Goal: Information Seeking & Learning: Check status

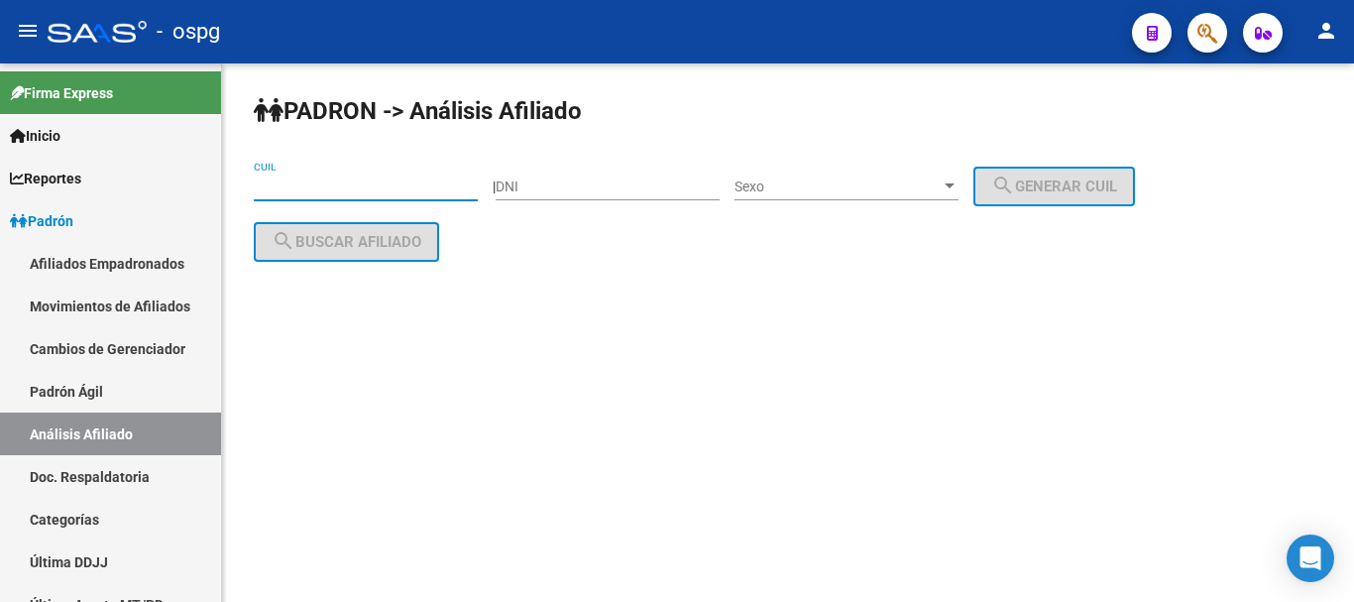
click at [354, 193] on input "CUIL" at bounding box center [366, 186] width 224 height 17
paste input "27-20476005-0"
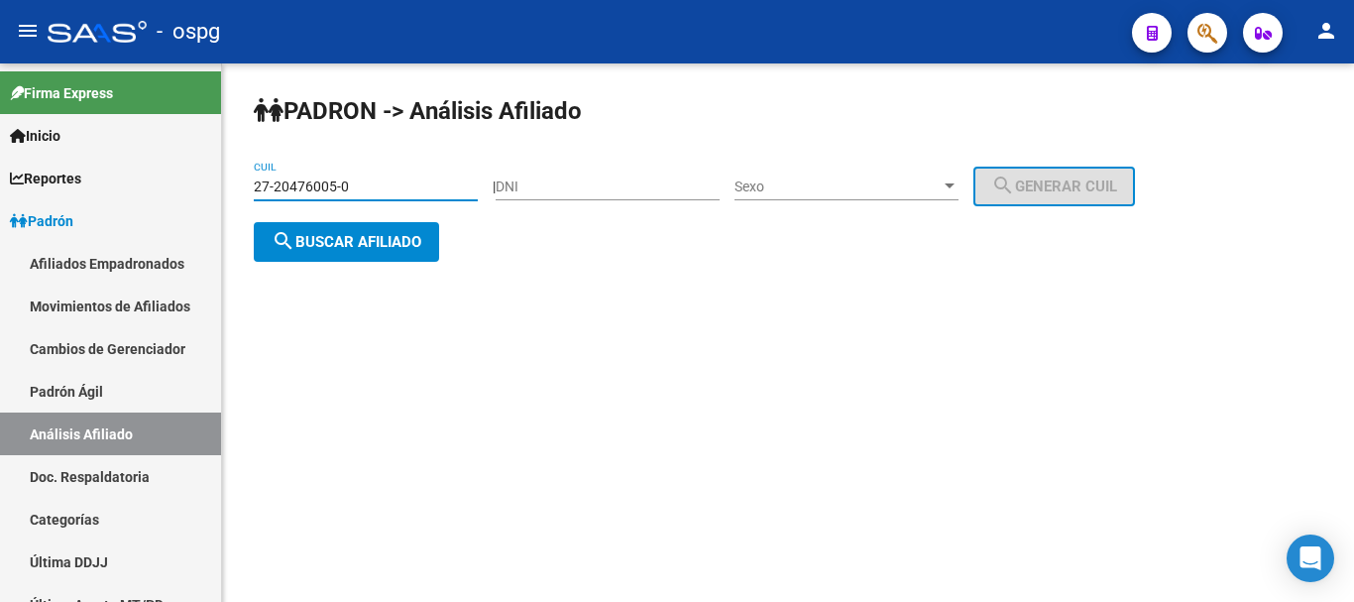
click at [339, 248] on span "search Buscar afiliado" at bounding box center [347, 242] width 150 height 18
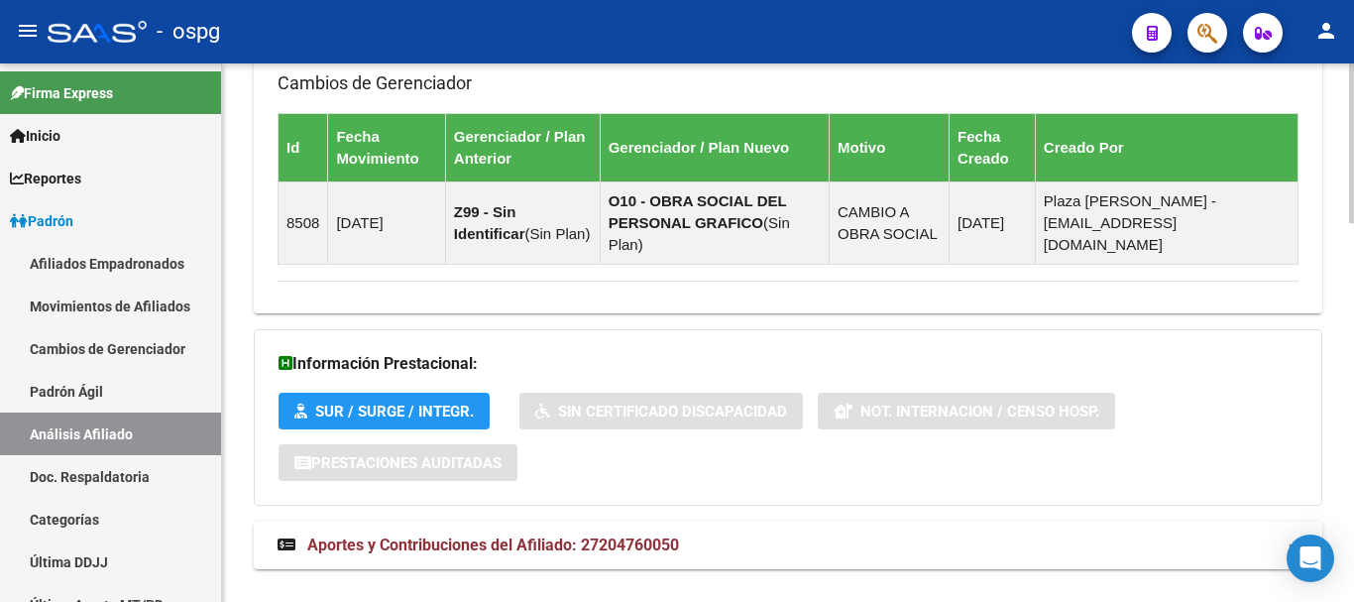
scroll to position [1276, 0]
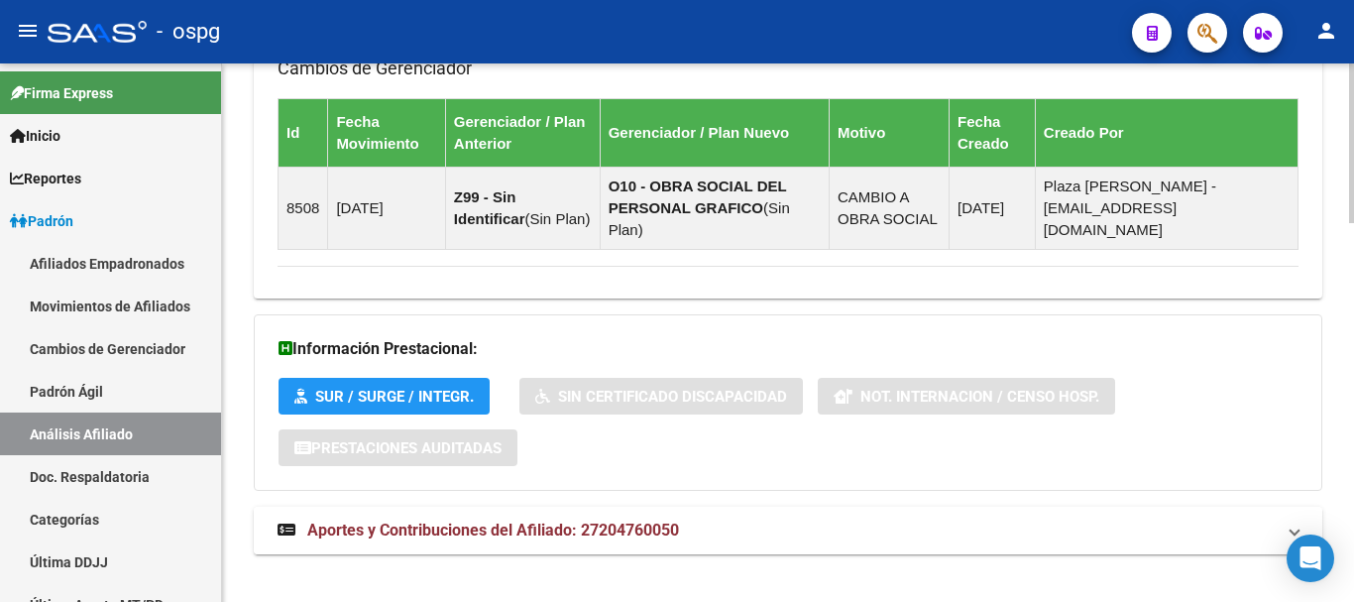
click at [407, 520] on span "Aportes y Contribuciones del Afiliado: 27204760050" at bounding box center [493, 529] width 372 height 19
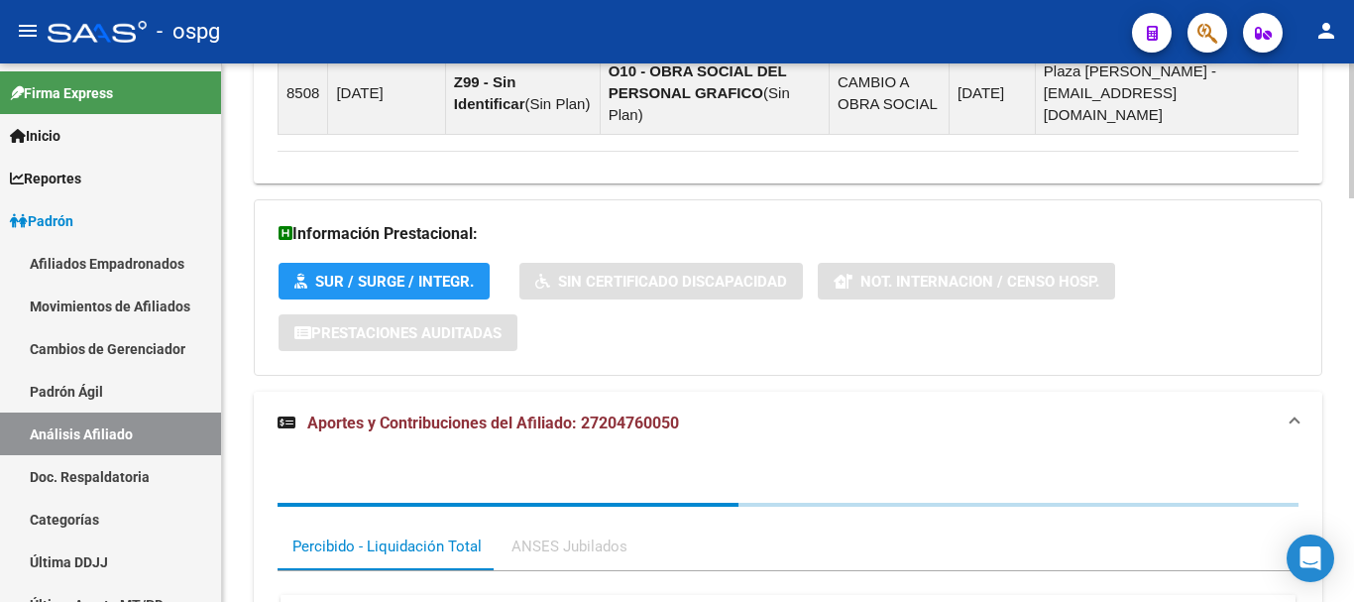
scroll to position [1392, 0]
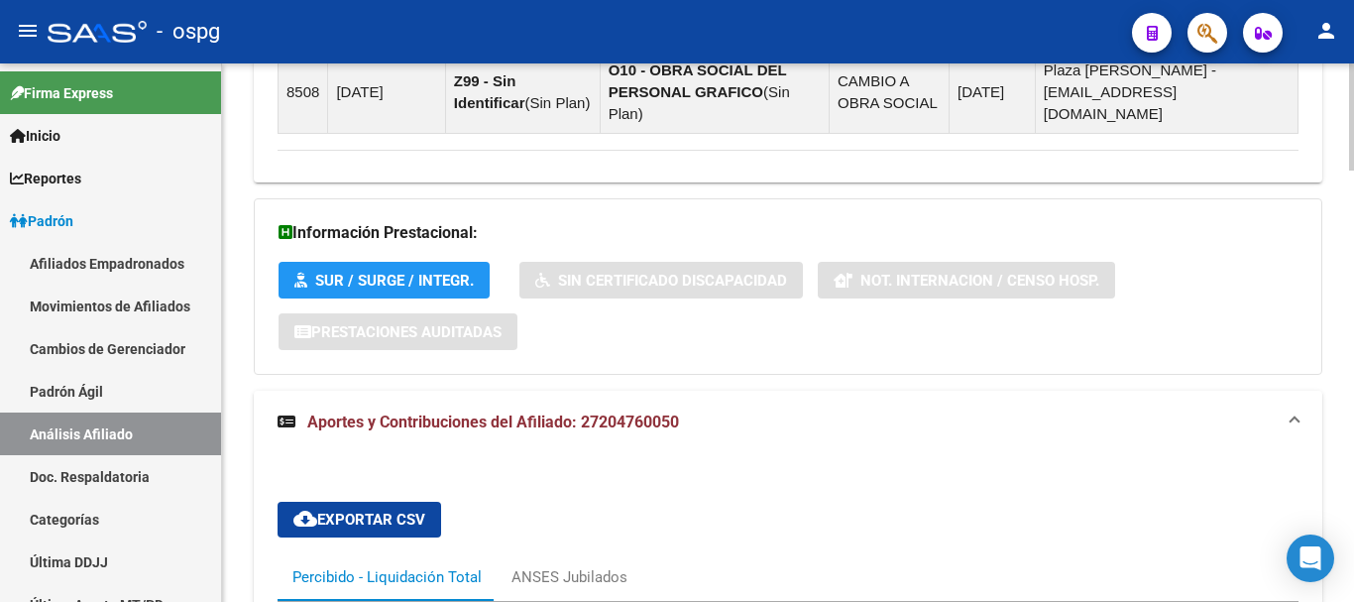
drag, startPoint x: 570, startPoint y: 549, endPoint x: 594, endPoint y: 458, distance: 94.2
click at [571, 566] on div "ANSES Jubilados" at bounding box center [569, 577] width 116 height 22
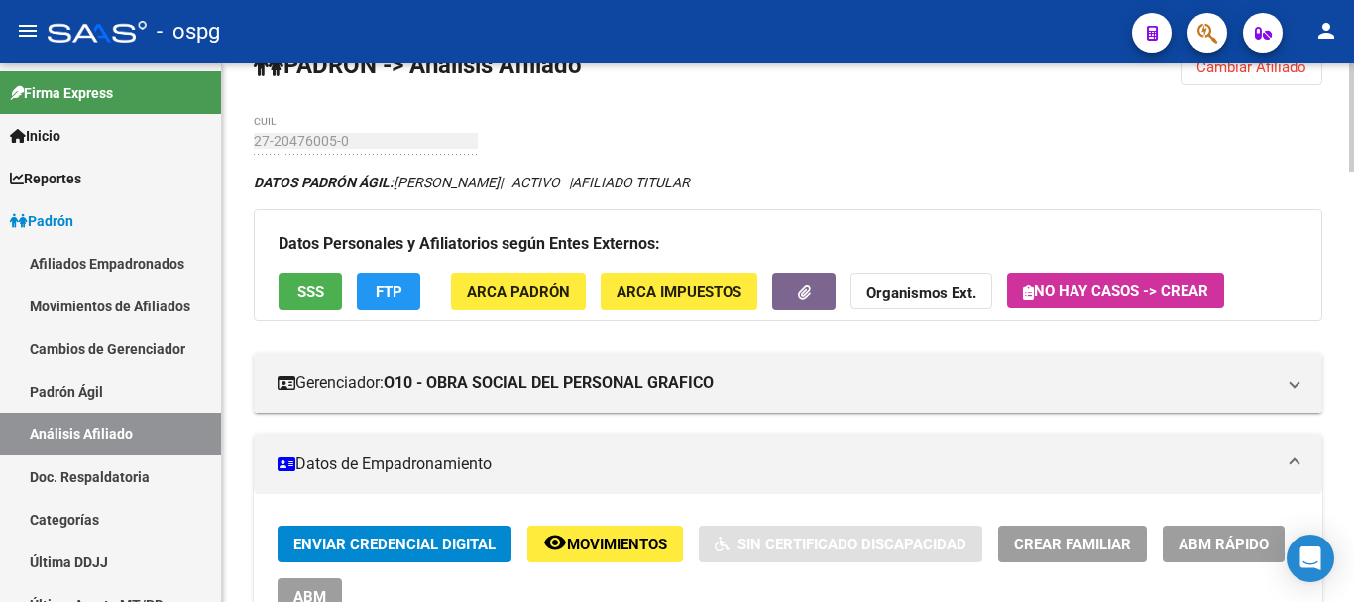
scroll to position [0, 0]
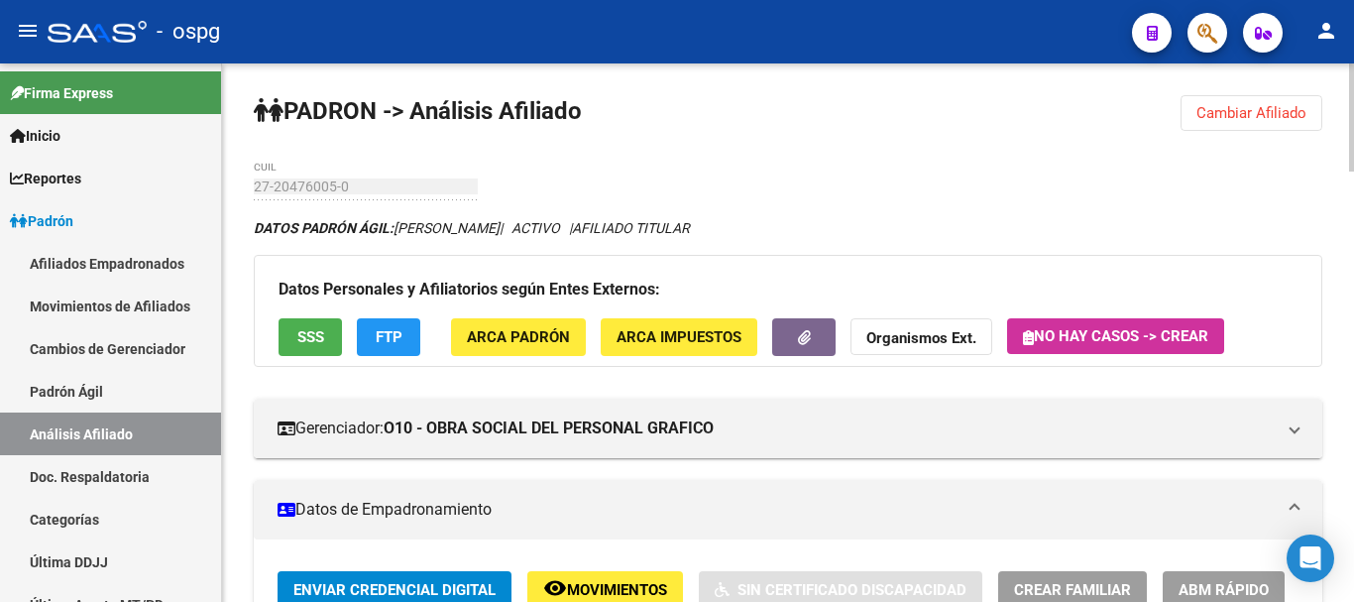
click at [322, 342] on span "SSS" at bounding box center [310, 338] width 27 height 18
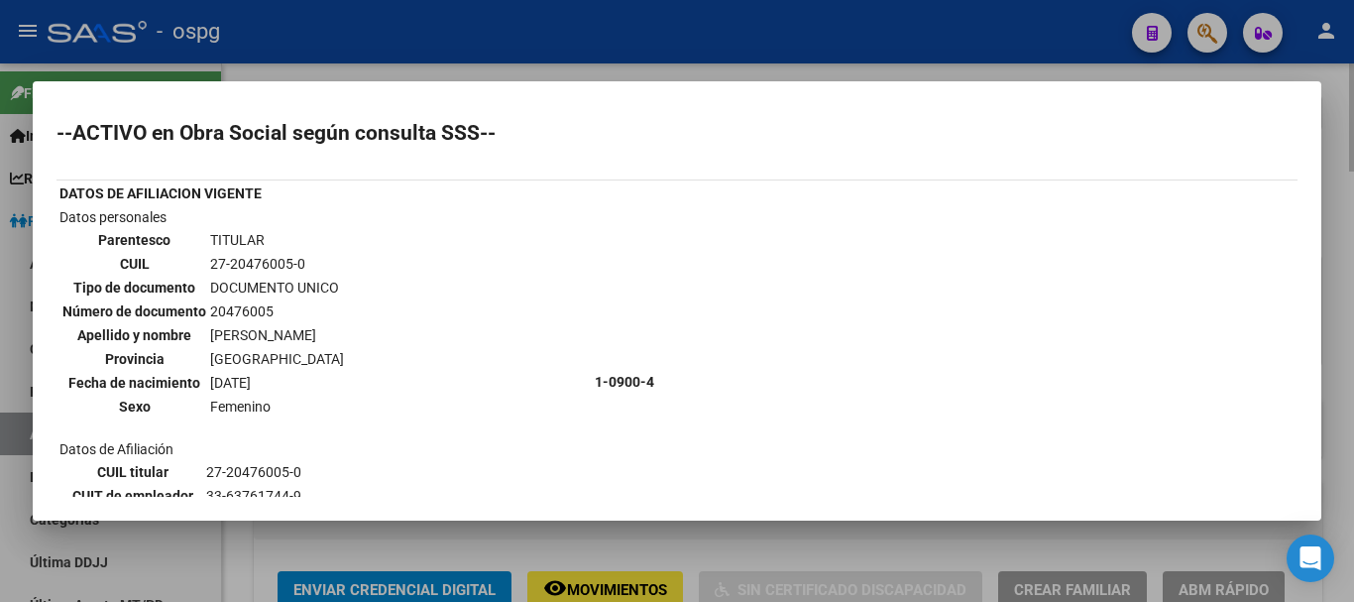
click at [1327, 217] on div at bounding box center [677, 301] width 1354 height 602
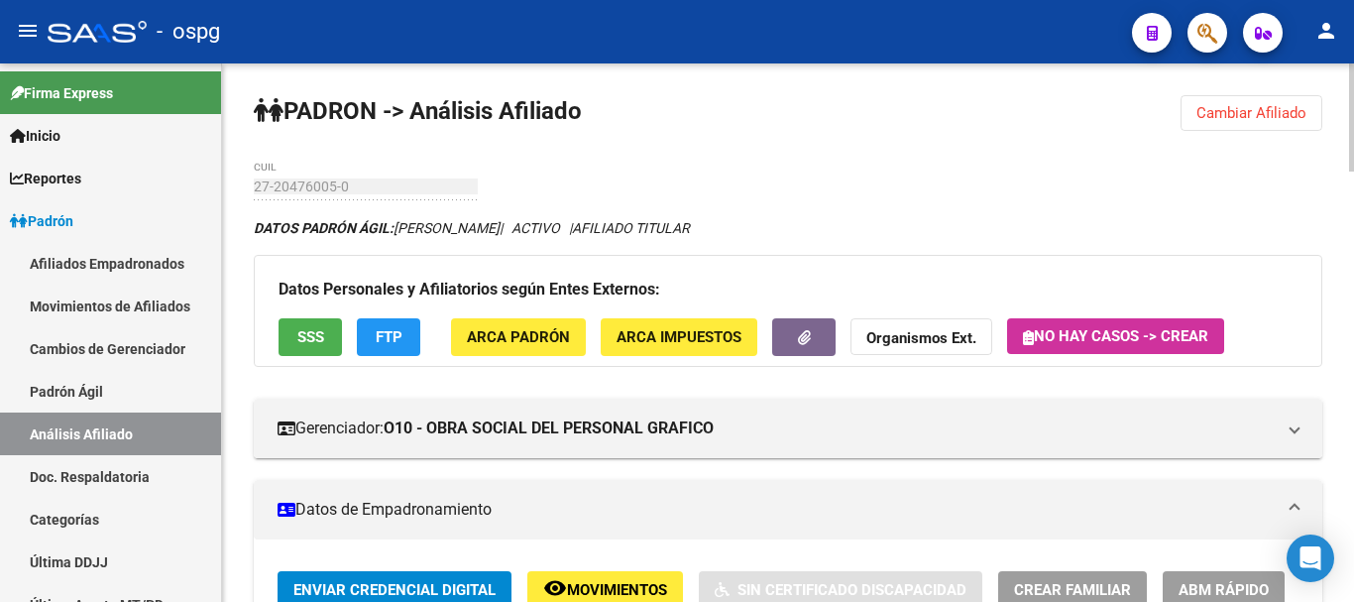
drag, startPoint x: 1241, startPoint y: 117, endPoint x: 1216, endPoint y: 116, distance: 24.8
click at [1240, 116] on span "Cambiar Afiliado" at bounding box center [1251, 113] width 110 height 18
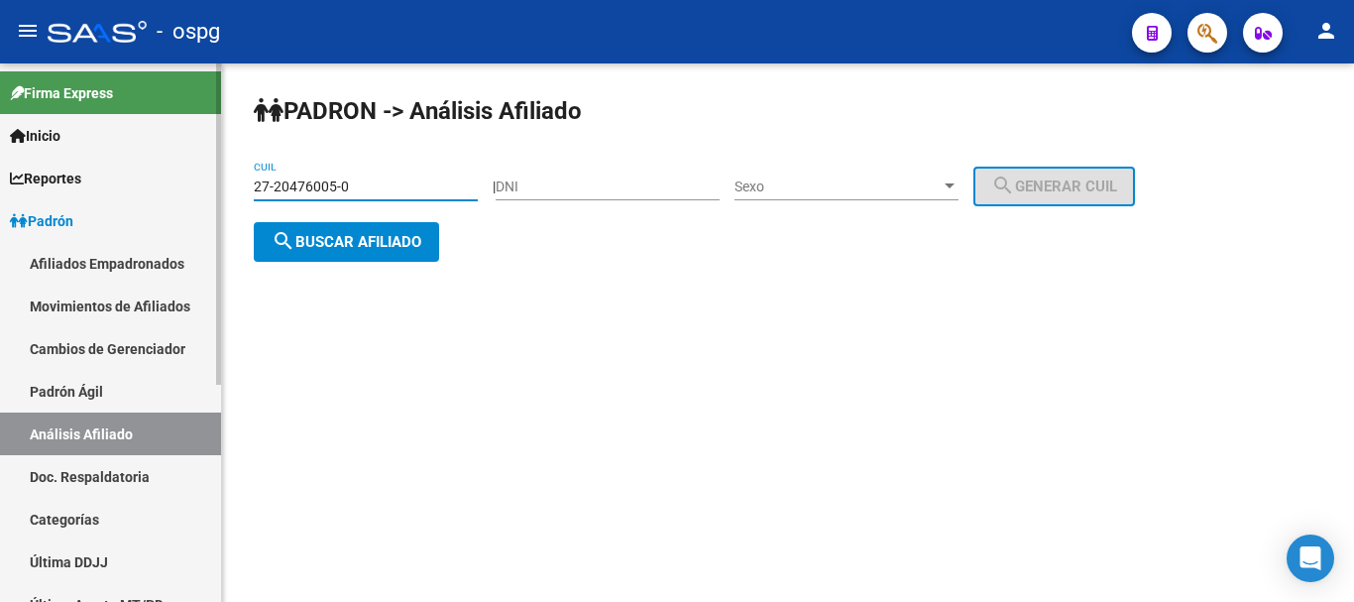
drag, startPoint x: 383, startPoint y: 187, endPoint x: 208, endPoint y: 183, distance: 174.5
click at [208, 183] on mat-sidenav-container "Firma Express Inicio Calendario SSS Instructivos Contacto OS Reportes Ingresos …" at bounding box center [677, 332] width 1354 height 538
paste input "0-20822668-2"
type input "20-20822668-2"
click at [409, 239] on span "search Buscar afiliado" at bounding box center [347, 242] width 150 height 18
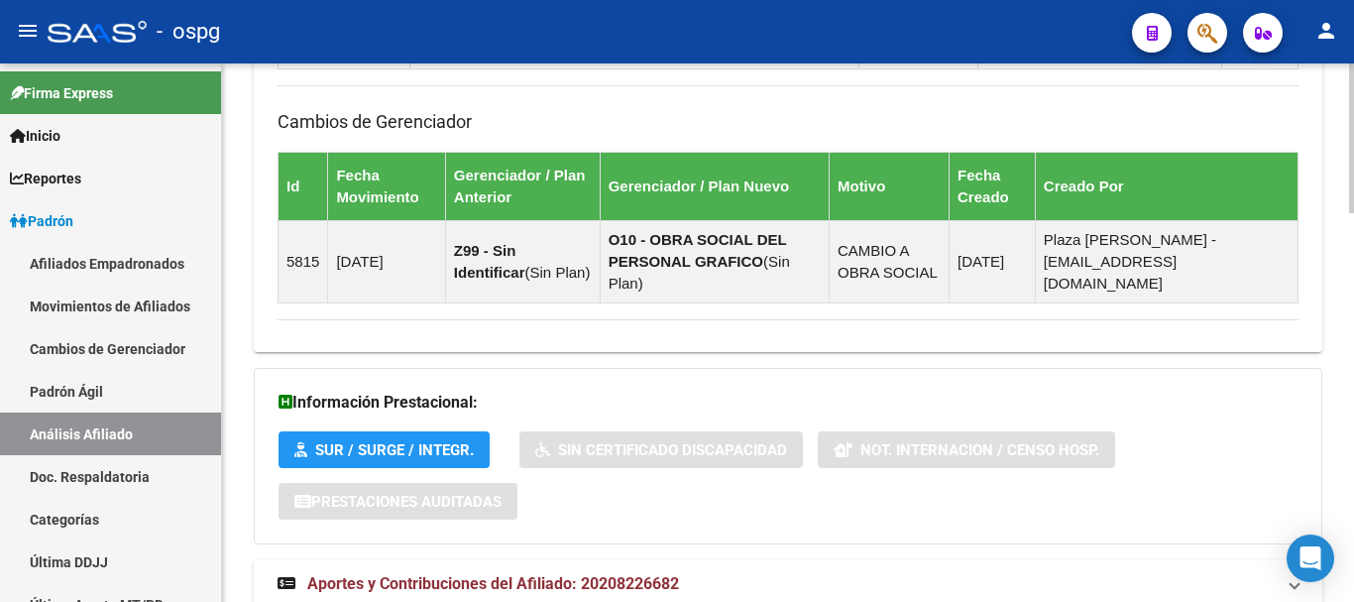
scroll to position [1399, 0]
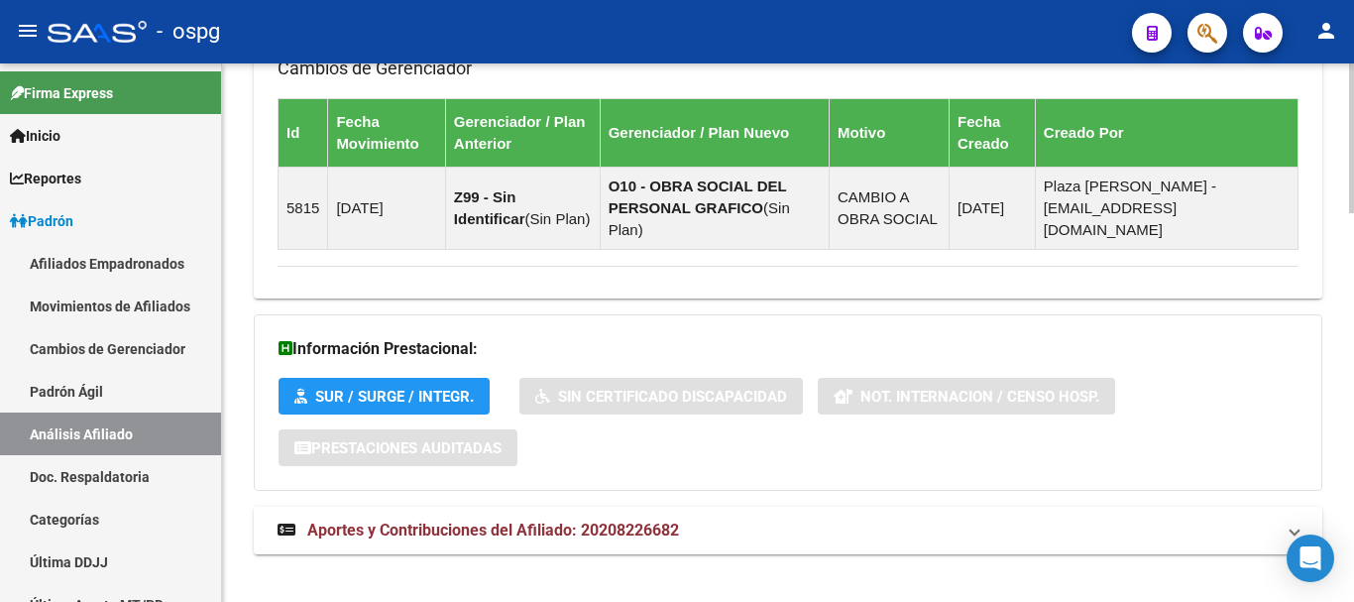
click at [634, 520] on span "Aportes y Contribuciones del Afiliado: 20208226682" at bounding box center [493, 529] width 372 height 19
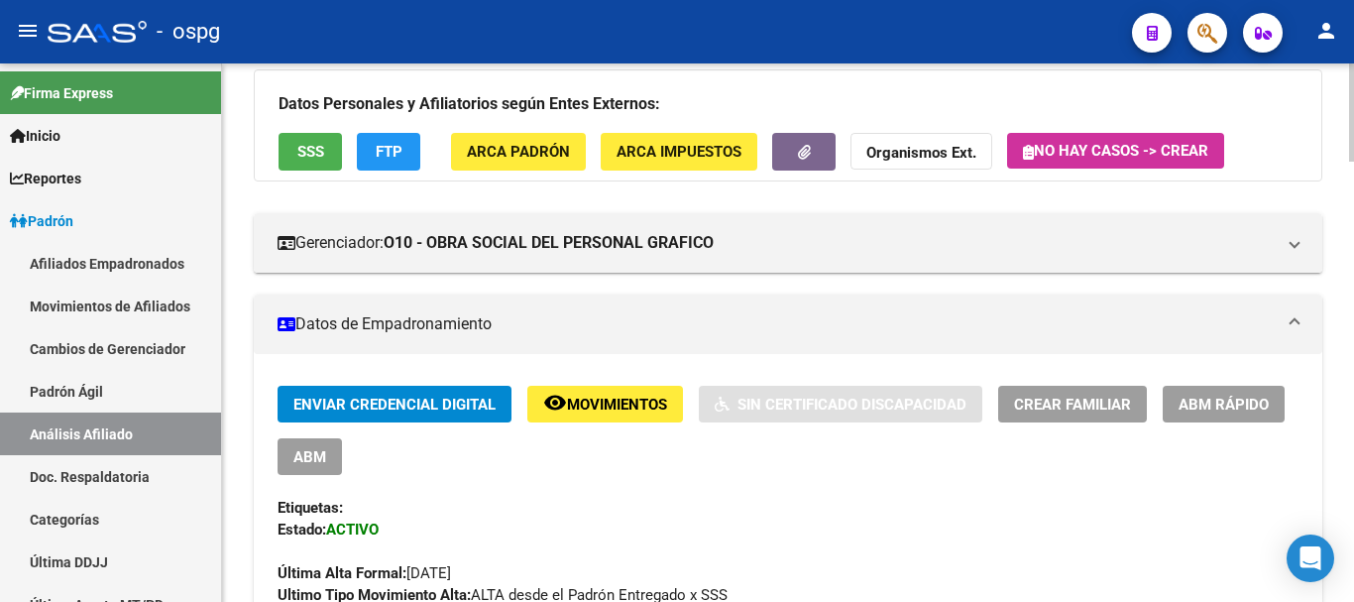
scroll to position [0, 0]
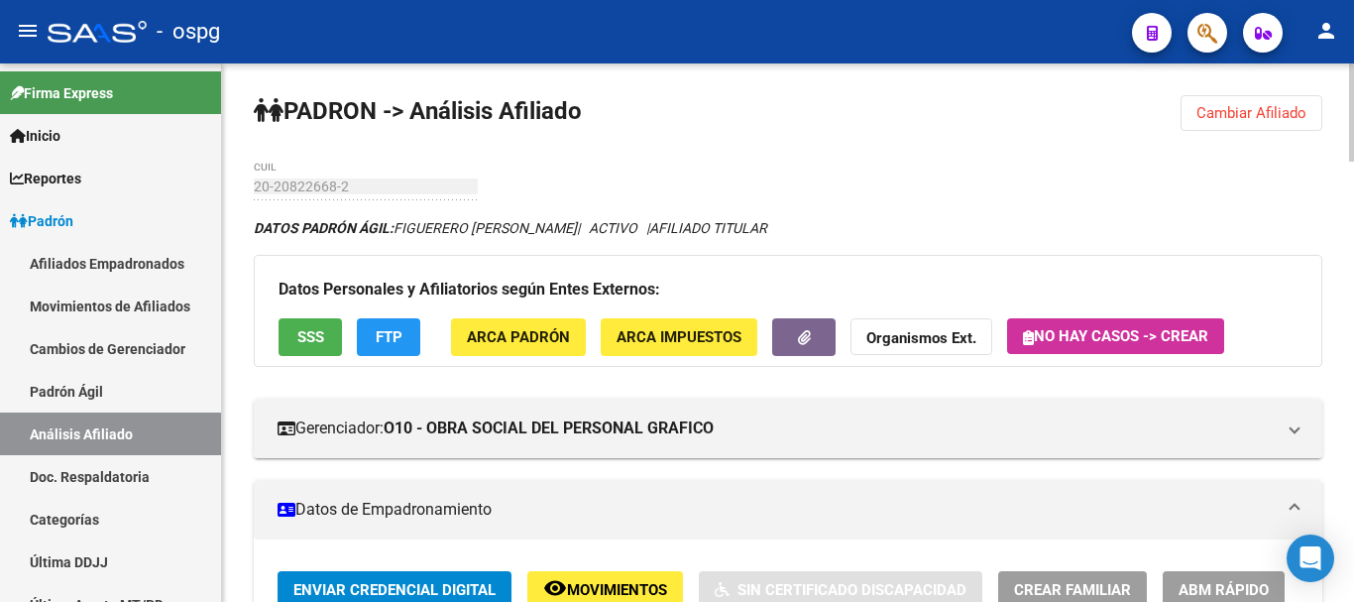
click at [1087, 584] on span "Crear Familiar" at bounding box center [1072, 590] width 117 height 18
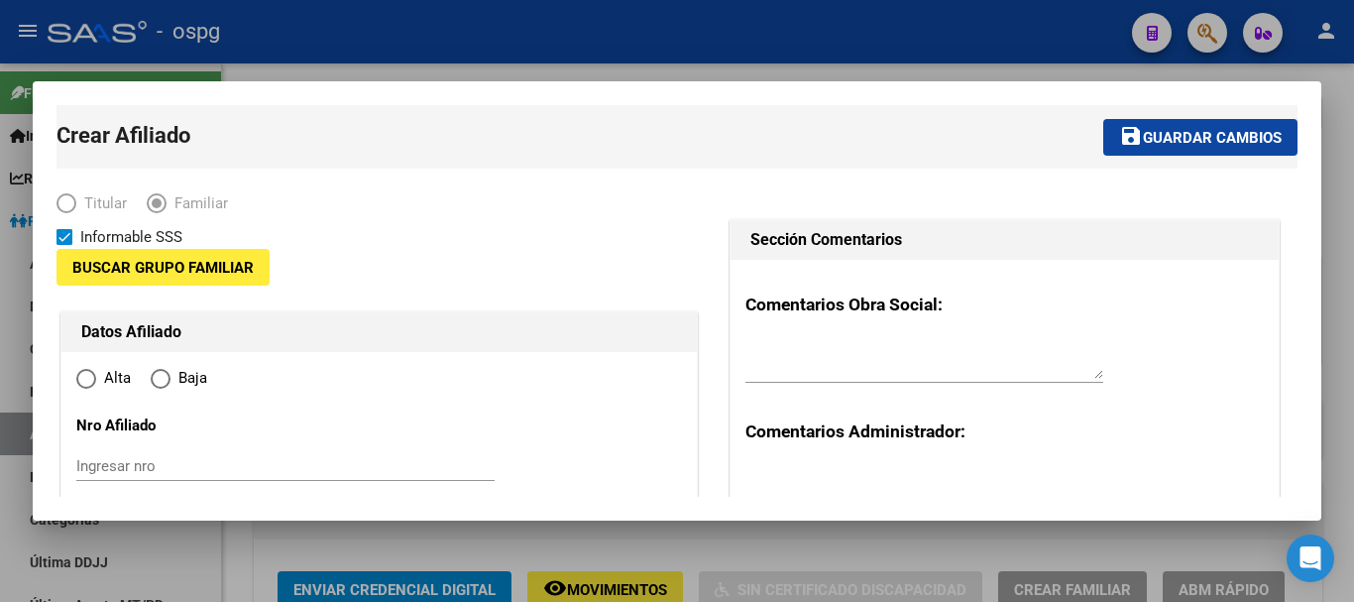
type input "30-65903722-6"
type input "GLEW"
type input "1856"
type input "ALMONACID Y CAP OLIV"
type input "0 Pi"
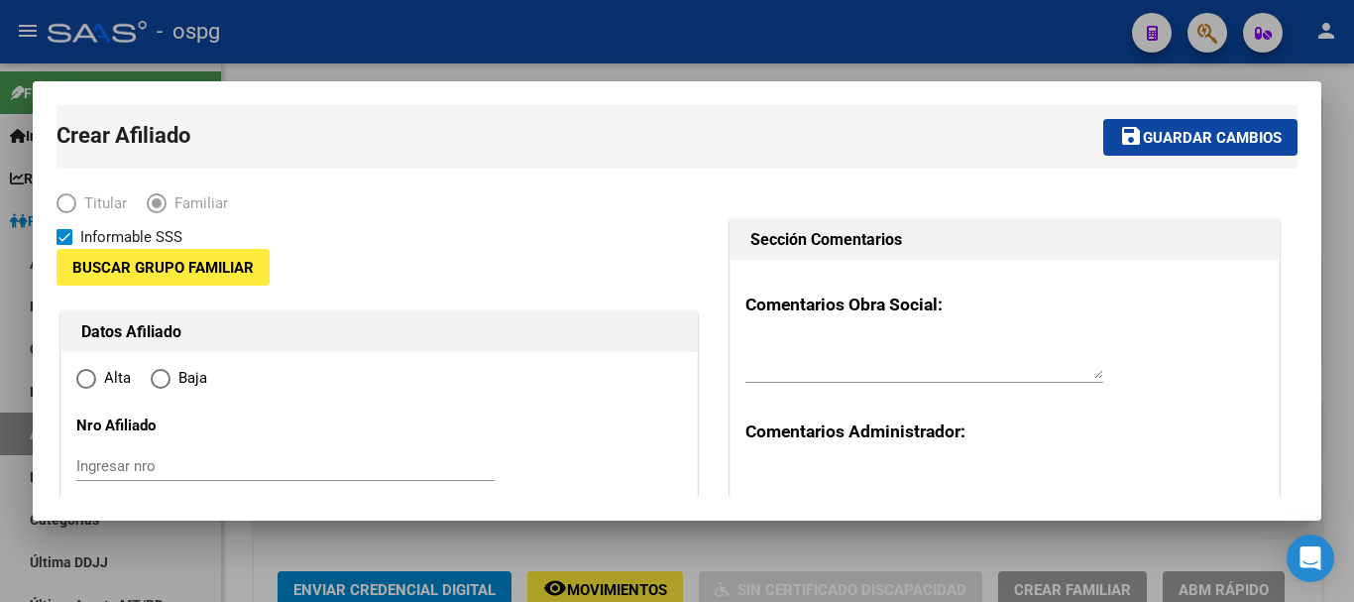
type input "0 D"
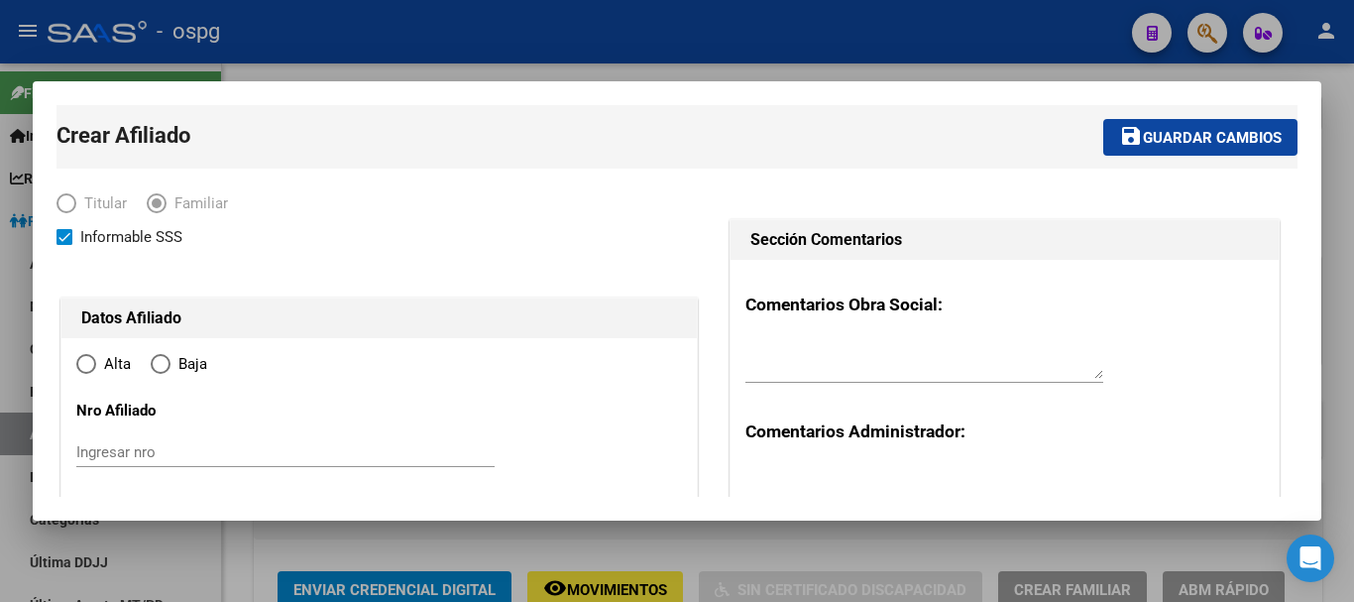
radio input "true"
click at [1353, 236] on div at bounding box center [677, 301] width 1354 height 602
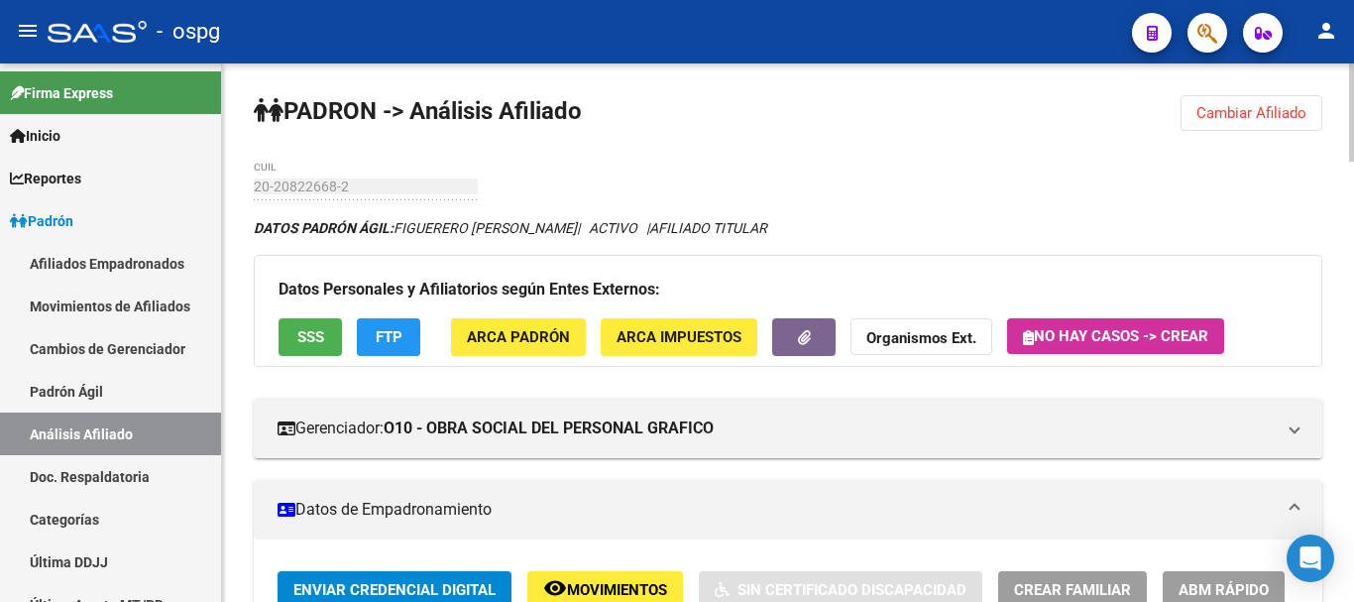
scroll to position [6, 0]
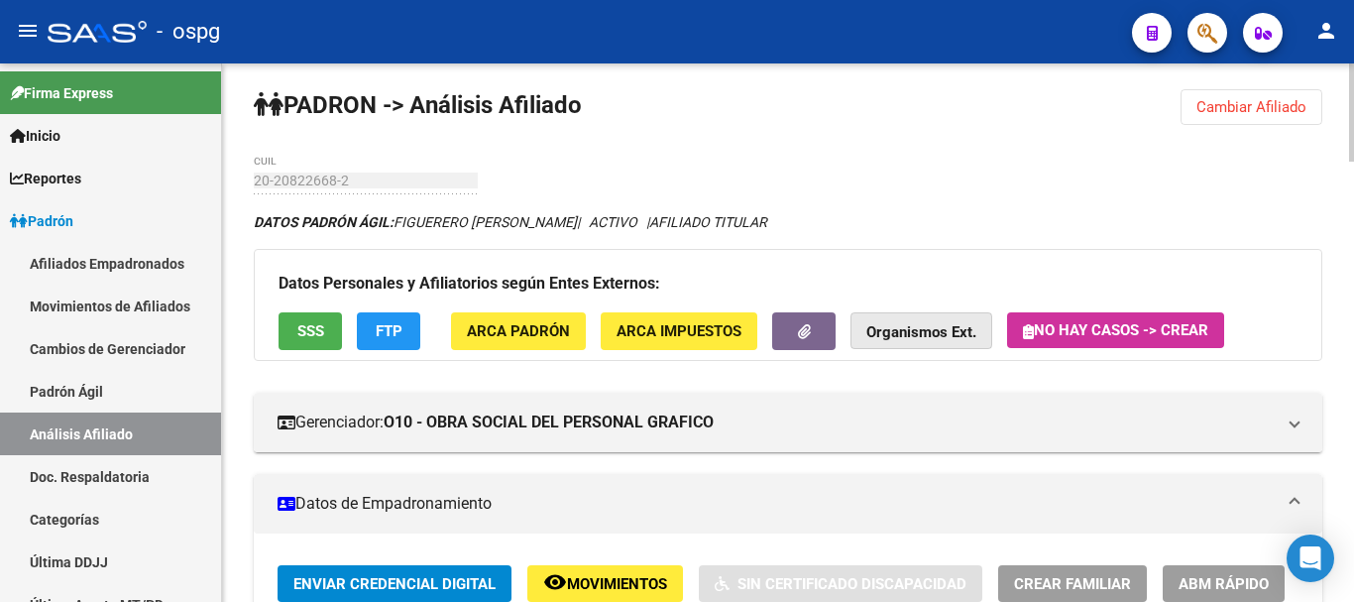
click at [963, 322] on span "Organismos Ext." at bounding box center [921, 331] width 110 height 18
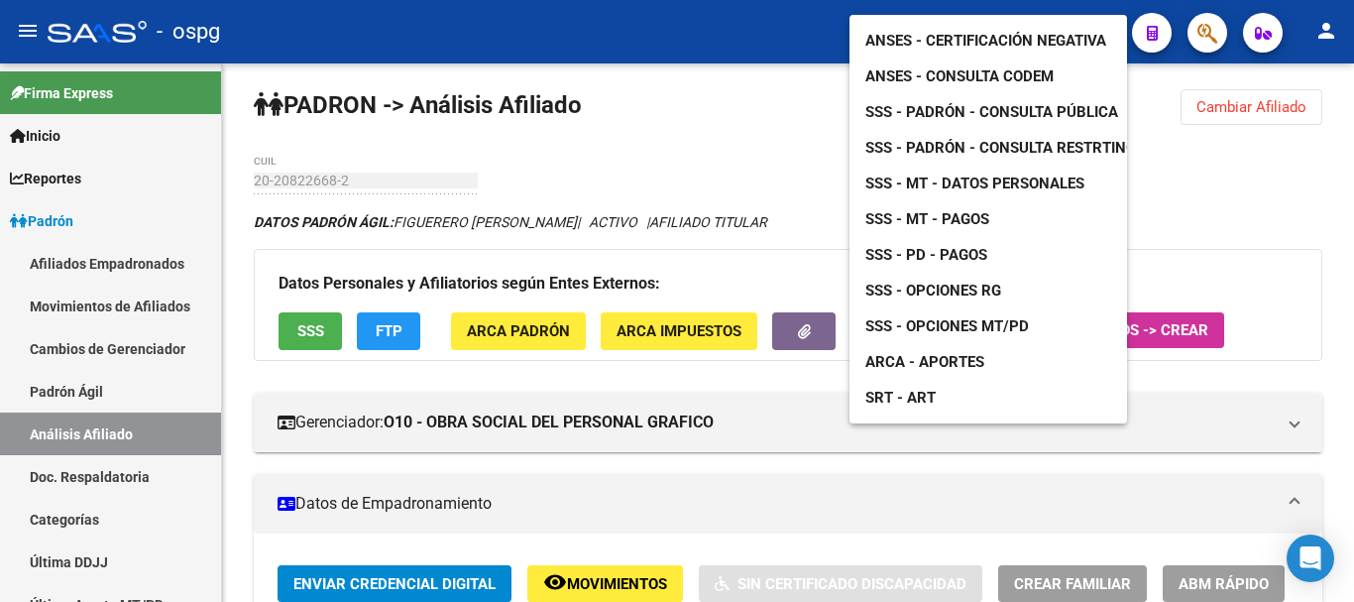
click at [971, 32] on span "ANSES - Certificación Negativa" at bounding box center [985, 41] width 241 height 18
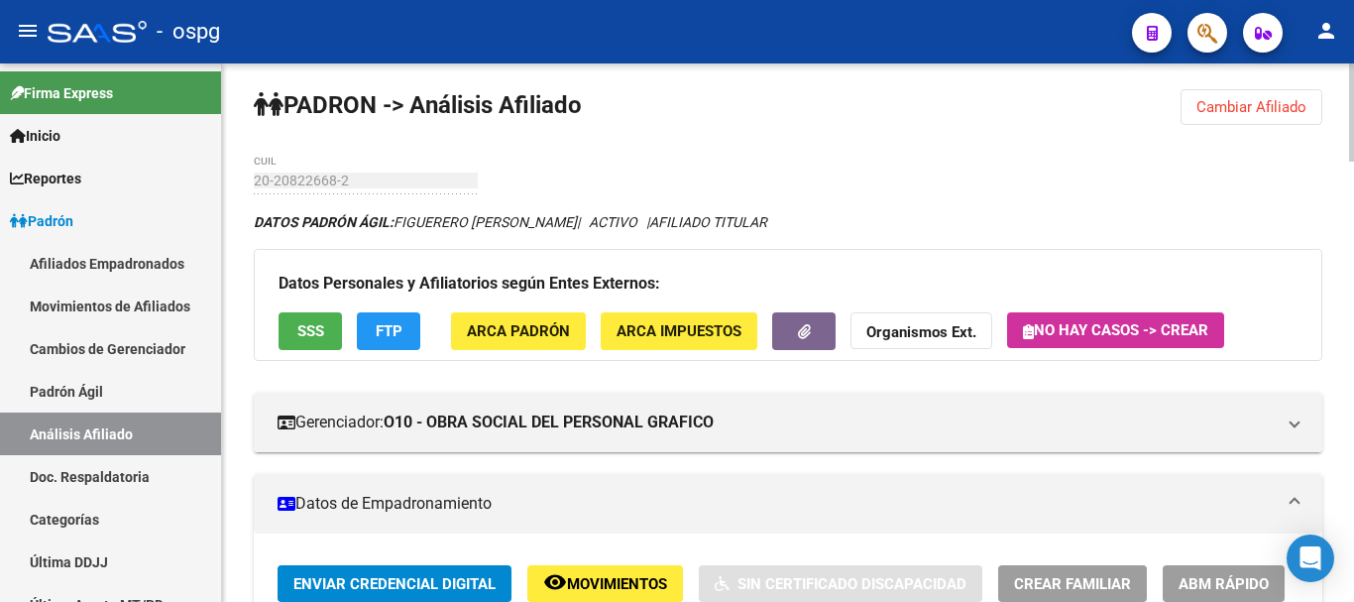
click at [916, 331] on strong "Organismos Ext." at bounding box center [921, 333] width 110 height 18
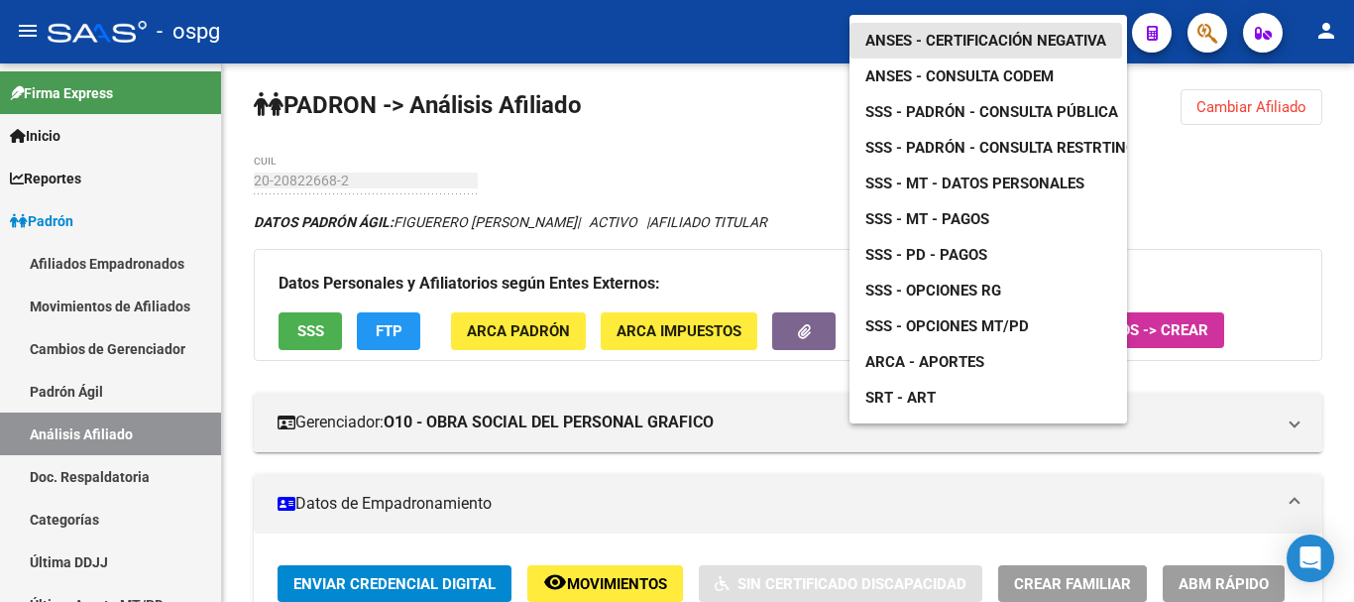
click at [1007, 32] on span "ANSES - Certificación Negativa" at bounding box center [985, 41] width 241 height 18
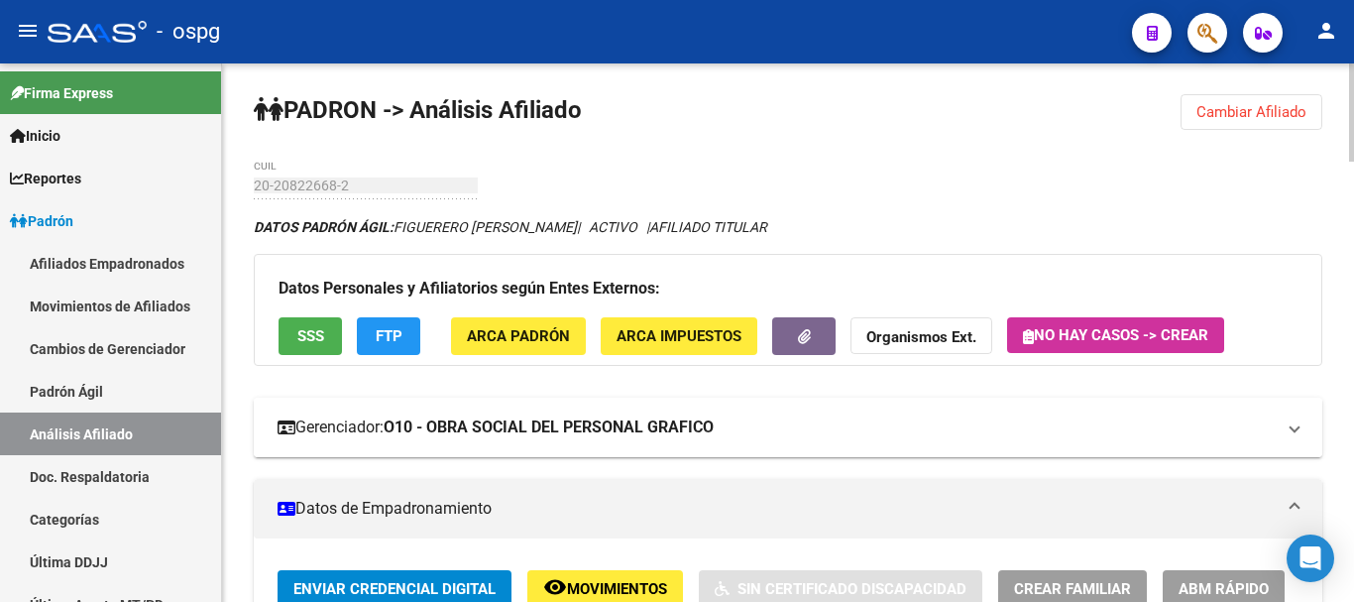
scroll to position [0, 0]
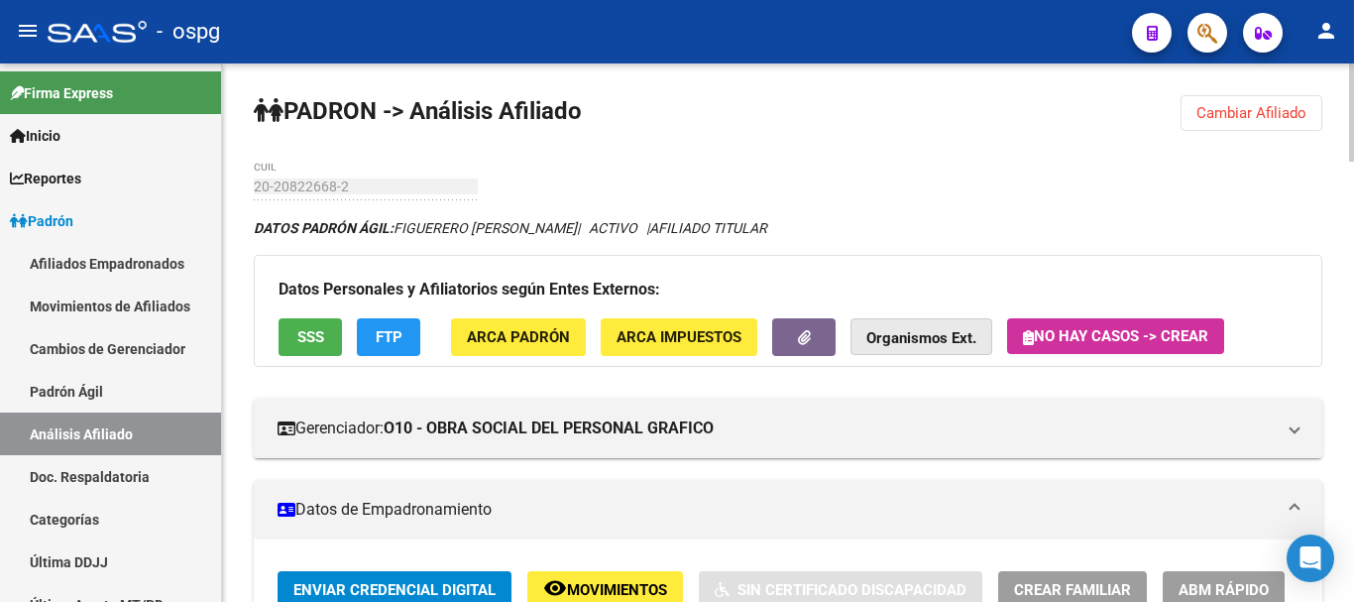
click at [945, 337] on strong "Organismos Ext." at bounding box center [921, 339] width 110 height 18
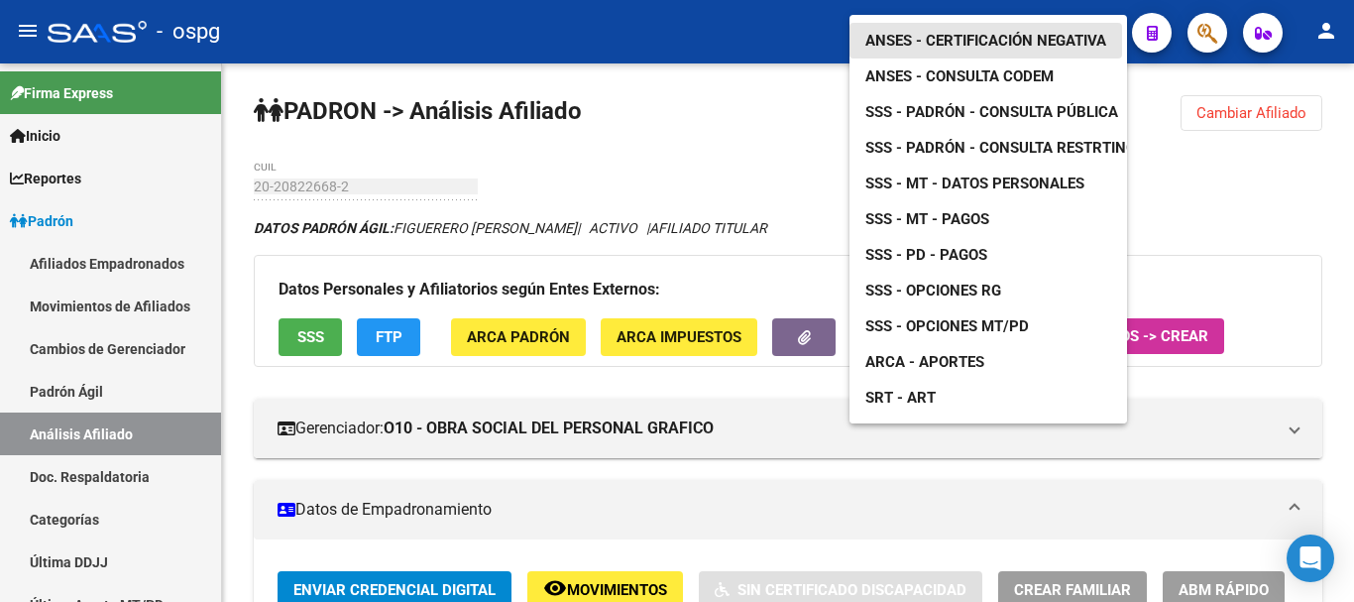
click at [1027, 39] on link "ANSES - Certificación Negativa" at bounding box center [985, 41] width 273 height 36
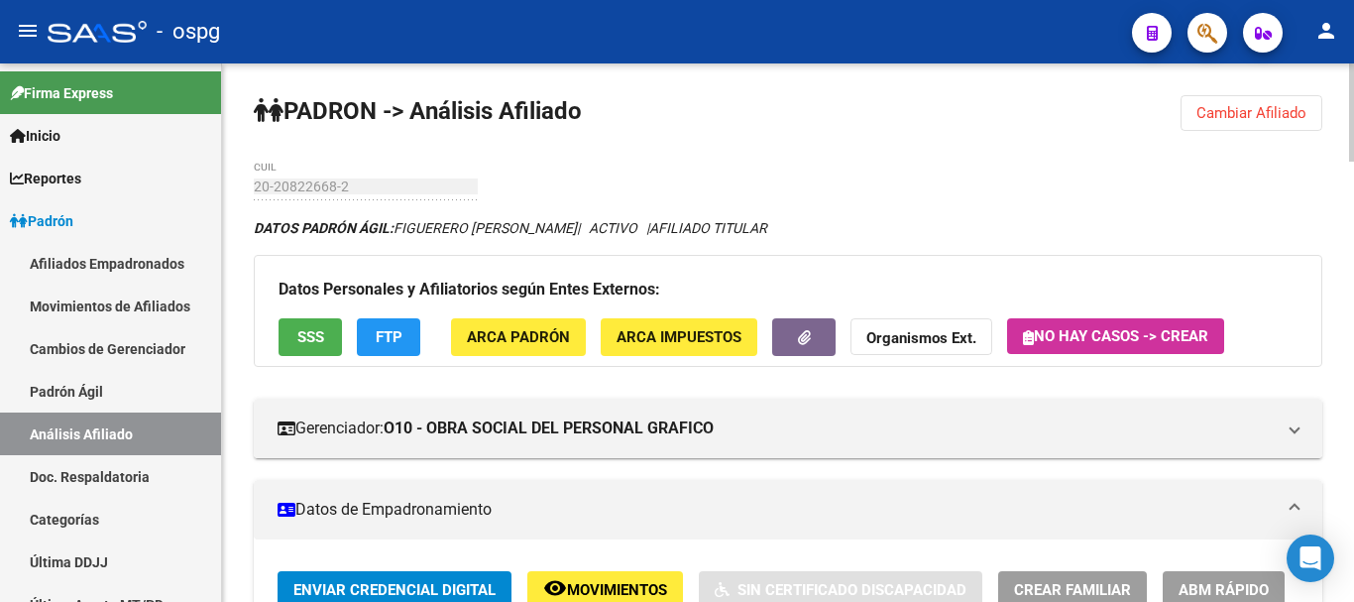
click at [1268, 116] on span "Cambiar Afiliado" at bounding box center [1251, 113] width 110 height 18
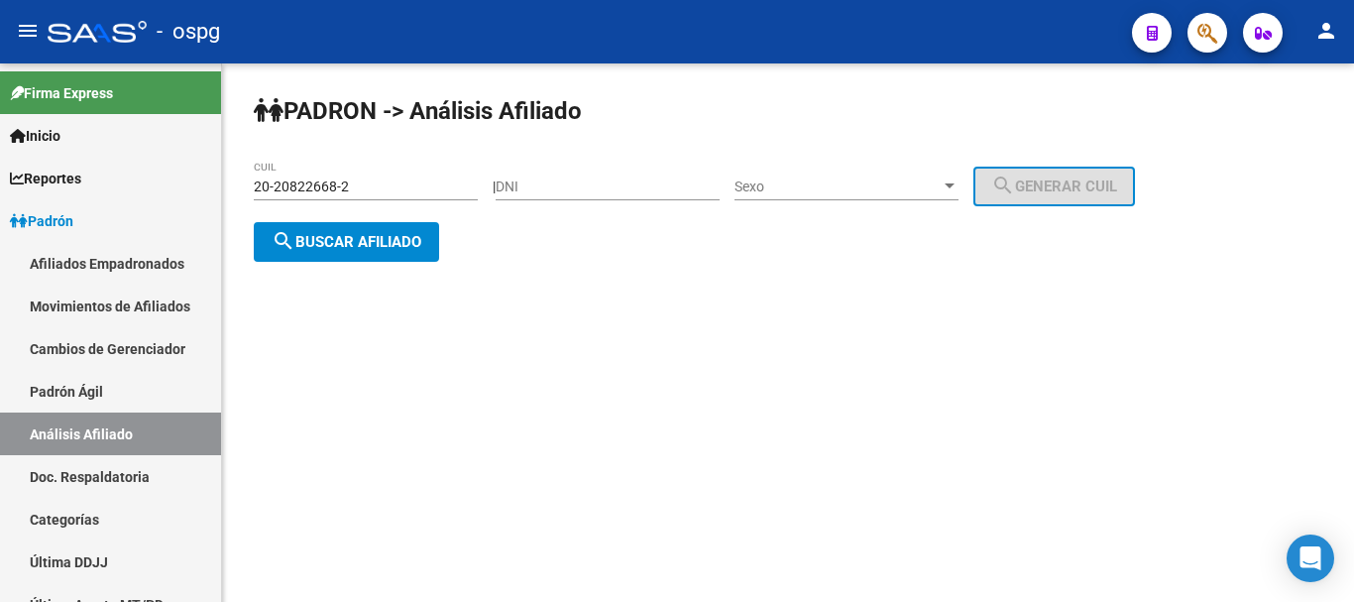
click at [348, 196] on div "20-20822668-2 CUIL" at bounding box center [366, 181] width 224 height 40
drag, startPoint x: 283, startPoint y: 183, endPoint x: 40, endPoint y: 166, distance: 244.5
click at [40, 166] on mat-sidenav-container "Firma Express Inicio Calendario SSS Instructivos Contacto OS Reportes Ingresos …" at bounding box center [677, 332] width 1354 height 538
paste input "37560493-1"
click at [387, 250] on button "search Buscar afiliado" at bounding box center [346, 242] width 185 height 40
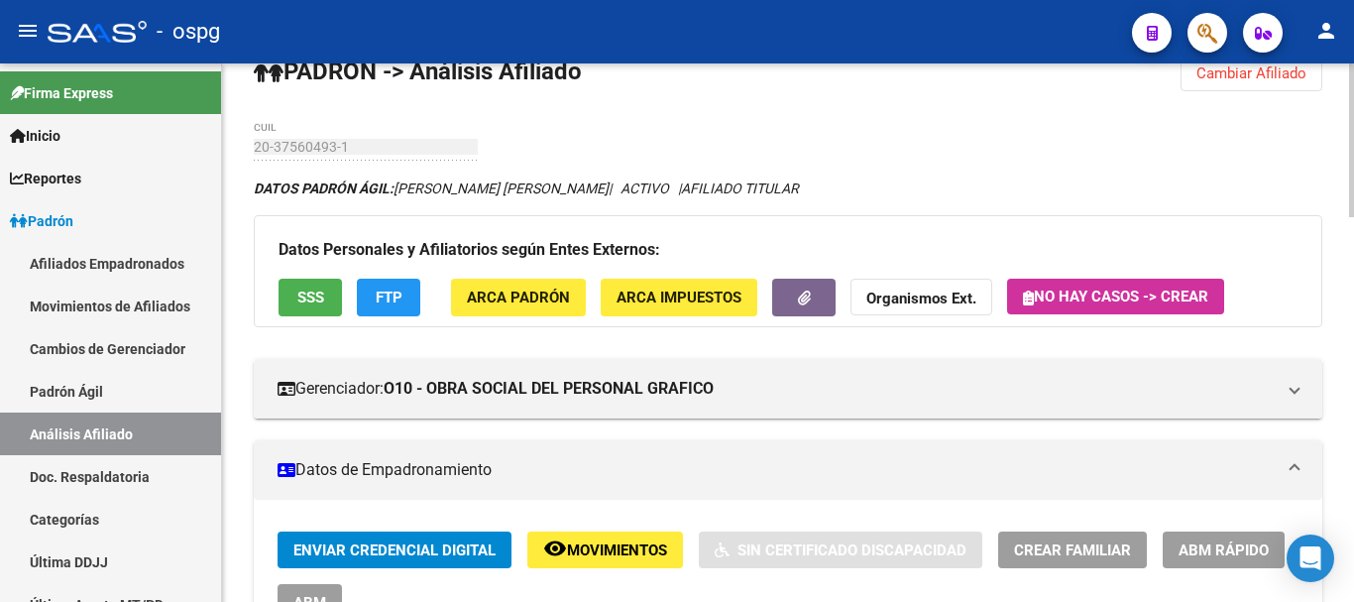
scroll to position [99, 0]
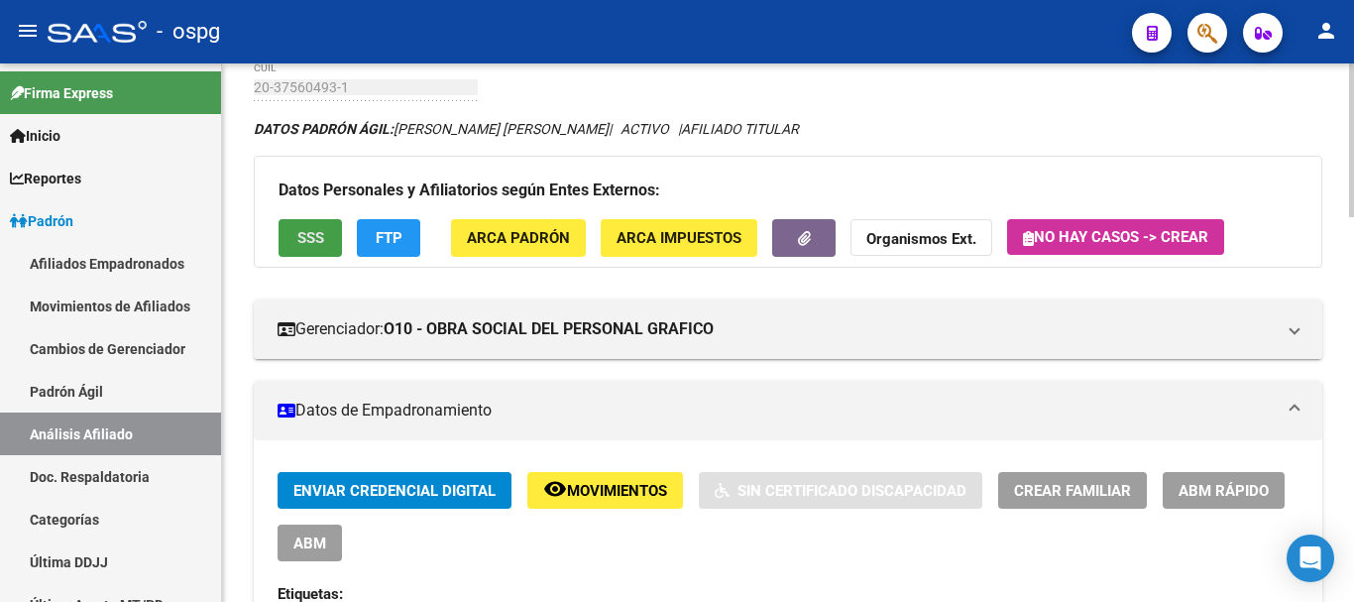
click at [309, 235] on span "SSS" at bounding box center [310, 239] width 27 height 18
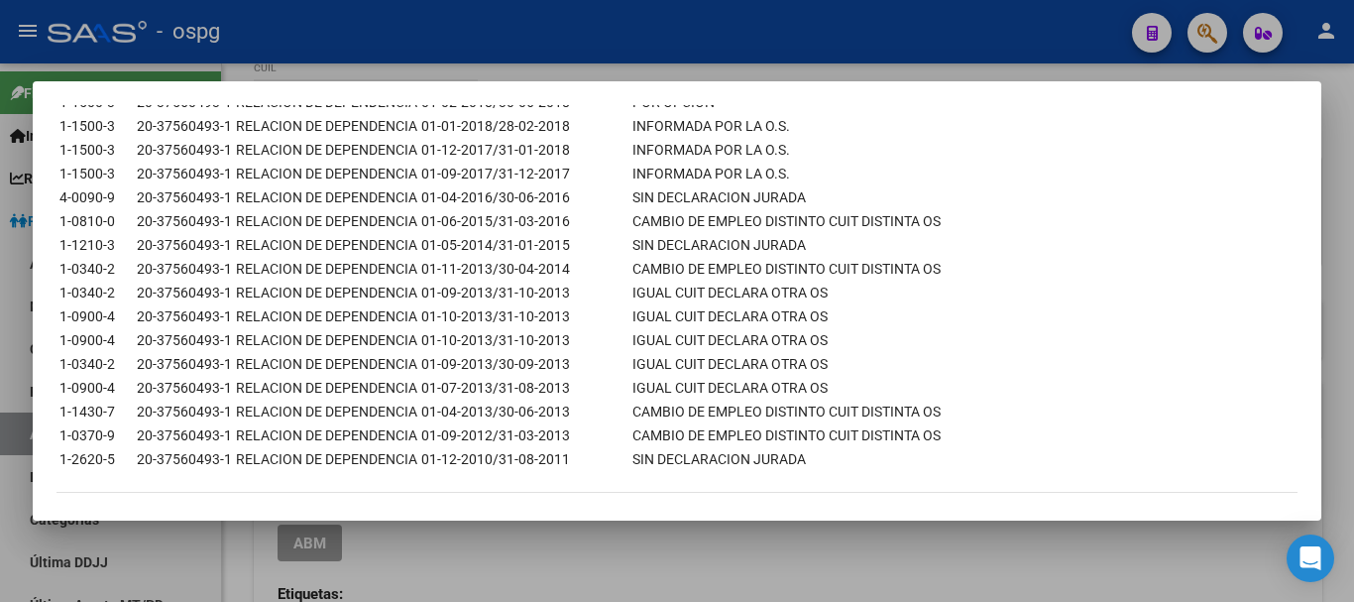
scroll to position [854, 0]
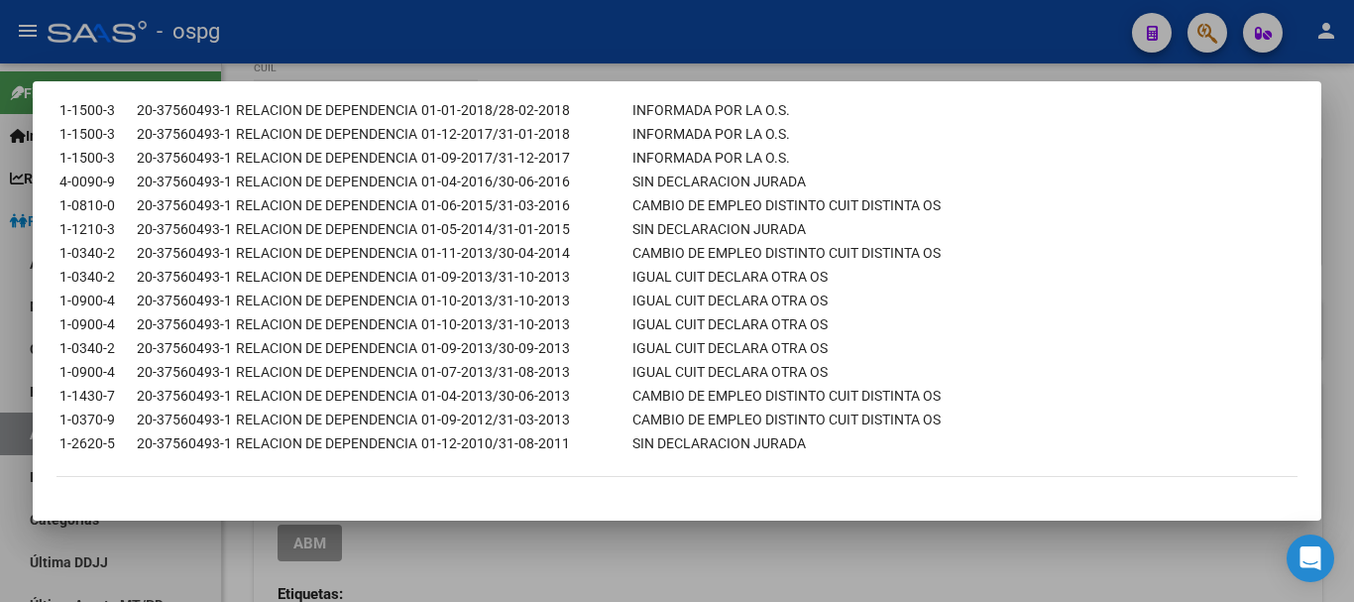
click at [1349, 277] on div at bounding box center [677, 301] width 1354 height 602
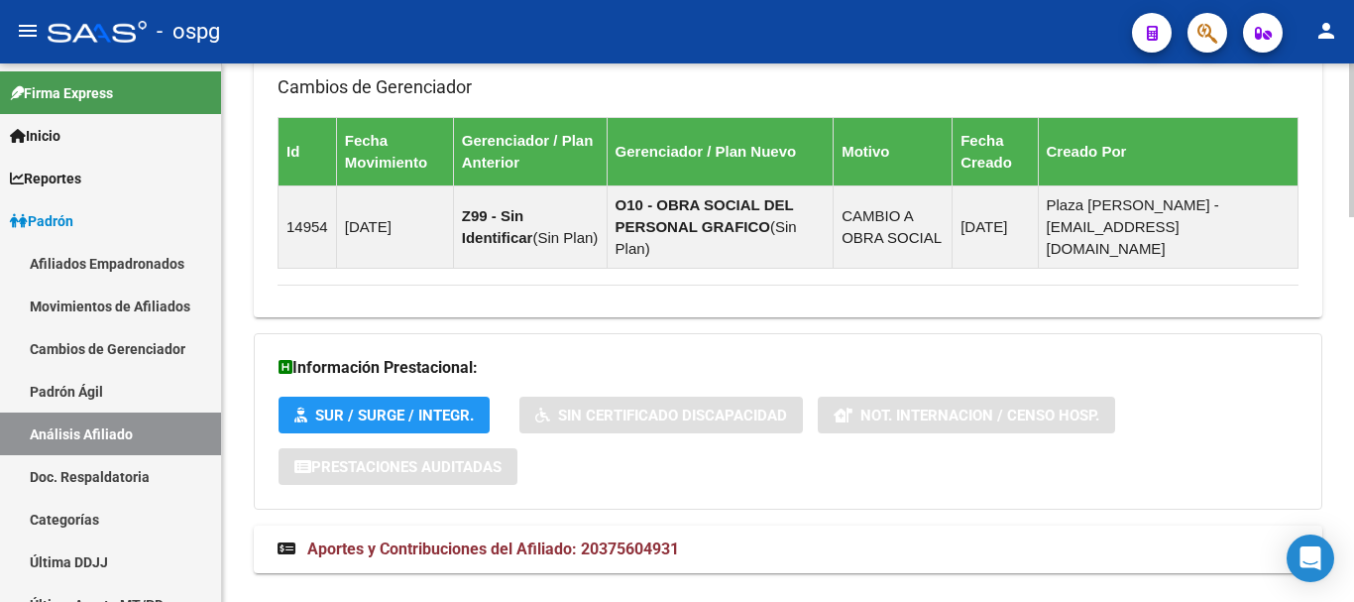
scroll to position [1351, 0]
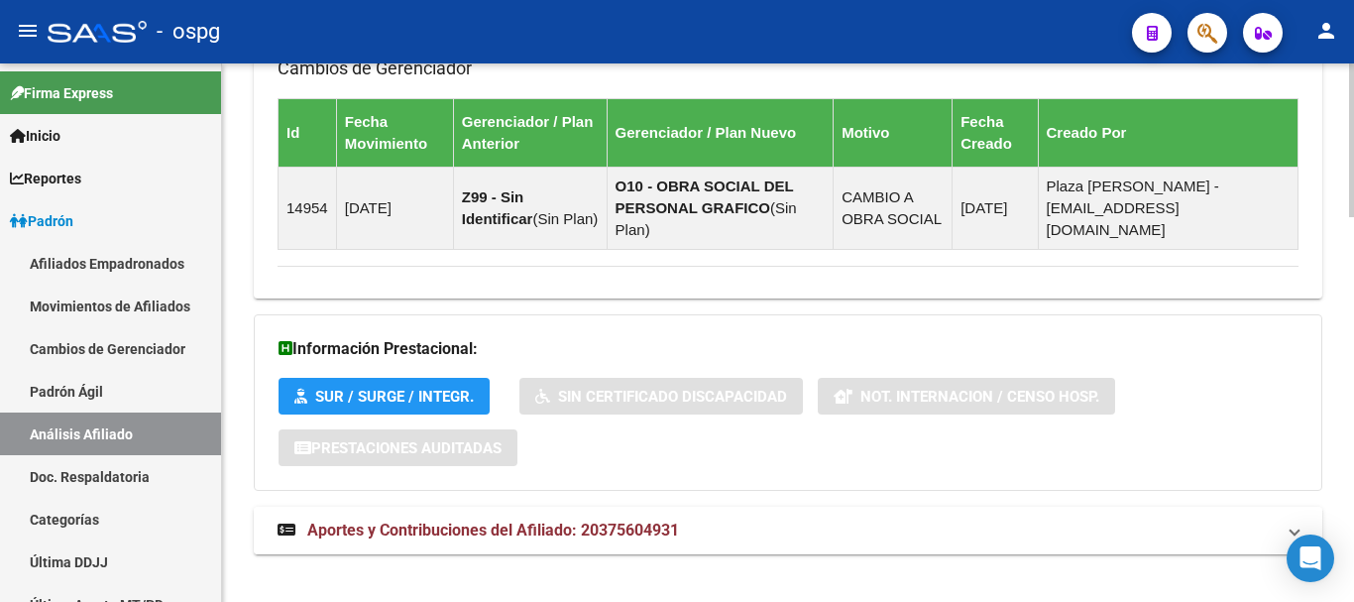
click at [635, 520] on span "Aportes y Contribuciones del Afiliado: 20375604931" at bounding box center [493, 529] width 372 height 19
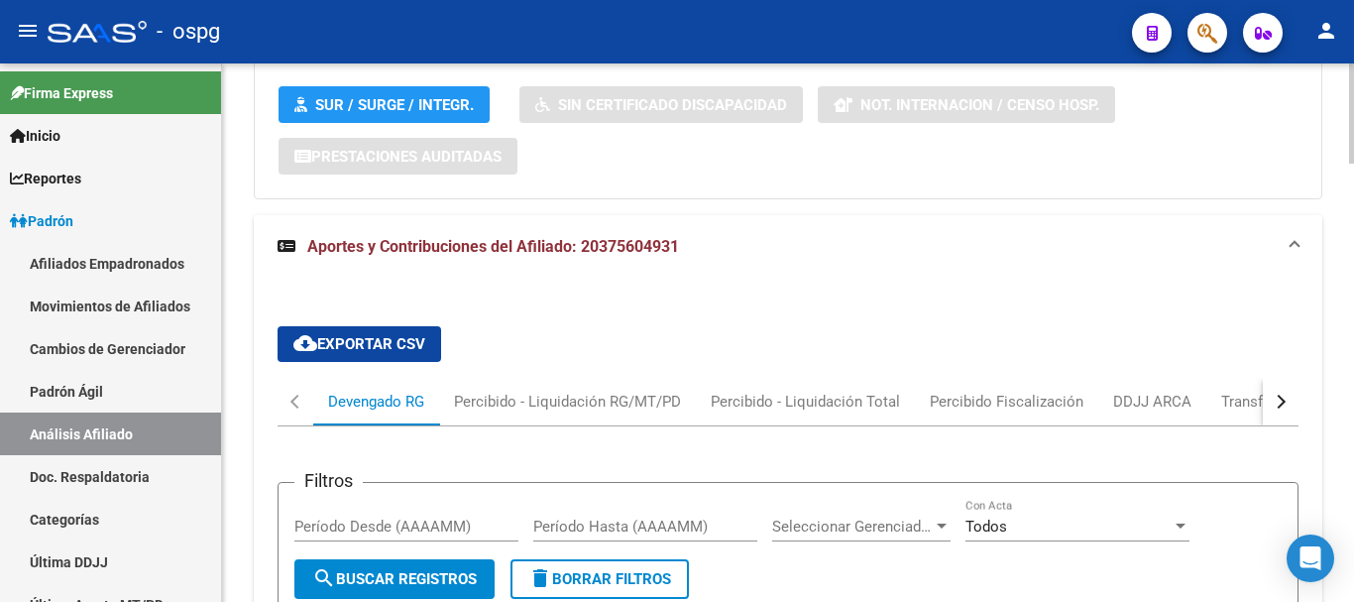
scroll to position [1648, 0]
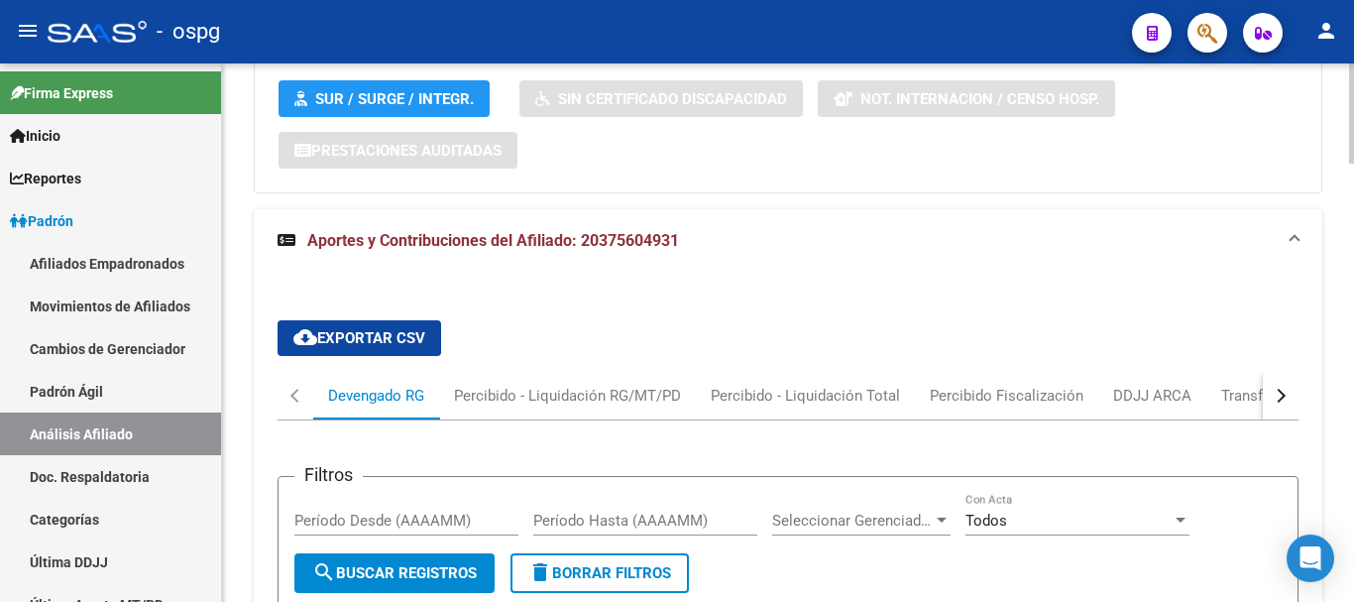
click at [1286, 372] on button "button" at bounding box center [1281, 396] width 36 height 48
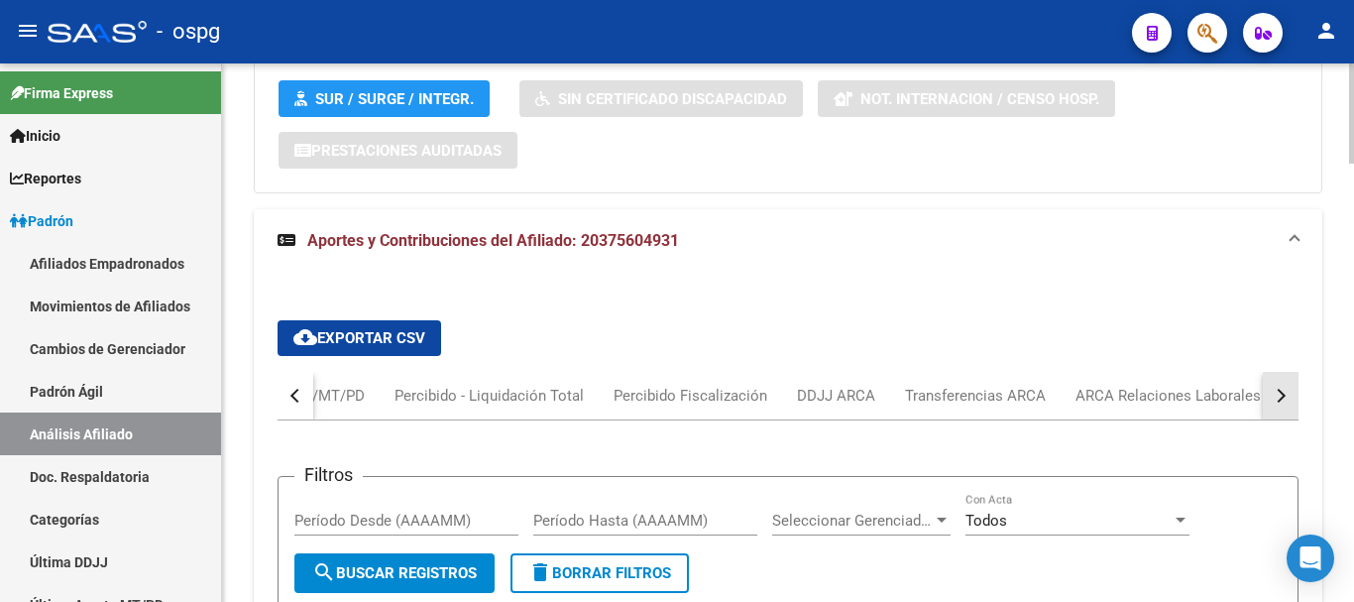
click at [1286, 372] on button "button" at bounding box center [1281, 396] width 36 height 48
click at [1166, 385] on div "ARCA Relaciones Laborales" at bounding box center [1161, 396] width 185 height 22
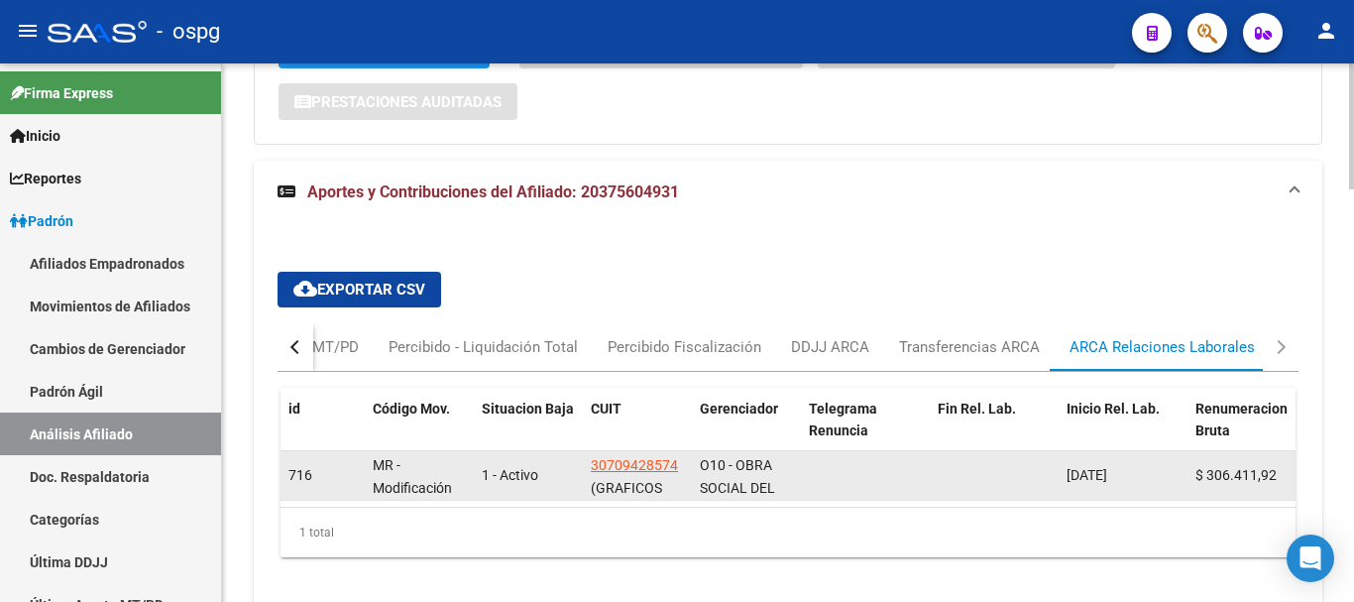
scroll to position [1564, 0]
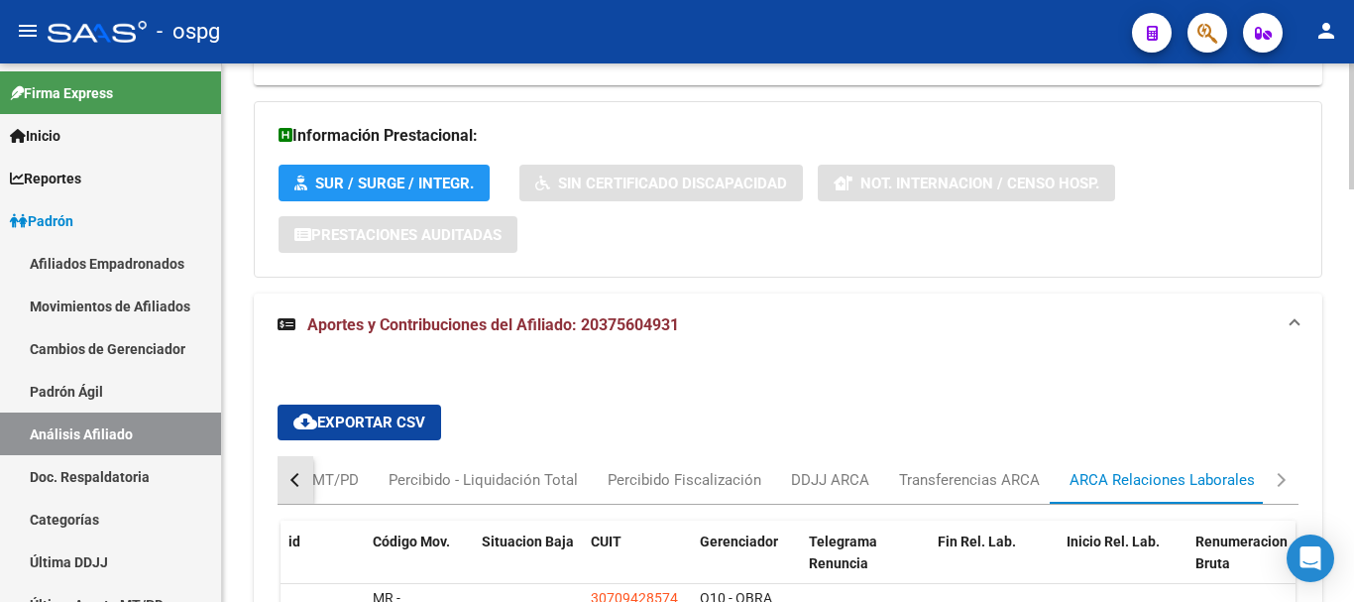
click at [303, 456] on button "button" at bounding box center [295, 480] width 36 height 48
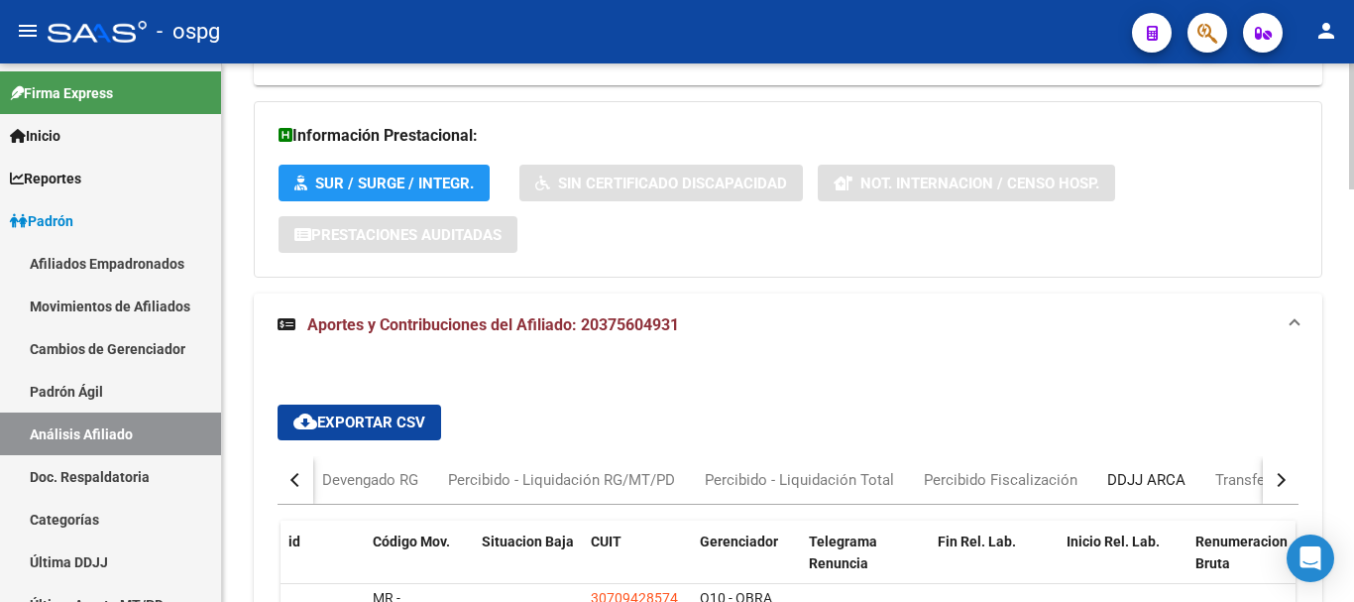
click at [1148, 469] on div "DDJJ ARCA" at bounding box center [1146, 480] width 78 height 22
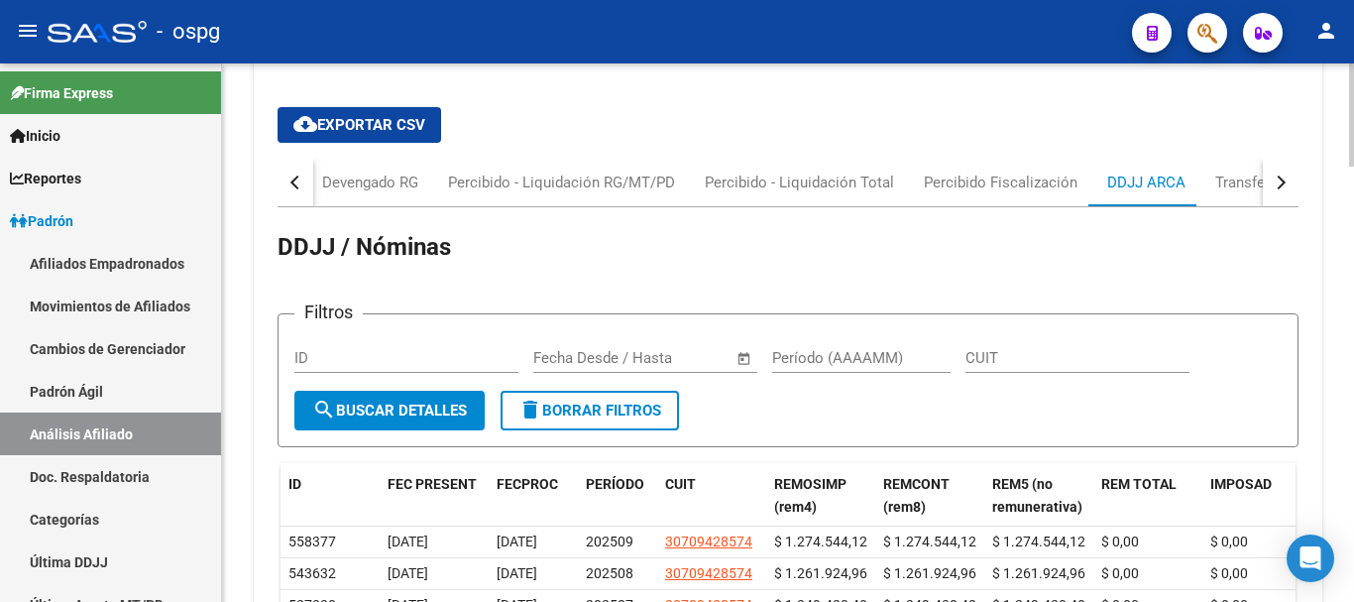
scroll to position [1960, 0]
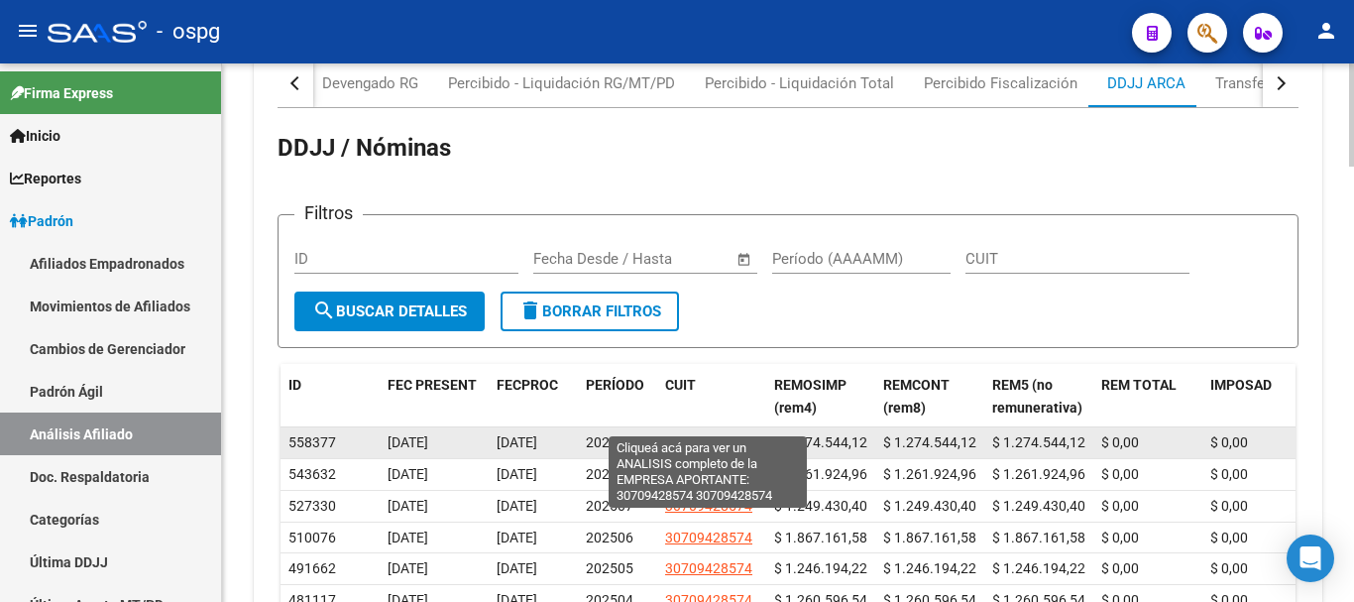
click at [687, 434] on span "30709428574" at bounding box center [708, 442] width 87 height 16
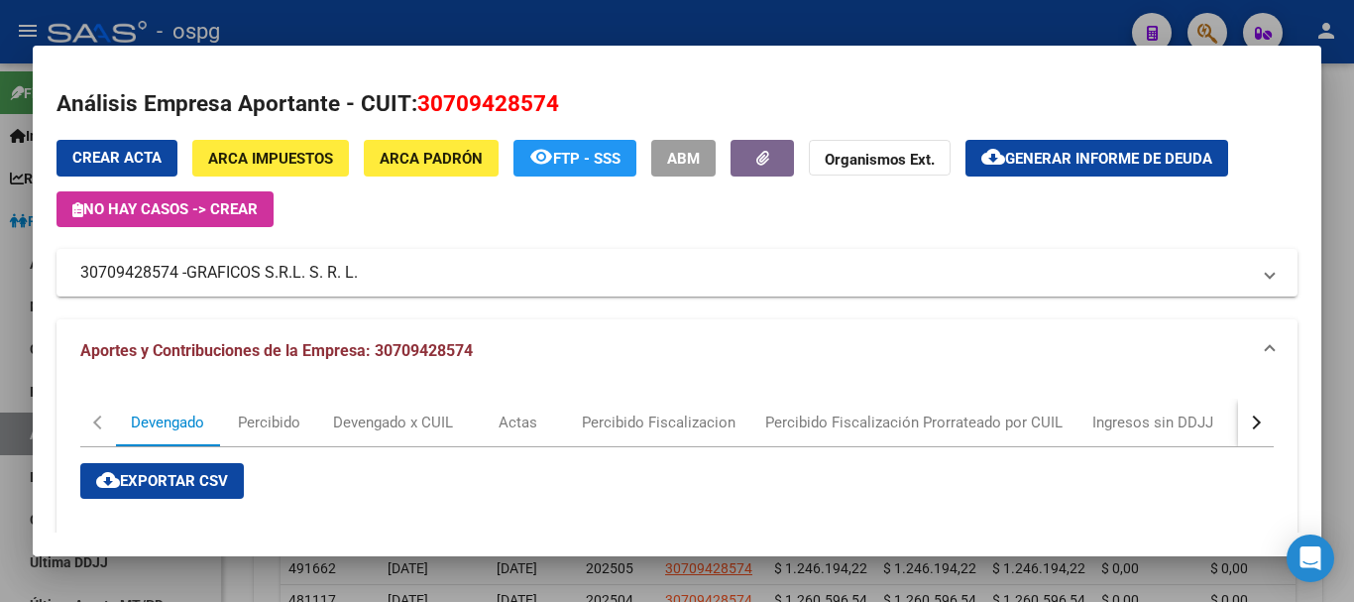
click at [1347, 164] on div at bounding box center [677, 301] width 1354 height 602
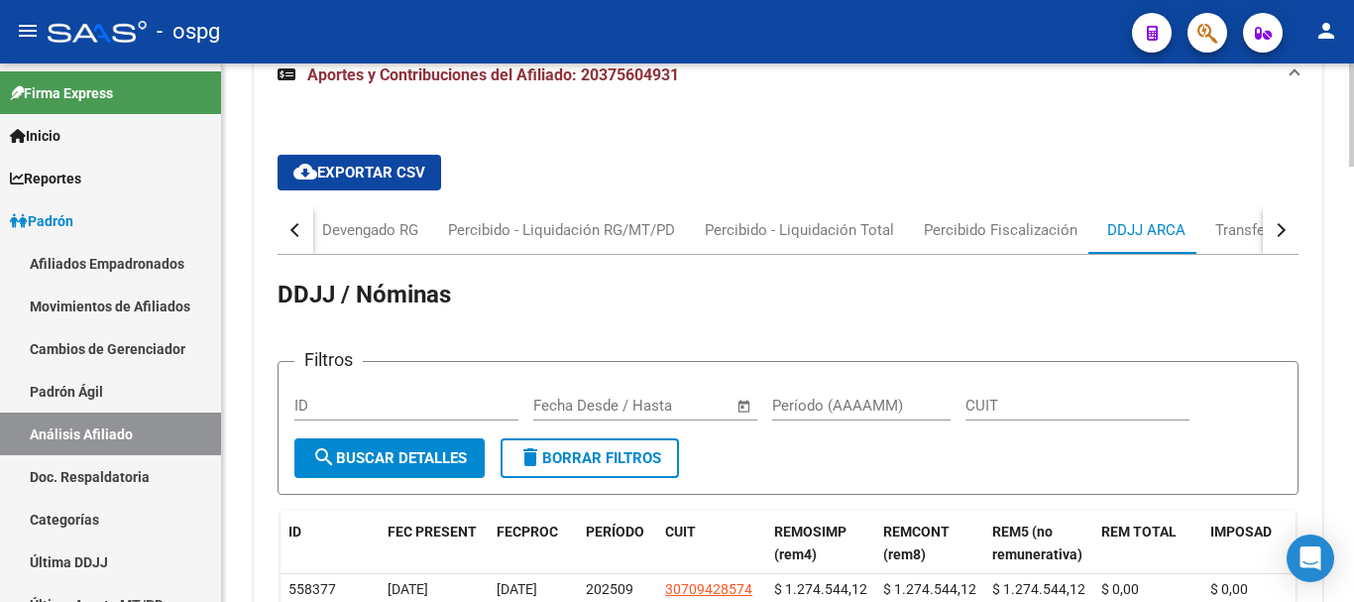
scroll to position [1564, 0]
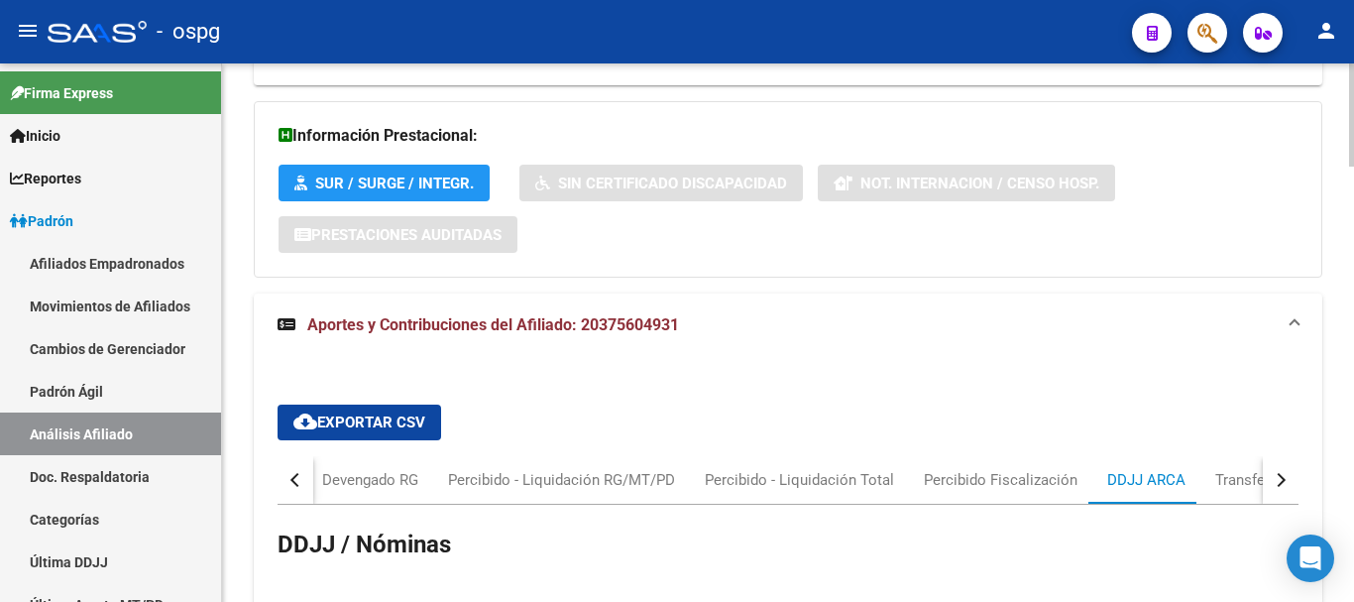
click at [1278, 467] on button "button" at bounding box center [1281, 480] width 36 height 48
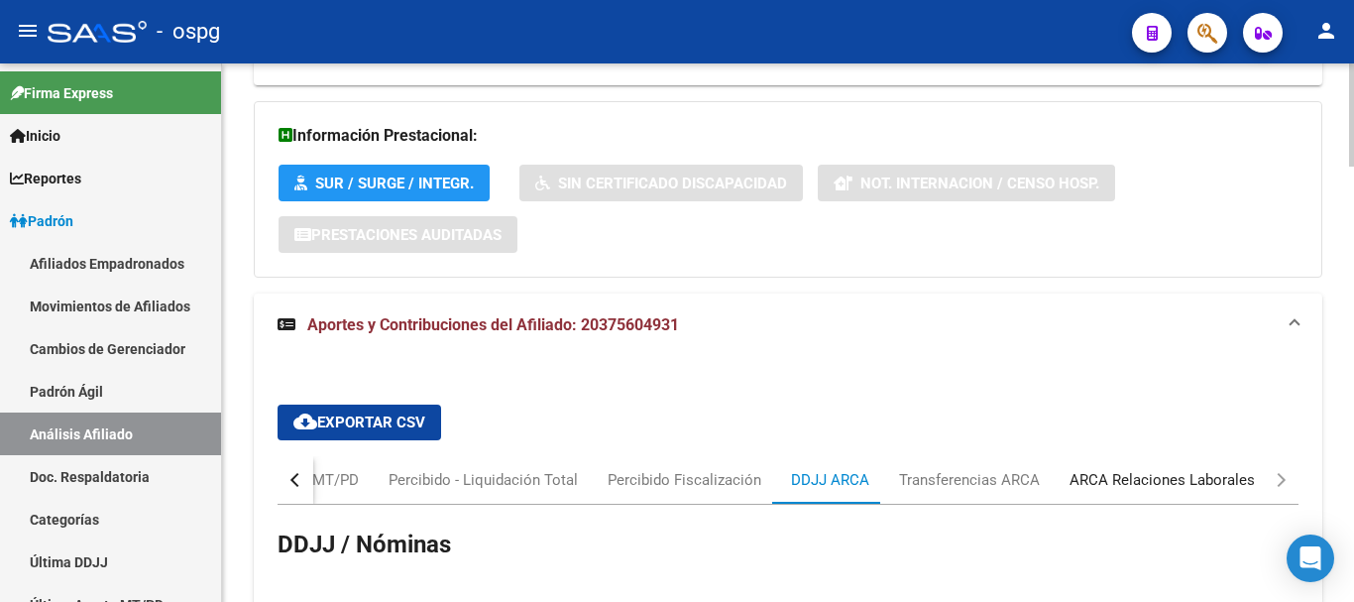
click at [1196, 469] on div "ARCA Relaciones Laborales" at bounding box center [1161, 480] width 185 height 22
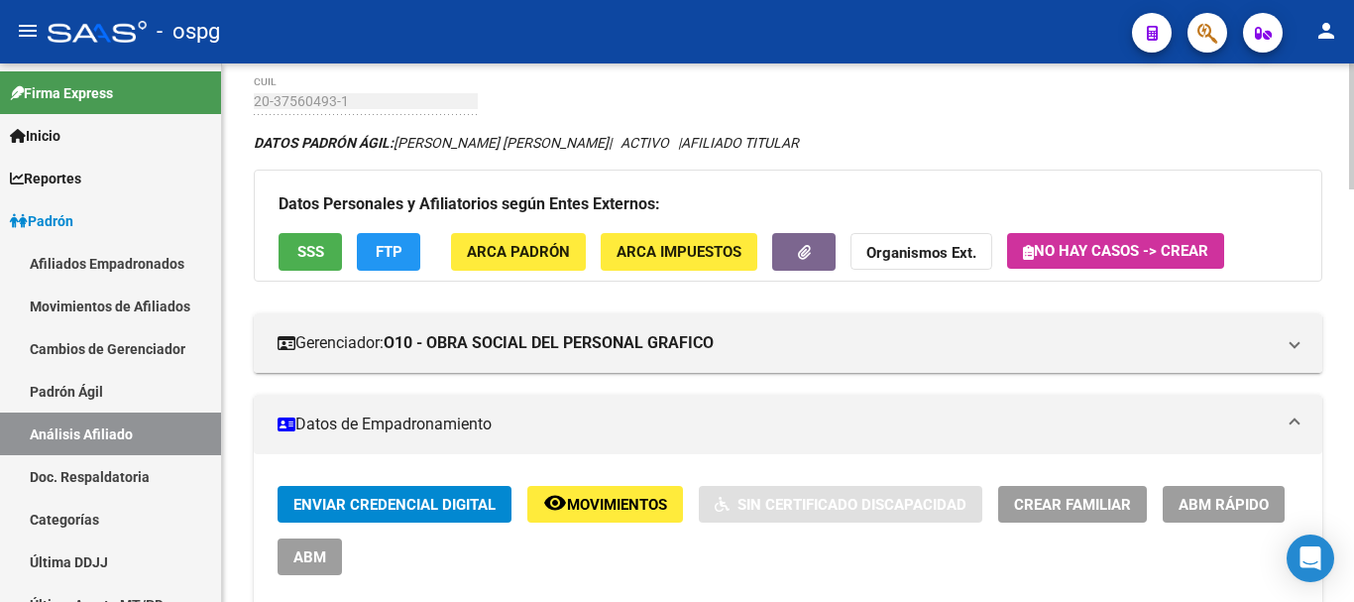
scroll to position [77, 0]
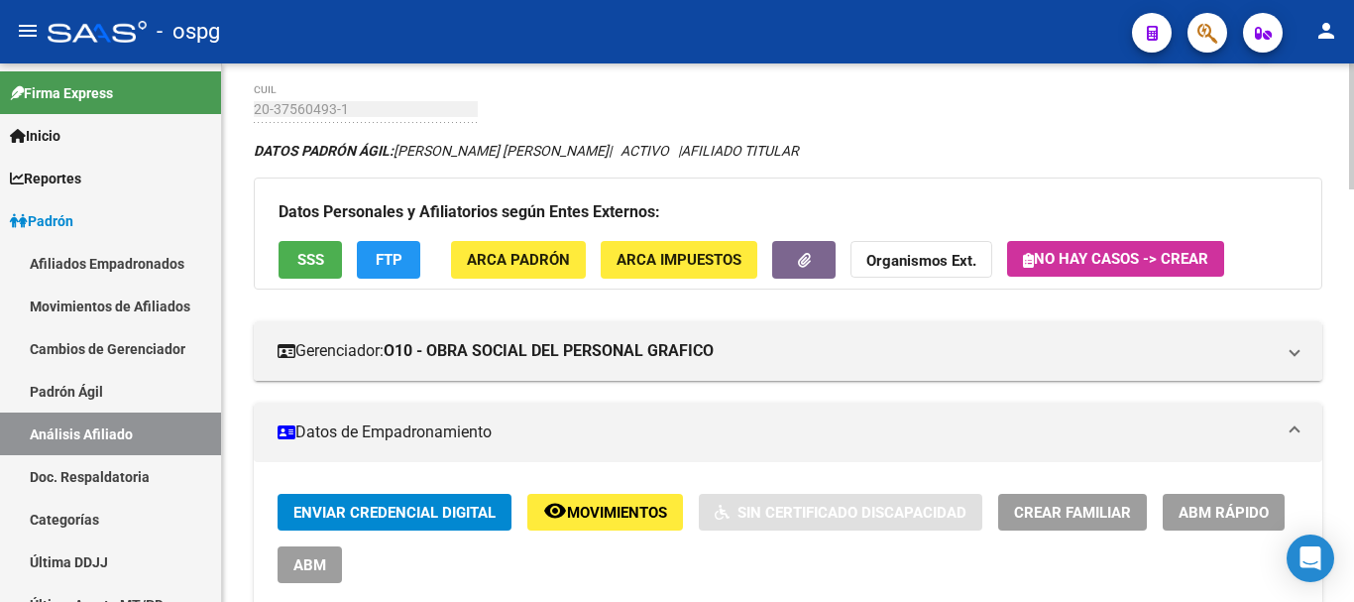
click at [321, 244] on button "SSS" at bounding box center [309, 259] width 63 height 37
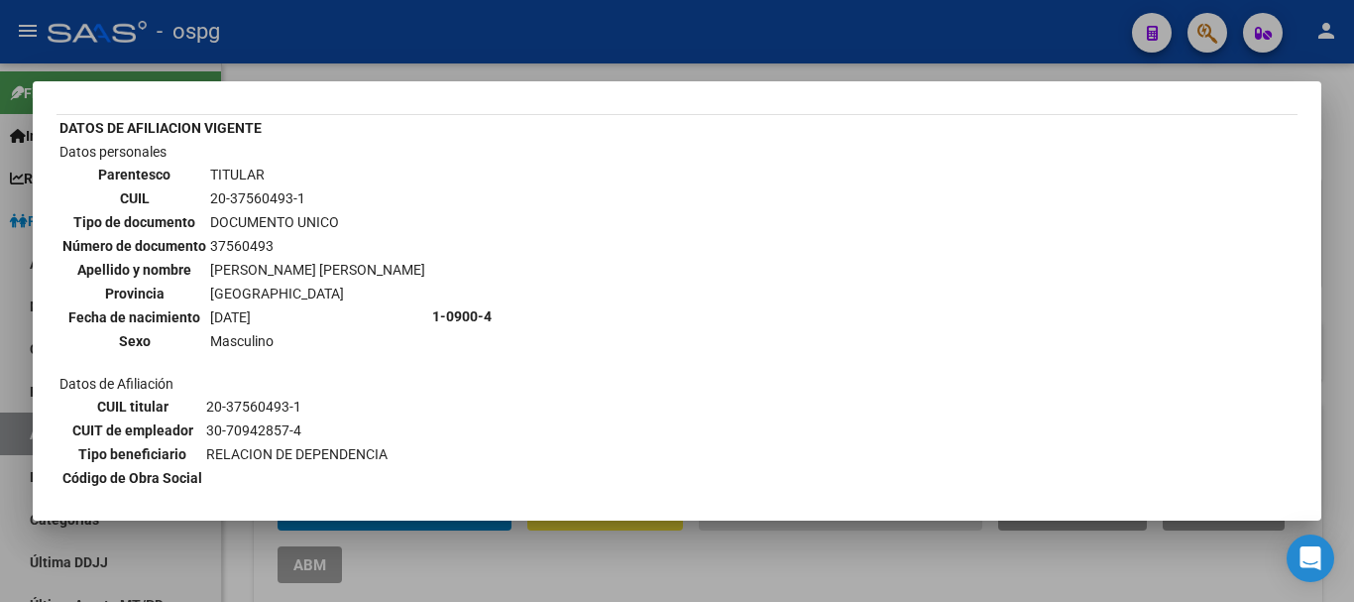
scroll to position [396, 0]
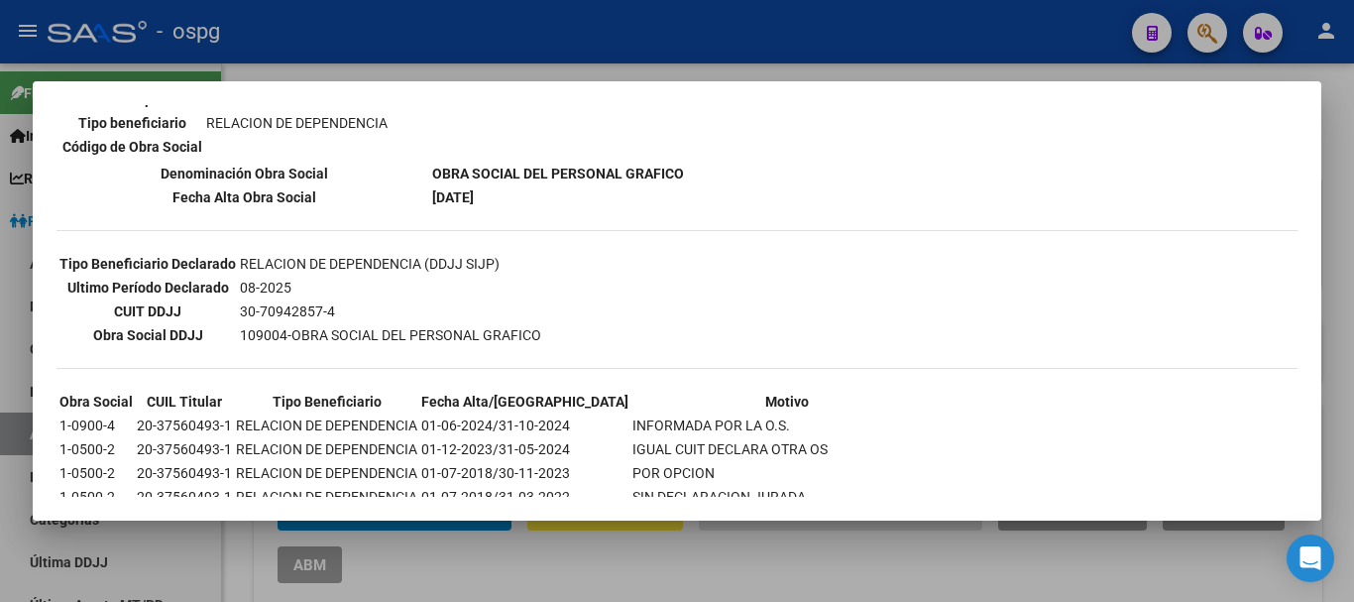
click at [1347, 164] on div at bounding box center [677, 301] width 1354 height 602
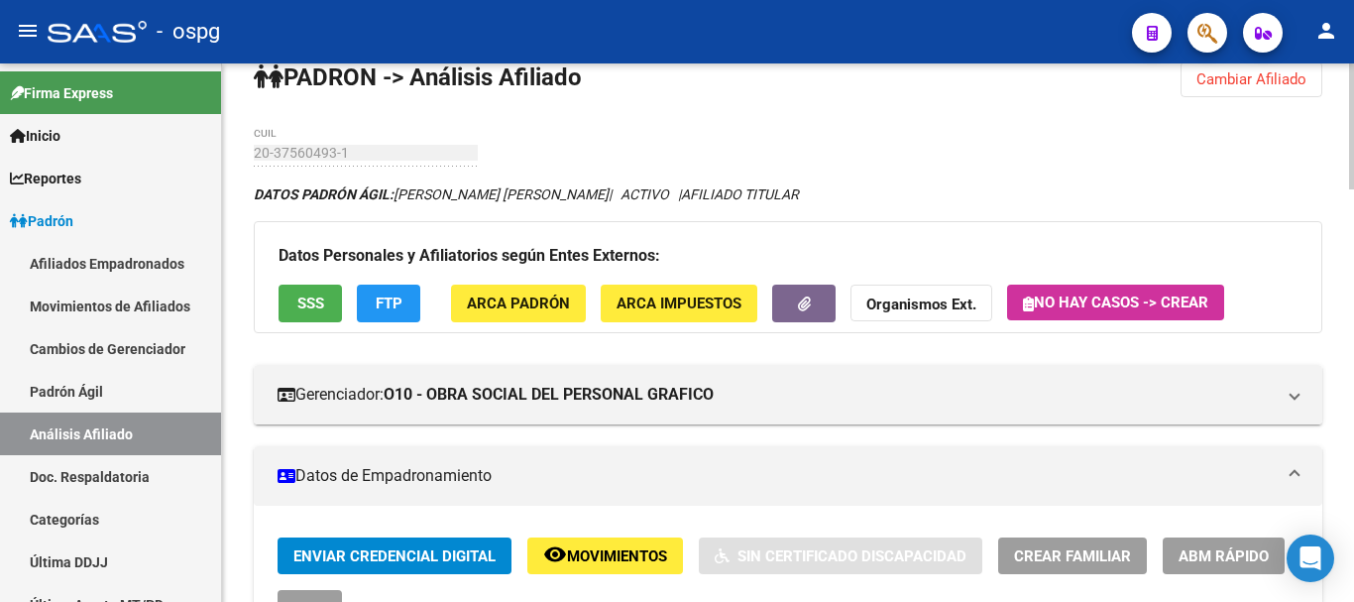
scroll to position [0, 0]
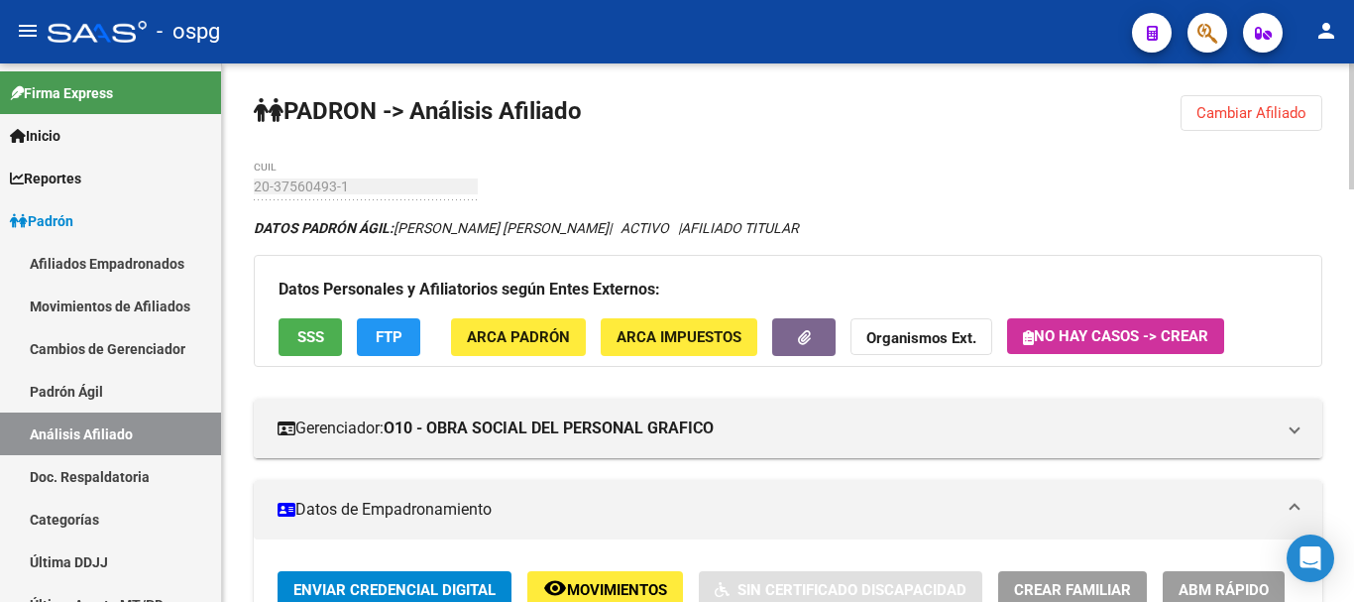
drag, startPoint x: 1286, startPoint y: 114, endPoint x: 1238, endPoint y: 122, distance: 49.2
click at [1285, 114] on span "Cambiar Afiliado" at bounding box center [1251, 113] width 110 height 18
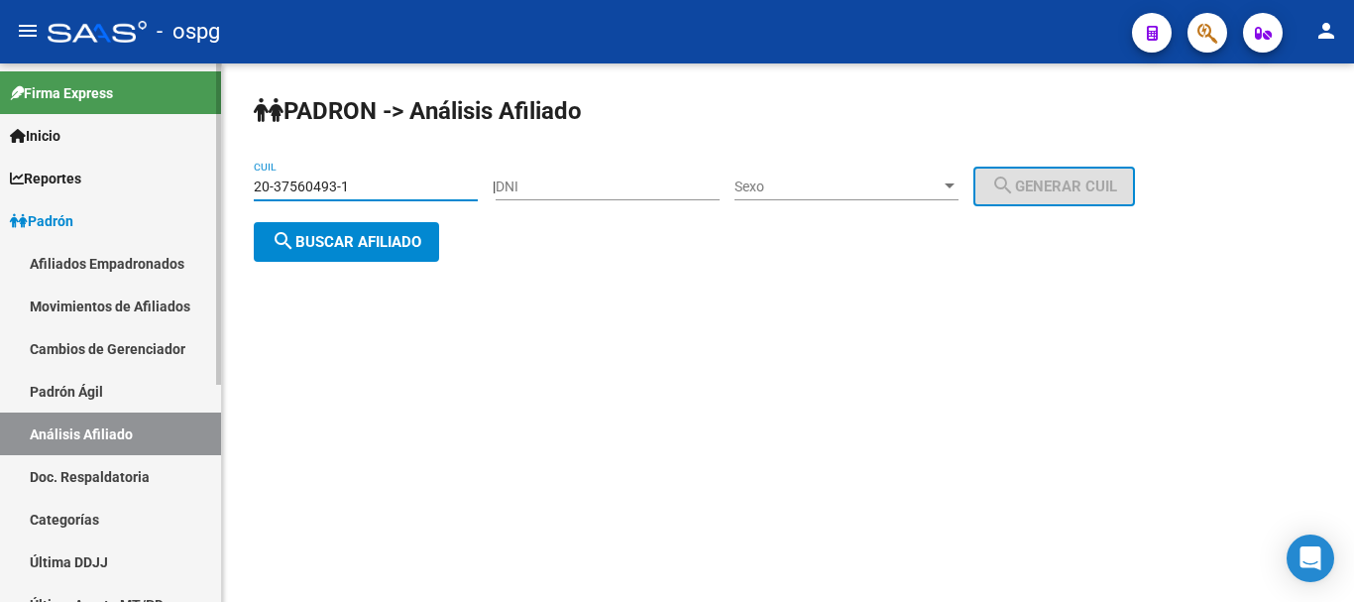
drag, startPoint x: 399, startPoint y: 183, endPoint x: 147, endPoint y: 208, distance: 253.9
click at [147, 208] on mat-sidenav-container "Firma Express Inicio Calendario SSS Instructivos Contacto OS Reportes Ingresos …" at bounding box center [677, 332] width 1354 height 538
click at [397, 249] on span "search Buscar afiliado" at bounding box center [347, 242] width 150 height 18
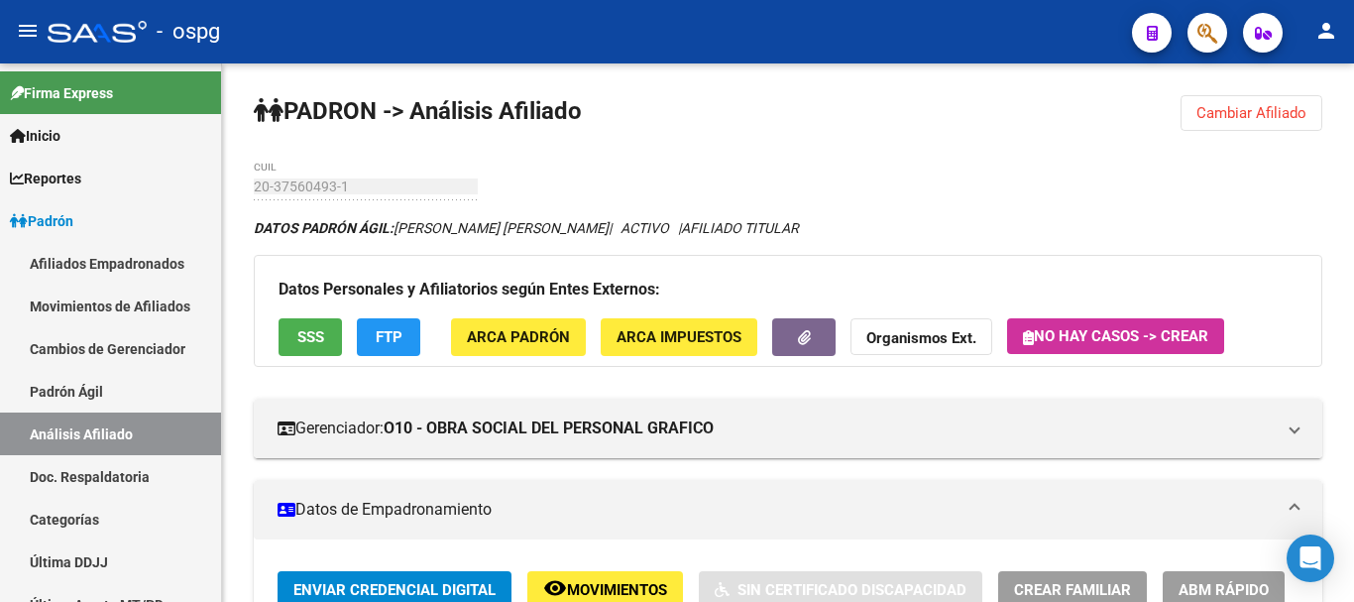
click at [1262, 120] on span "Cambiar Afiliado" at bounding box center [1251, 113] width 110 height 18
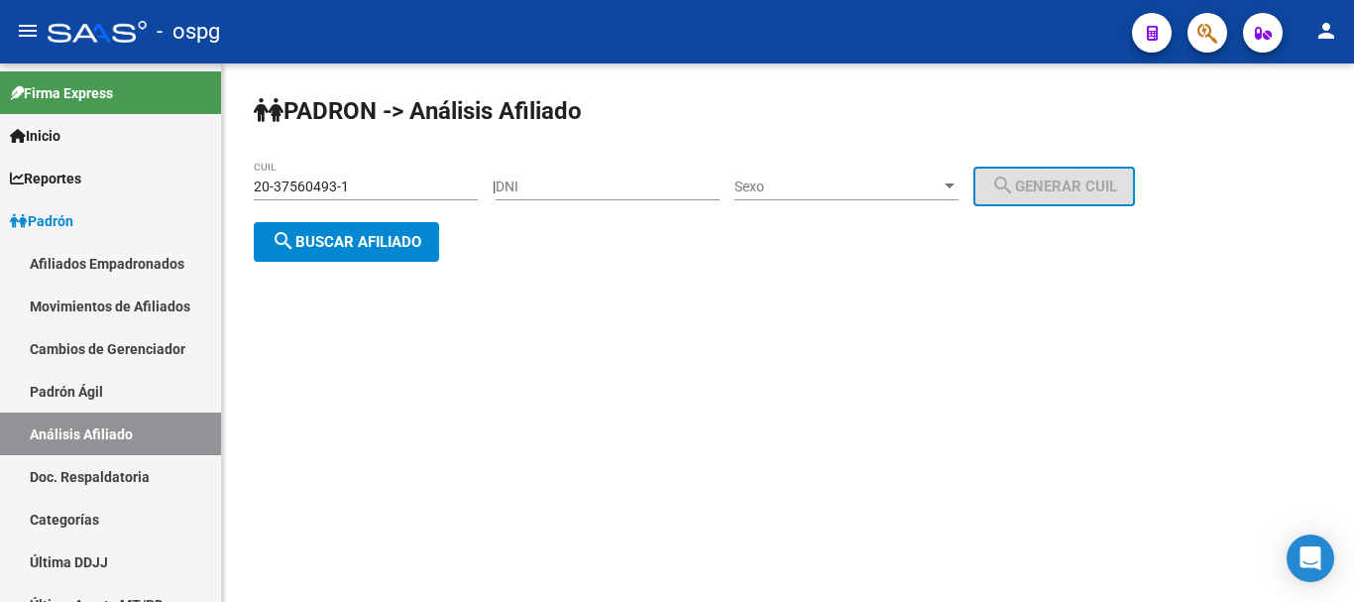
drag, startPoint x: 382, startPoint y: 184, endPoint x: 234, endPoint y: 180, distance: 147.7
click at [234, 180] on div "PADRON -> Análisis Afiliado 20-37560493-1 CUIL | DNI Sexo Sexo search Generar C…" at bounding box center [788, 194] width 1132 height 262
paste input "7-25692450-7"
type input "27-25692450-7"
click at [384, 239] on span "search Buscar afiliado" at bounding box center [347, 242] width 150 height 18
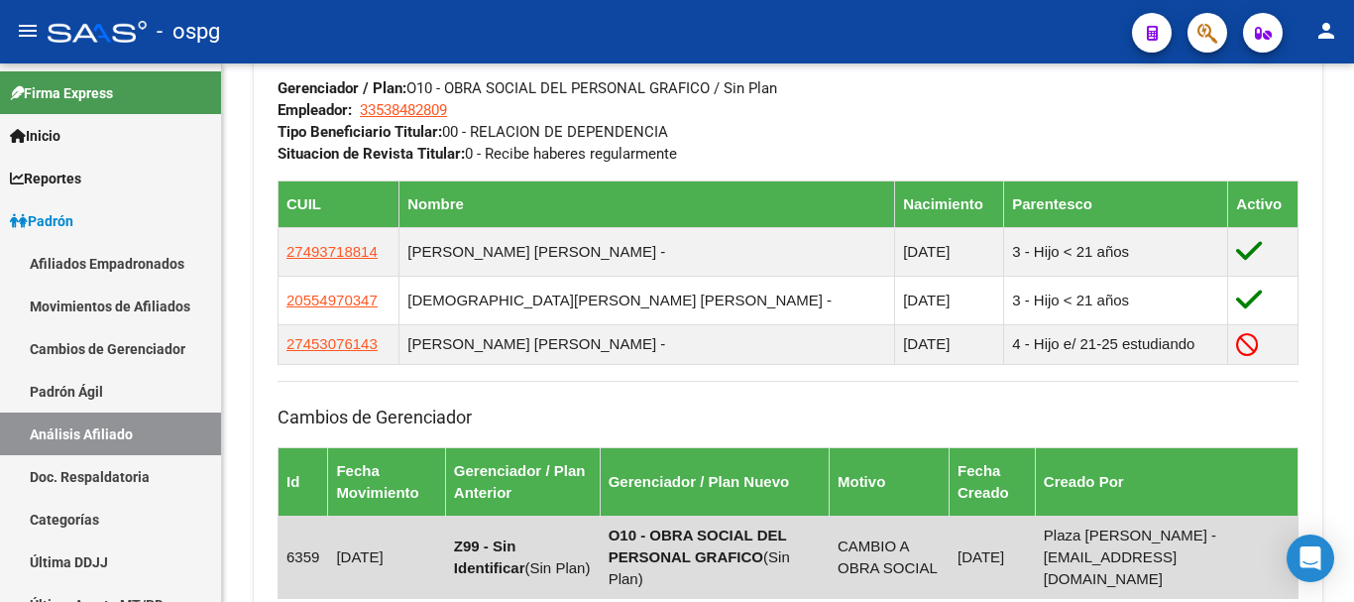
scroll to position [1439, 0]
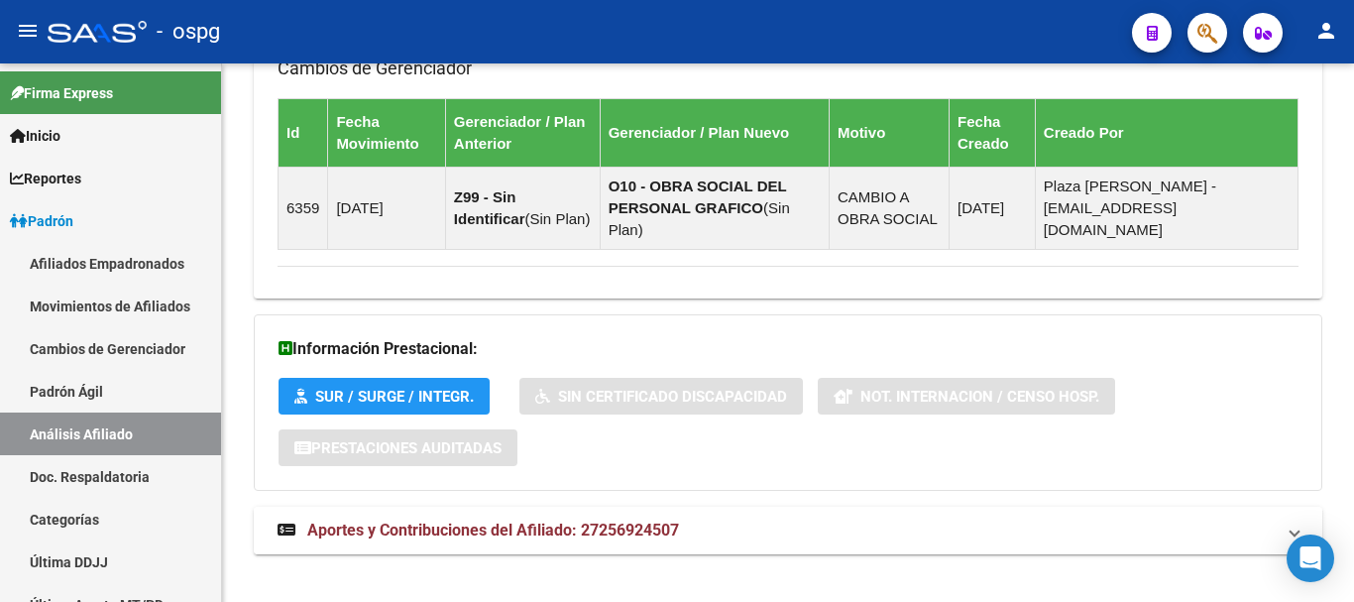
click at [346, 520] on mat-expansion-panel-header "Aportes y Contribuciones del Afiliado: 27256924507" at bounding box center [788, 530] width 1068 height 48
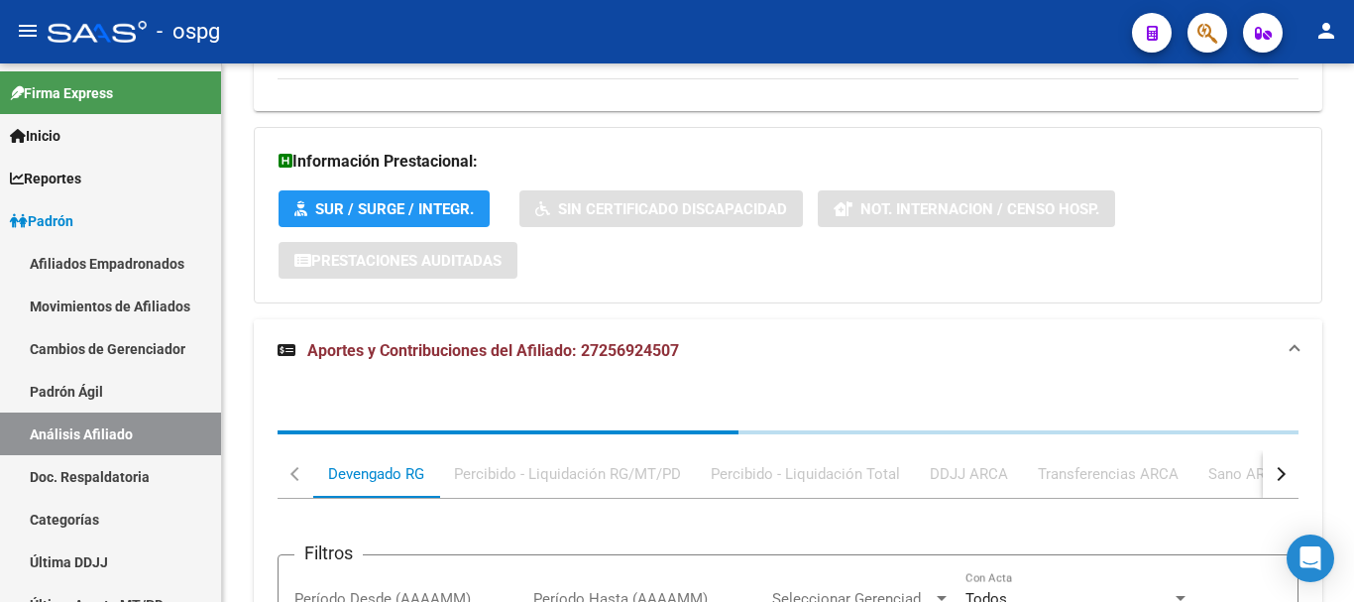
scroll to position [1654, 0]
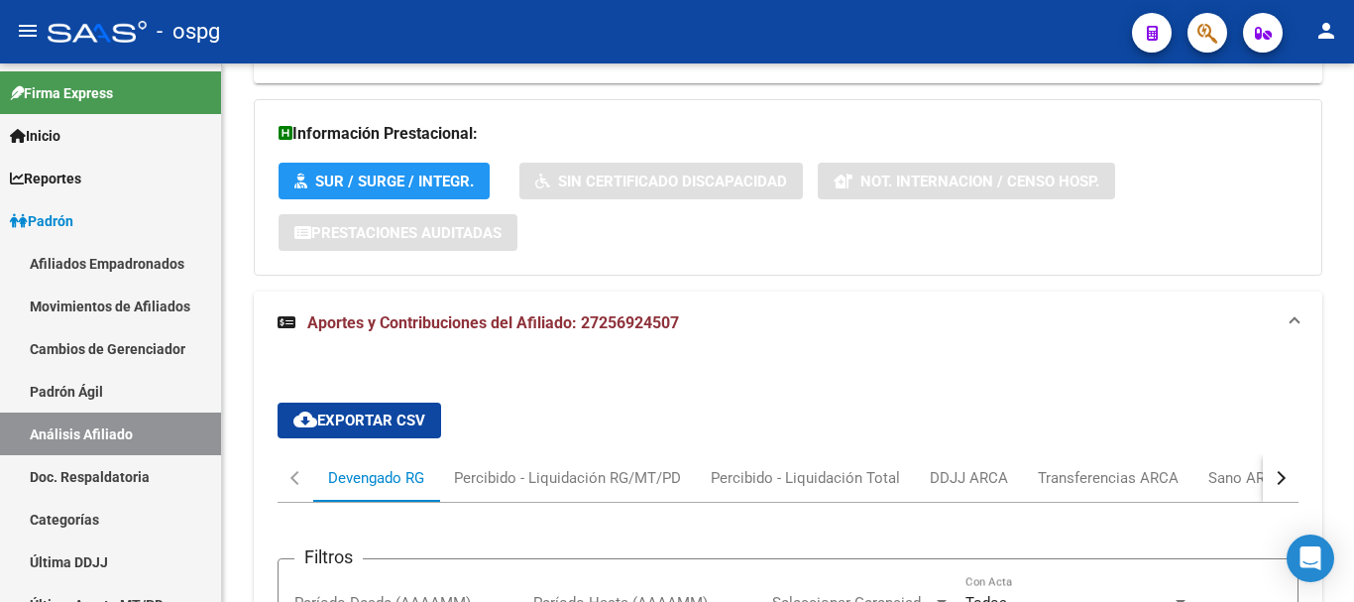
drag, startPoint x: 1275, startPoint y: 429, endPoint x: 1282, endPoint y: 451, distance: 22.9
click at [1282, 454] on button "button" at bounding box center [1281, 478] width 36 height 48
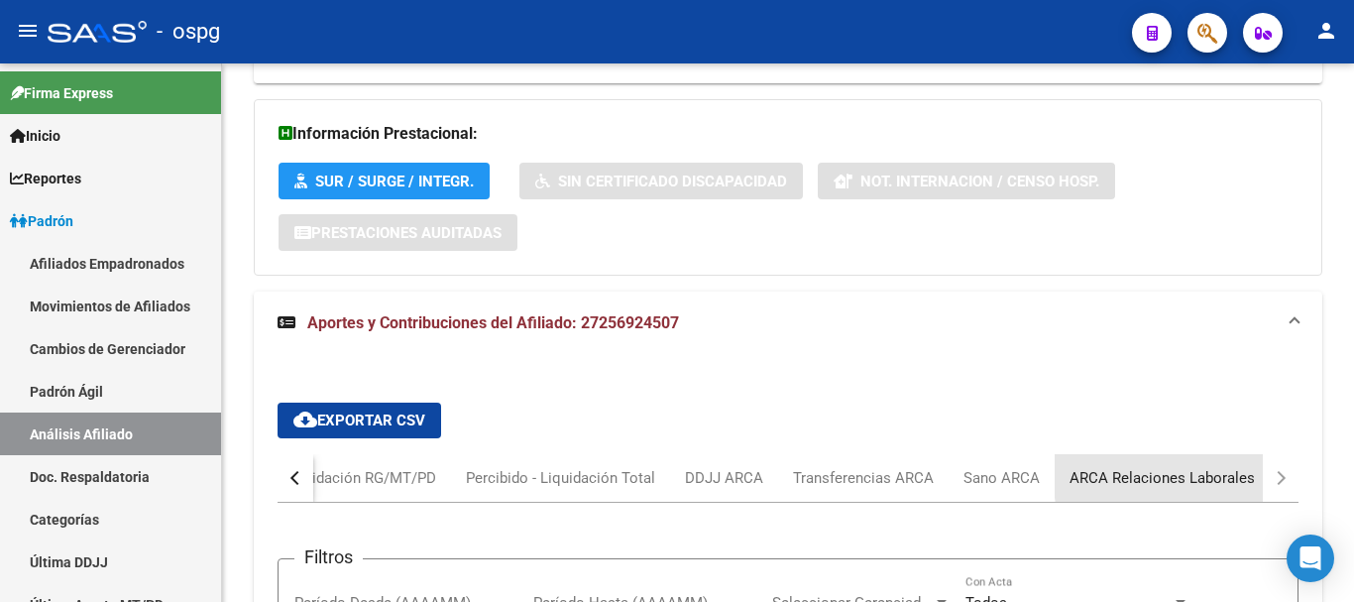
click at [1217, 467] on div "ARCA Relaciones Laborales" at bounding box center [1161, 478] width 185 height 22
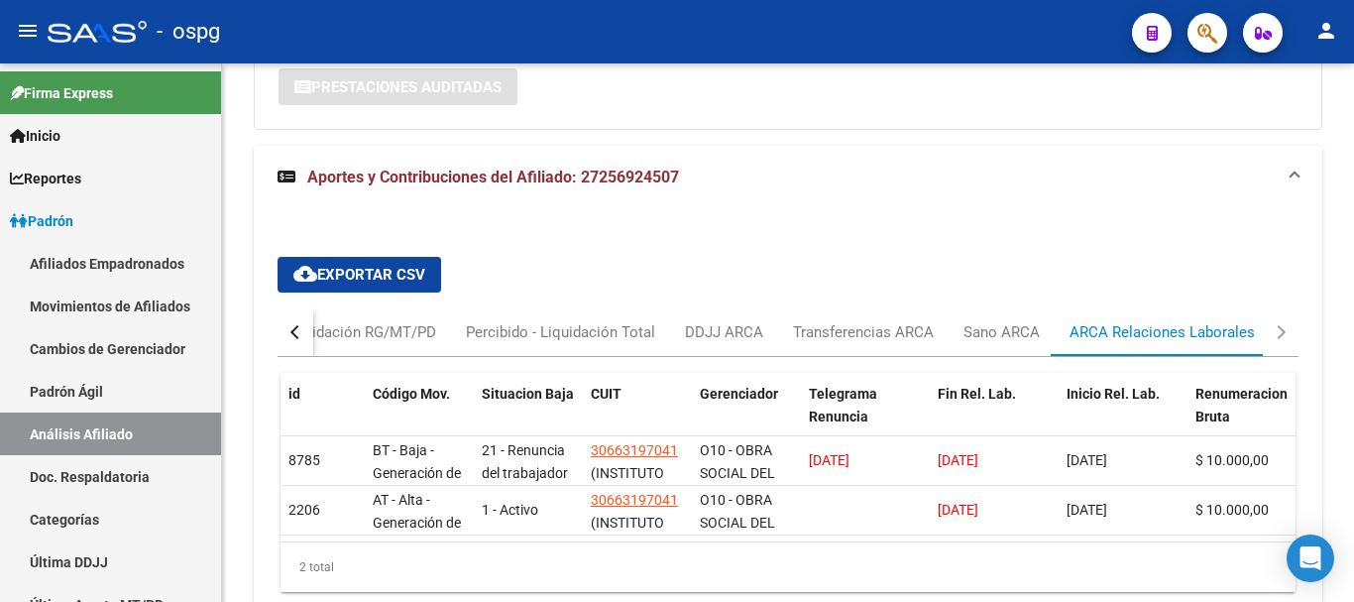
scroll to position [1801, 0]
click at [299, 316] on button "button" at bounding box center [295, 331] width 36 height 48
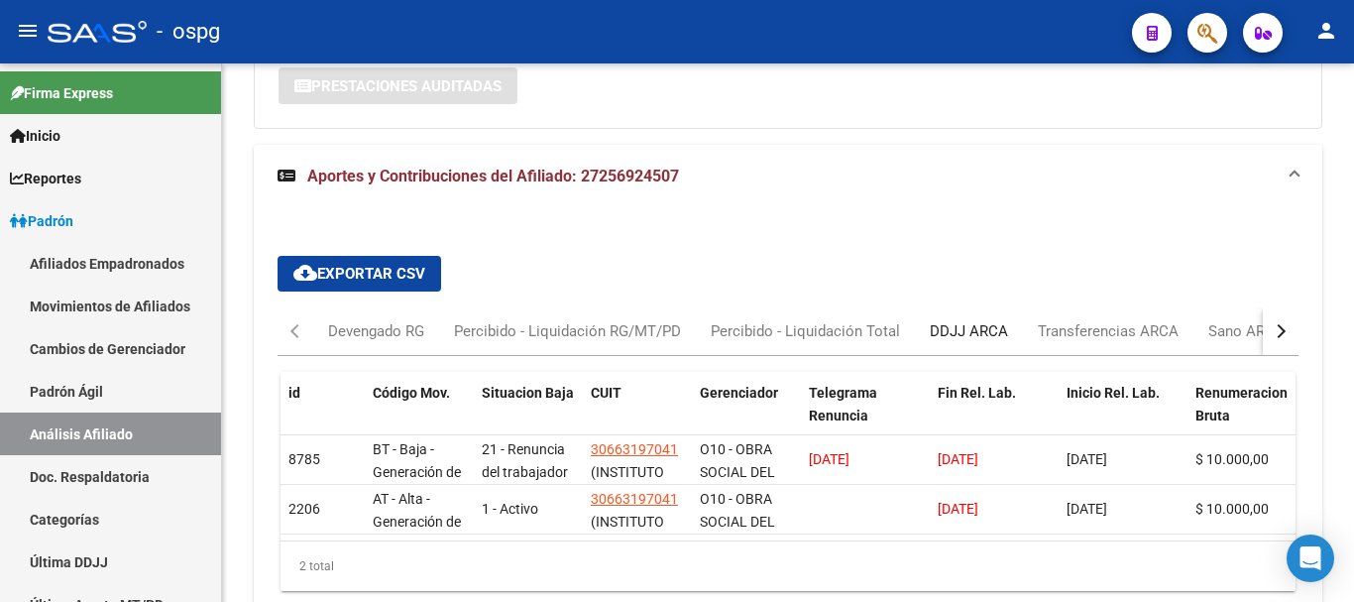
click at [980, 320] on div "DDJJ ARCA" at bounding box center [969, 331] width 78 height 22
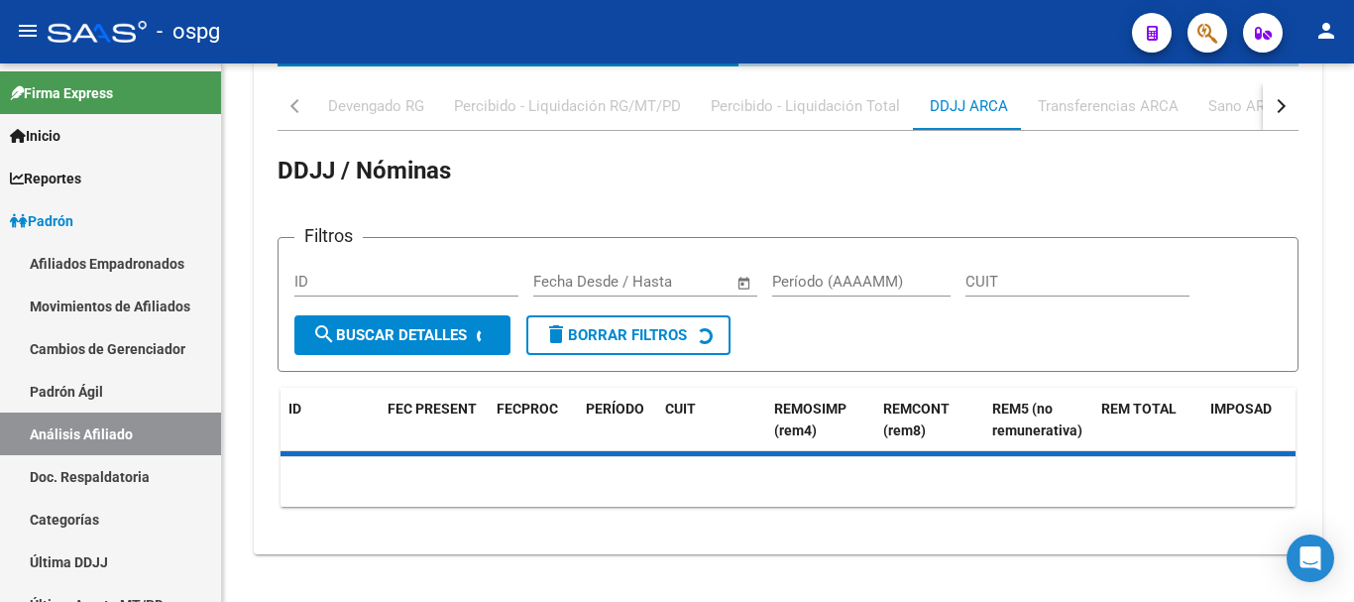
scroll to position [2026, 0]
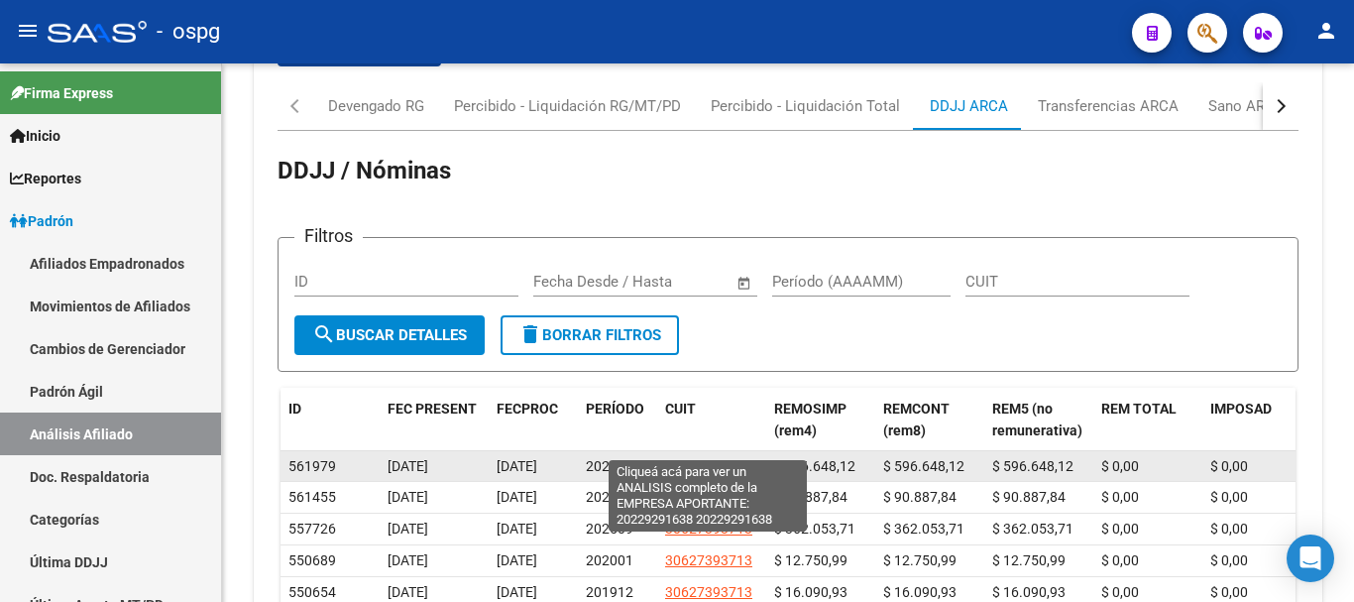
click at [715, 458] on span "20229291638" at bounding box center [708, 466] width 87 height 16
type textarea "20229291638"
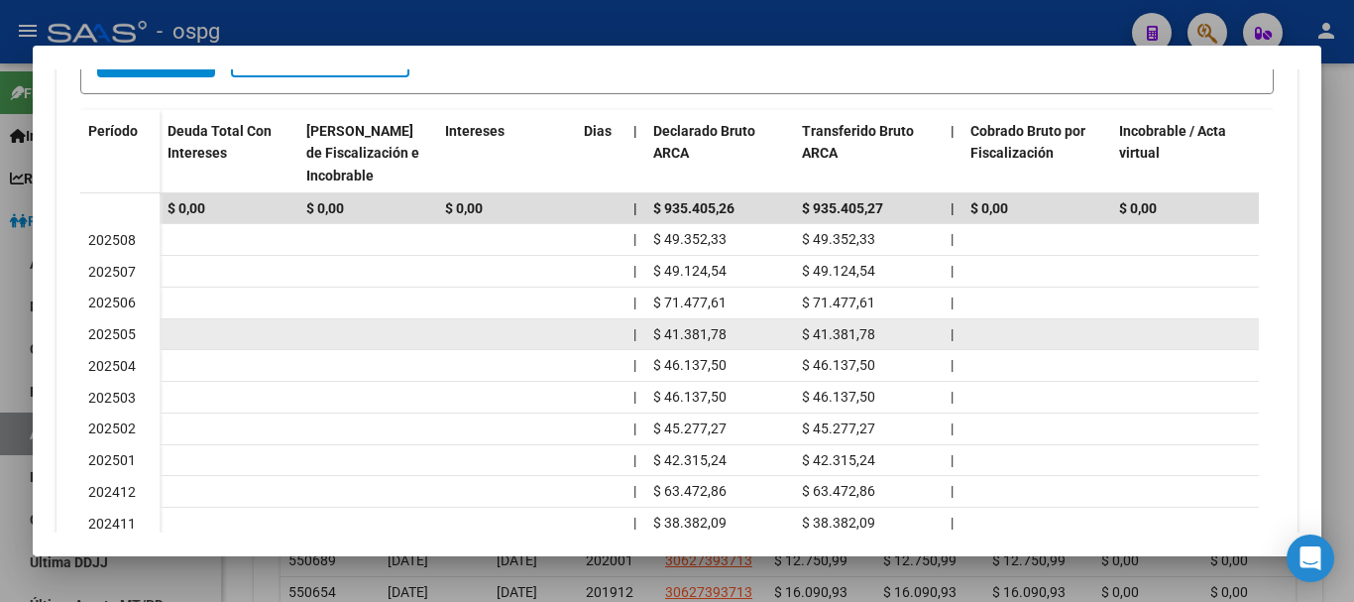
scroll to position [595, 0]
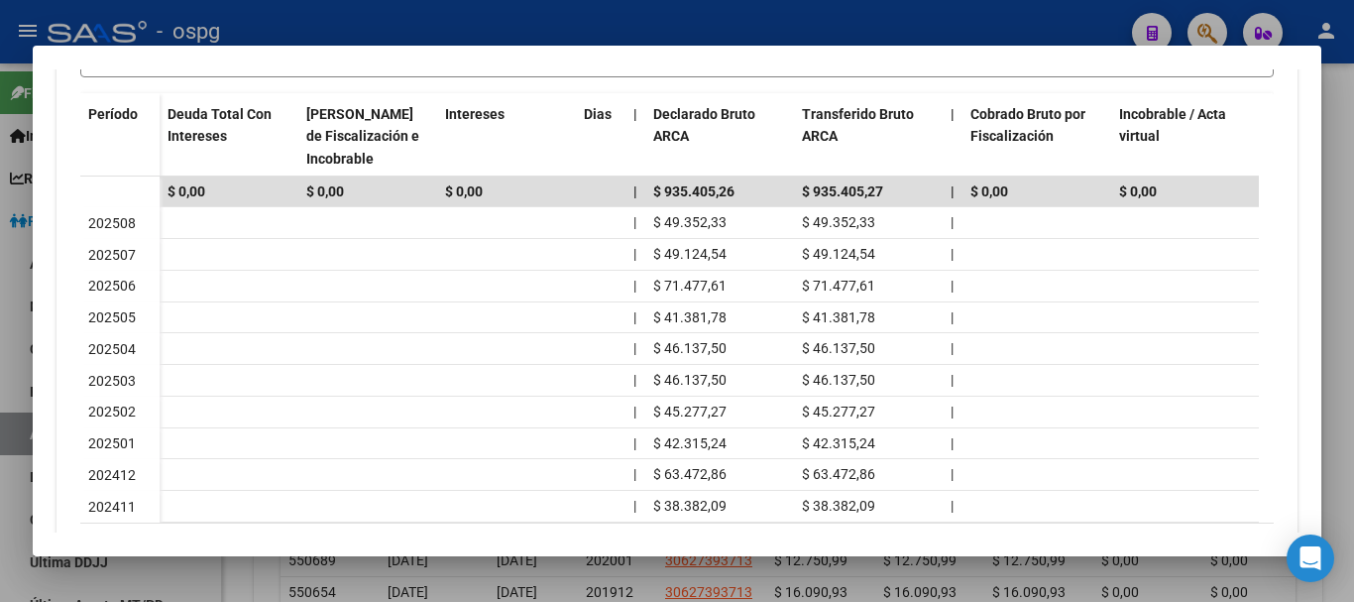
click at [1345, 325] on div at bounding box center [677, 301] width 1354 height 602
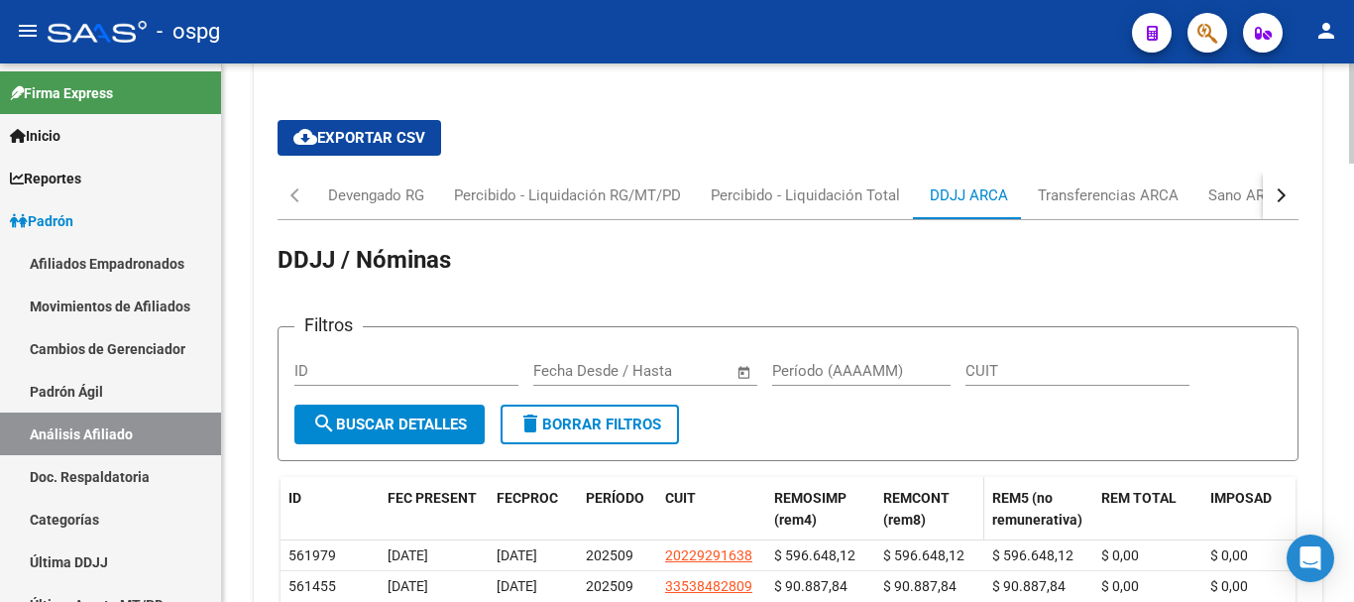
scroll to position [1927, 0]
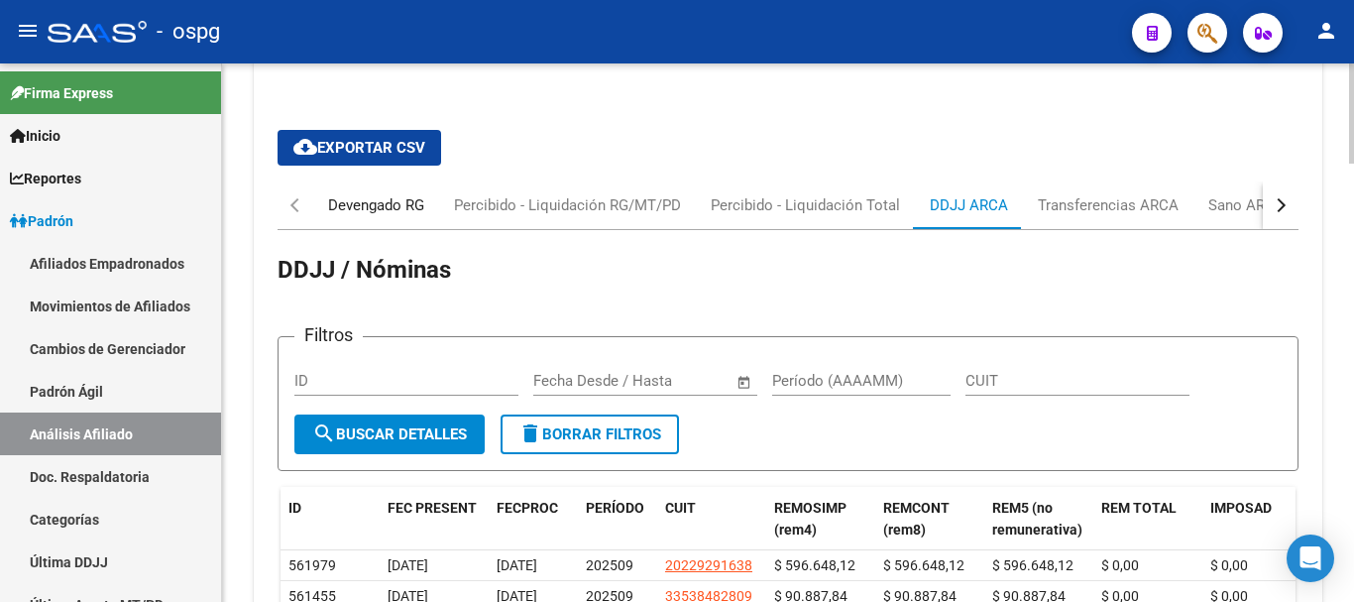
click at [341, 194] on div "Devengado RG" at bounding box center [376, 205] width 96 height 22
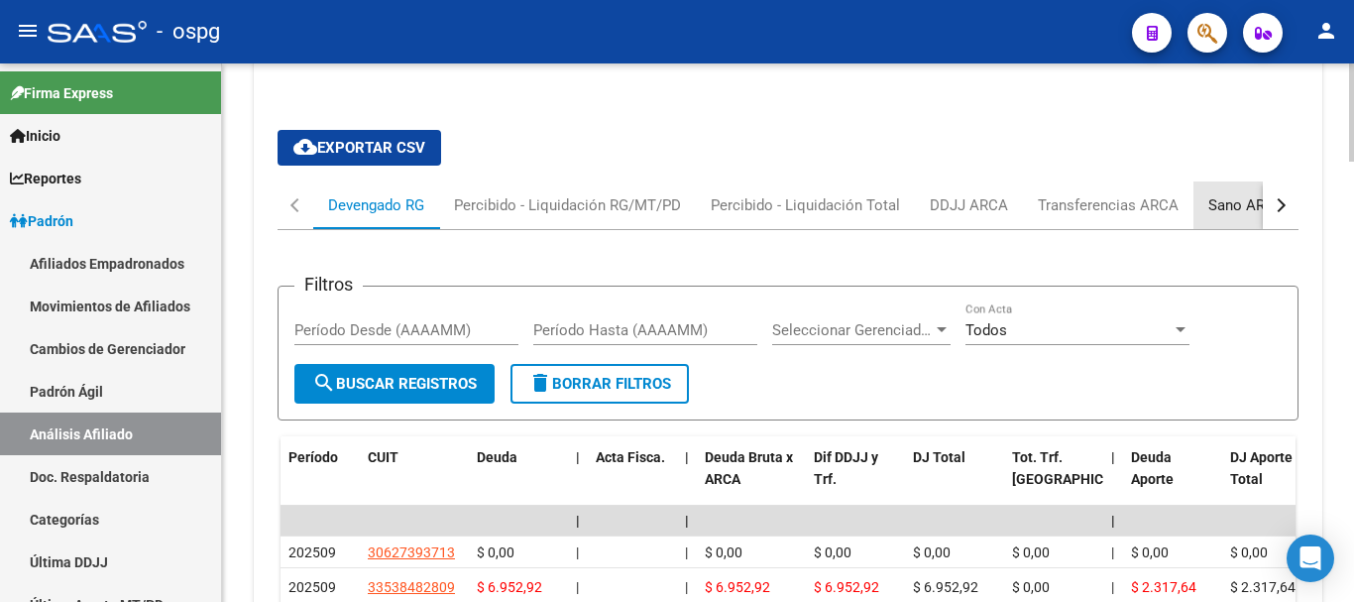
drag, startPoint x: 1240, startPoint y: 196, endPoint x: 1148, endPoint y: 194, distance: 92.2
click at [1240, 195] on div "Sano ARCA" at bounding box center [1246, 205] width 106 height 48
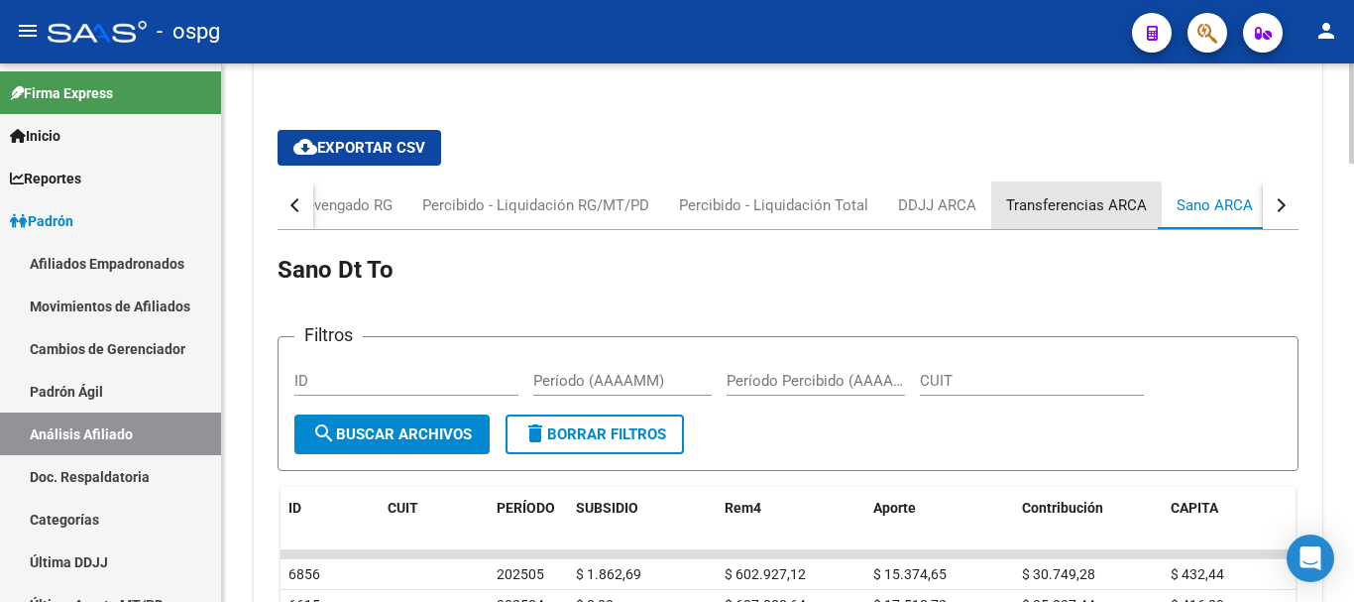
click at [1046, 194] on div "Transferencias ARCA" at bounding box center [1076, 205] width 141 height 22
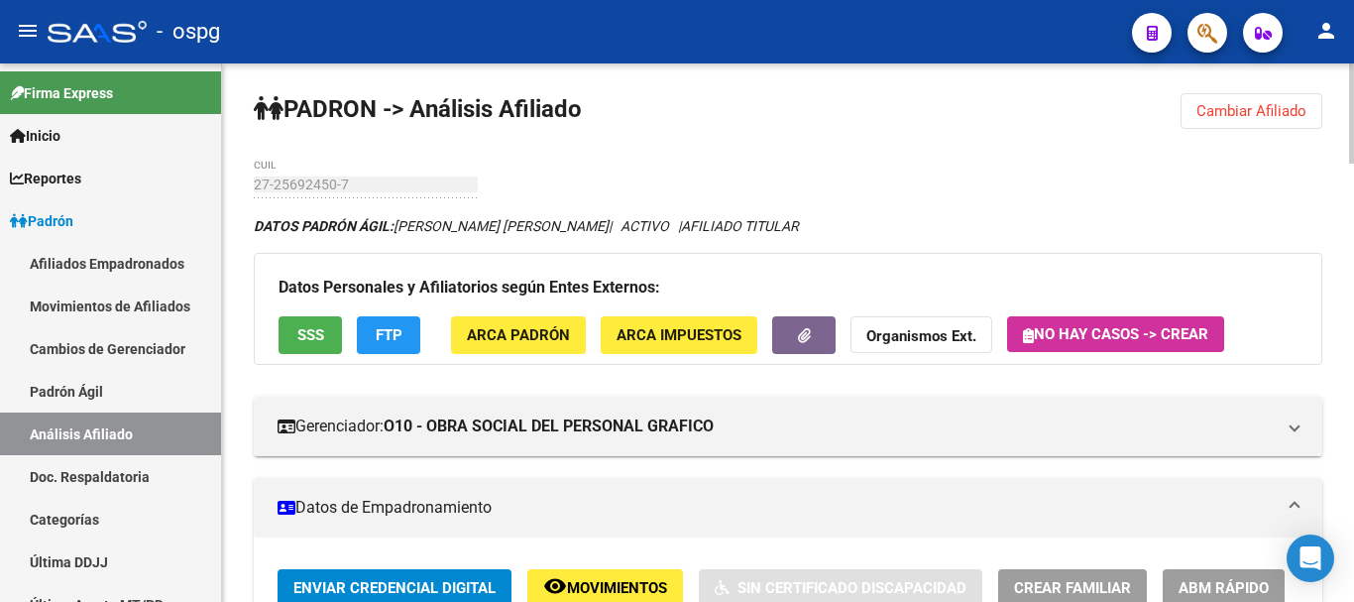
scroll to position [0, 0]
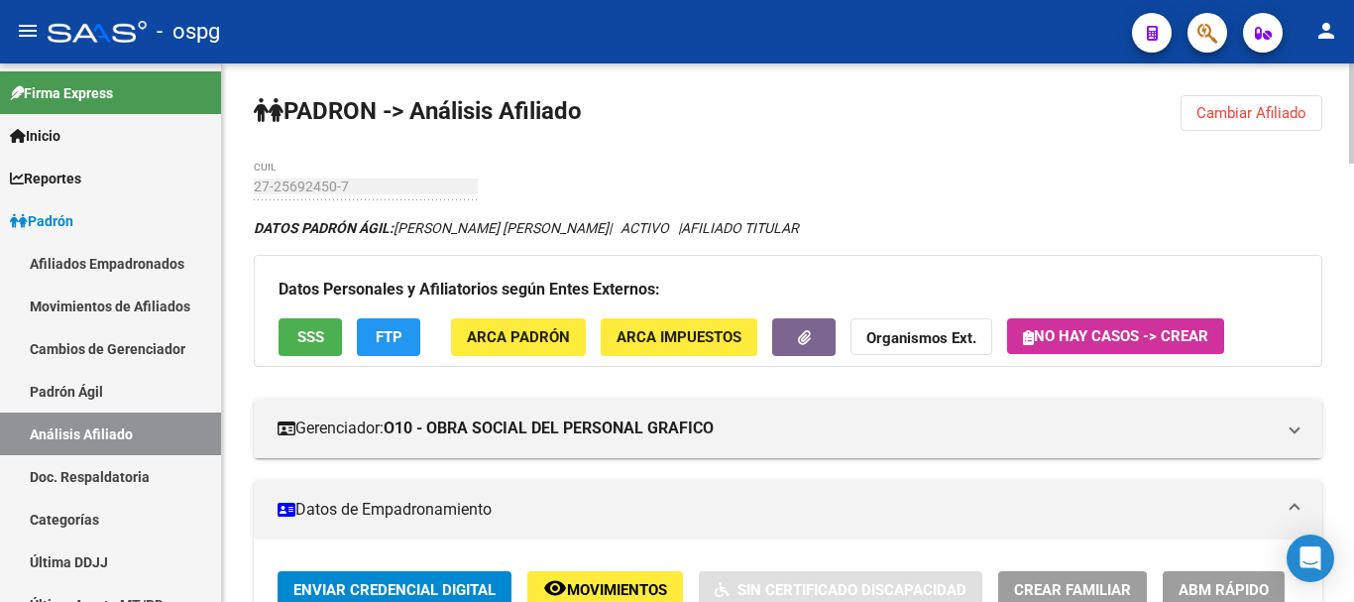
click at [908, 337] on strong "Organismos Ext." at bounding box center [921, 339] width 110 height 18
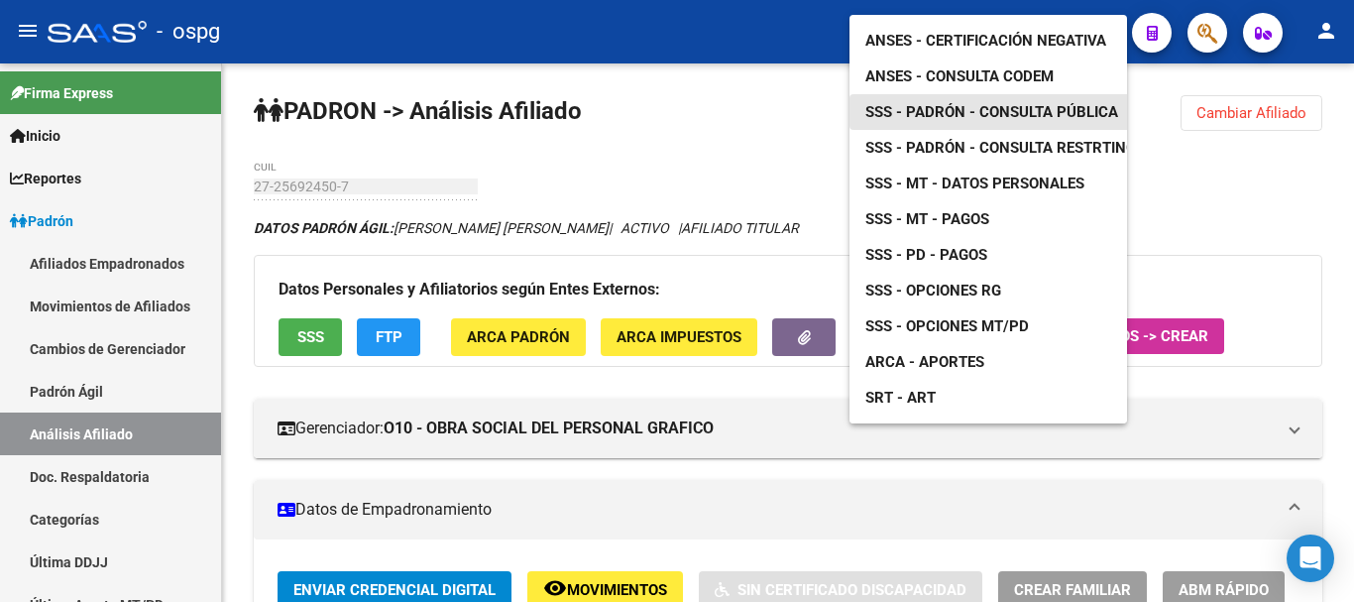
click at [1020, 103] on span "SSS - Padrón - Consulta Pública" at bounding box center [991, 112] width 253 height 18
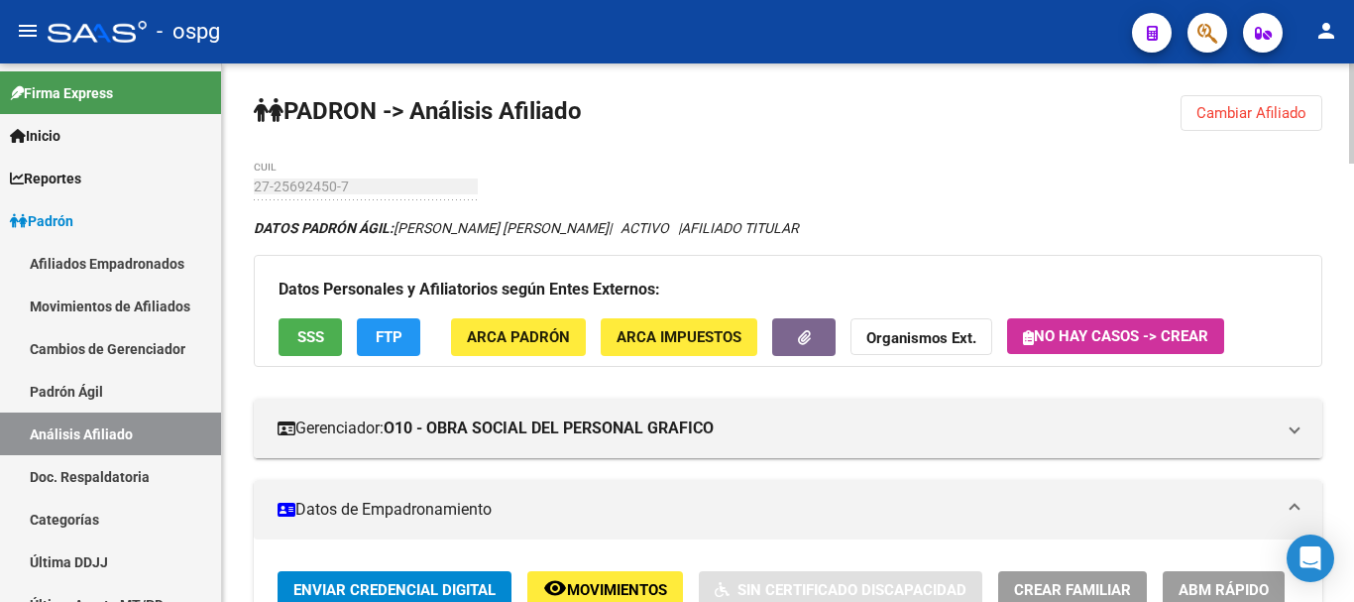
click at [924, 324] on button "Organismos Ext." at bounding box center [921, 336] width 142 height 37
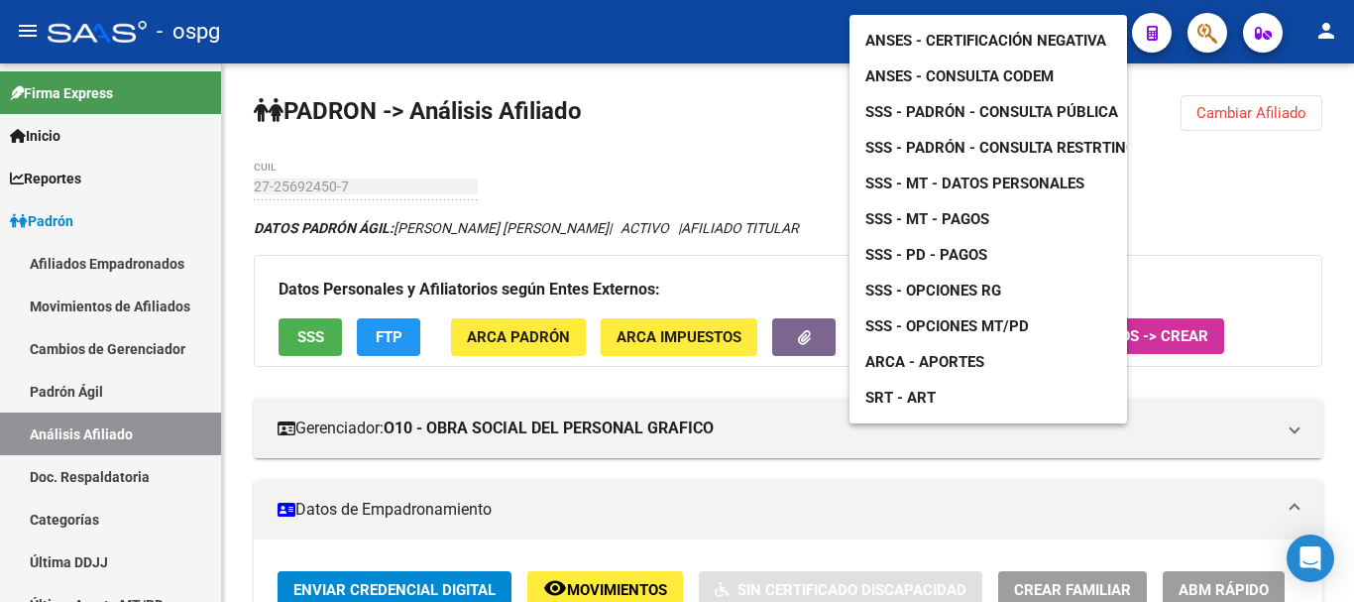
click at [968, 246] on span "SSS - PD - Pagos" at bounding box center [926, 255] width 122 height 18
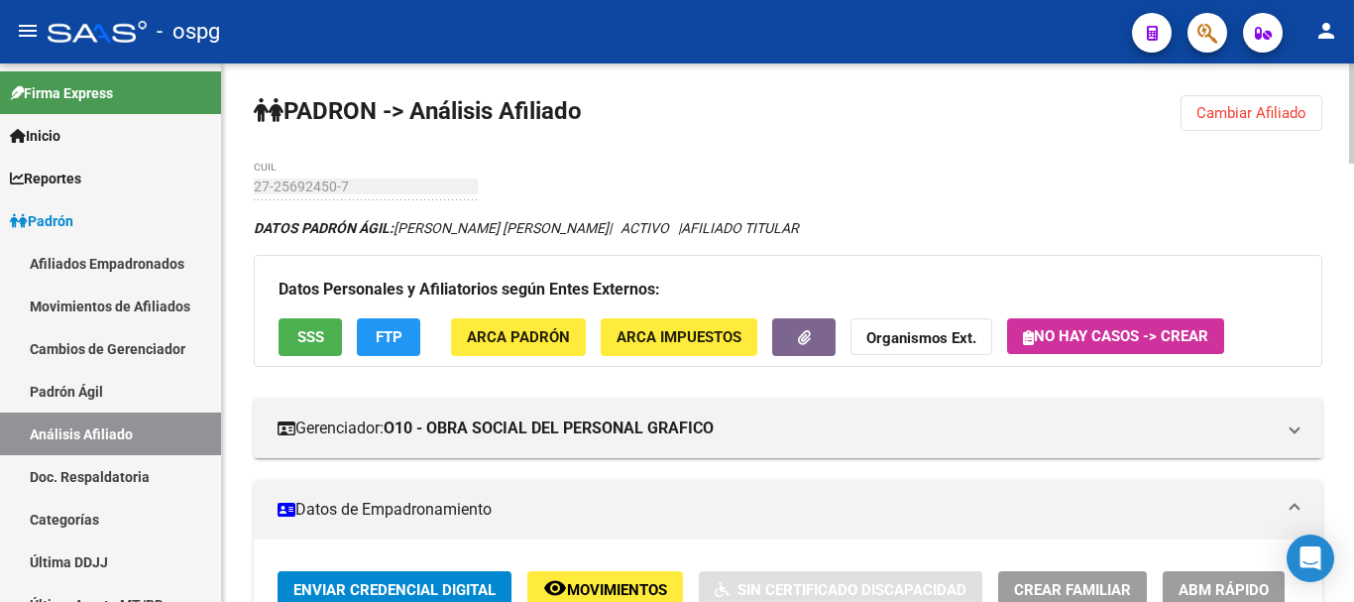
click at [1277, 126] on button "Cambiar Afiliado" at bounding box center [1251, 113] width 142 height 36
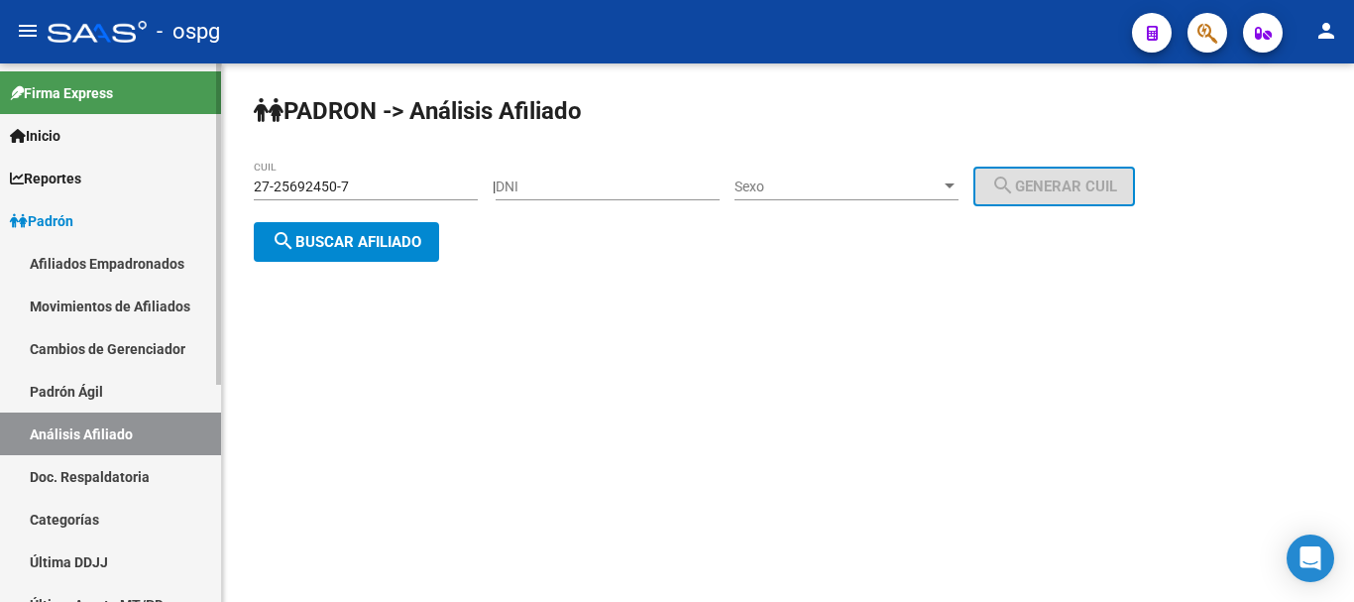
drag, startPoint x: 389, startPoint y: 185, endPoint x: 1, endPoint y: 226, distance: 390.6
click at [0, 225] on mat-sidenav-container "Firma Express Inicio Calendario SSS Instructivos Contacto OS Reportes Ingresos …" at bounding box center [677, 332] width 1354 height 538
paste input "0-22357534-0"
type input "20-22357534-0"
click at [369, 241] on span "search Buscar afiliado" at bounding box center [347, 242] width 150 height 18
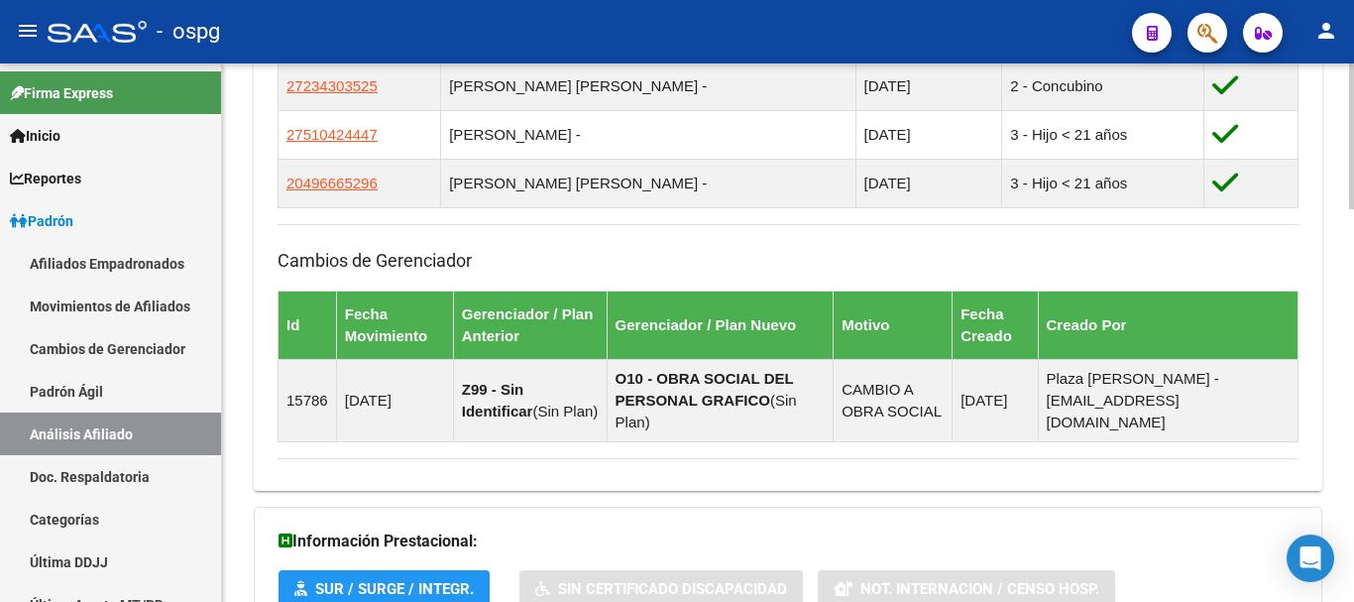
scroll to position [1448, 0]
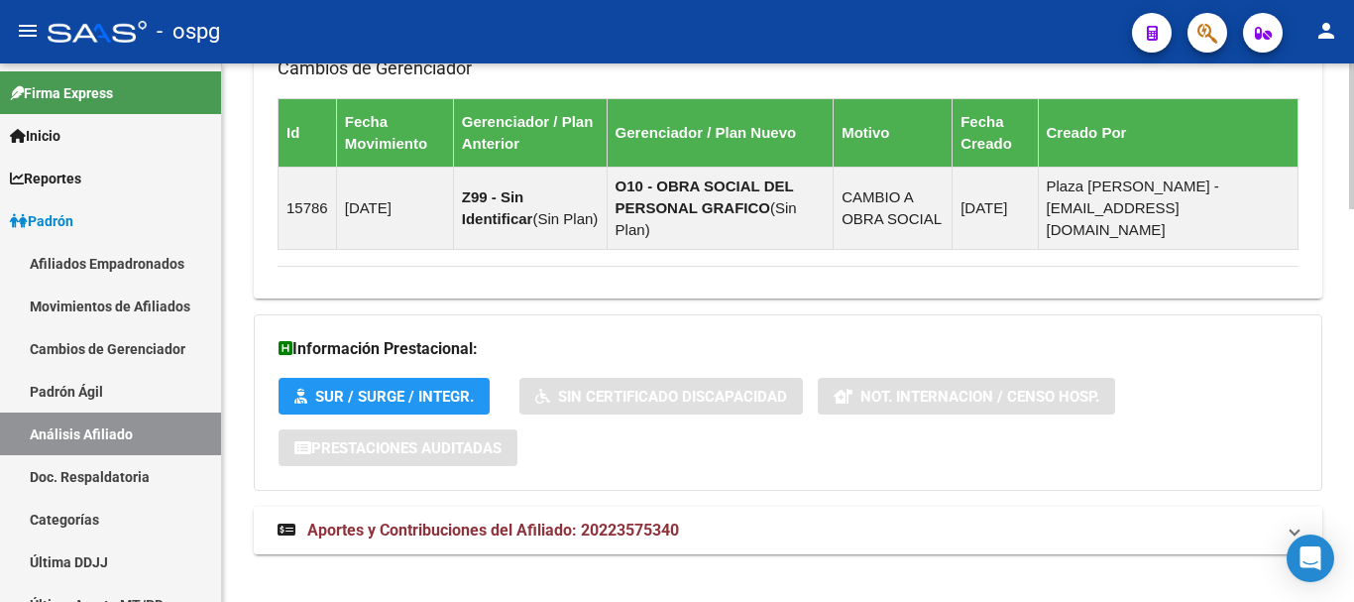
drag, startPoint x: 627, startPoint y: 511, endPoint x: 609, endPoint y: 498, distance: 23.4
click at [627, 520] on span "Aportes y Contribuciones del Afiliado: 20223575340" at bounding box center [493, 529] width 372 height 19
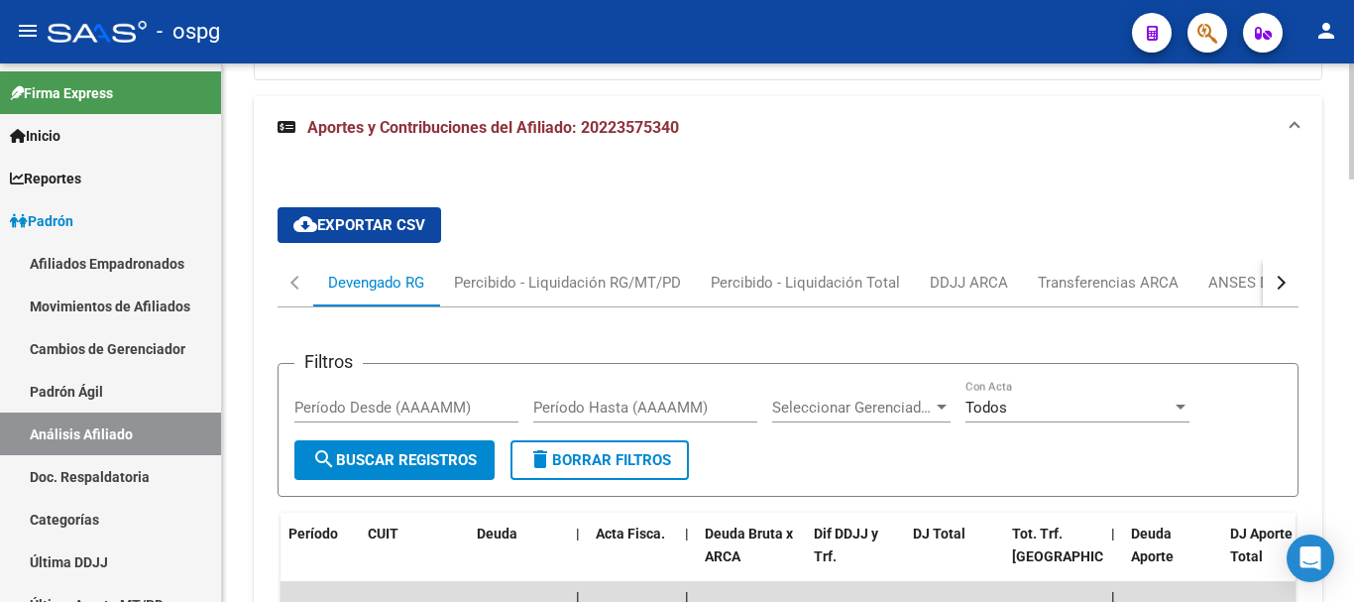
scroll to position [1861, 0]
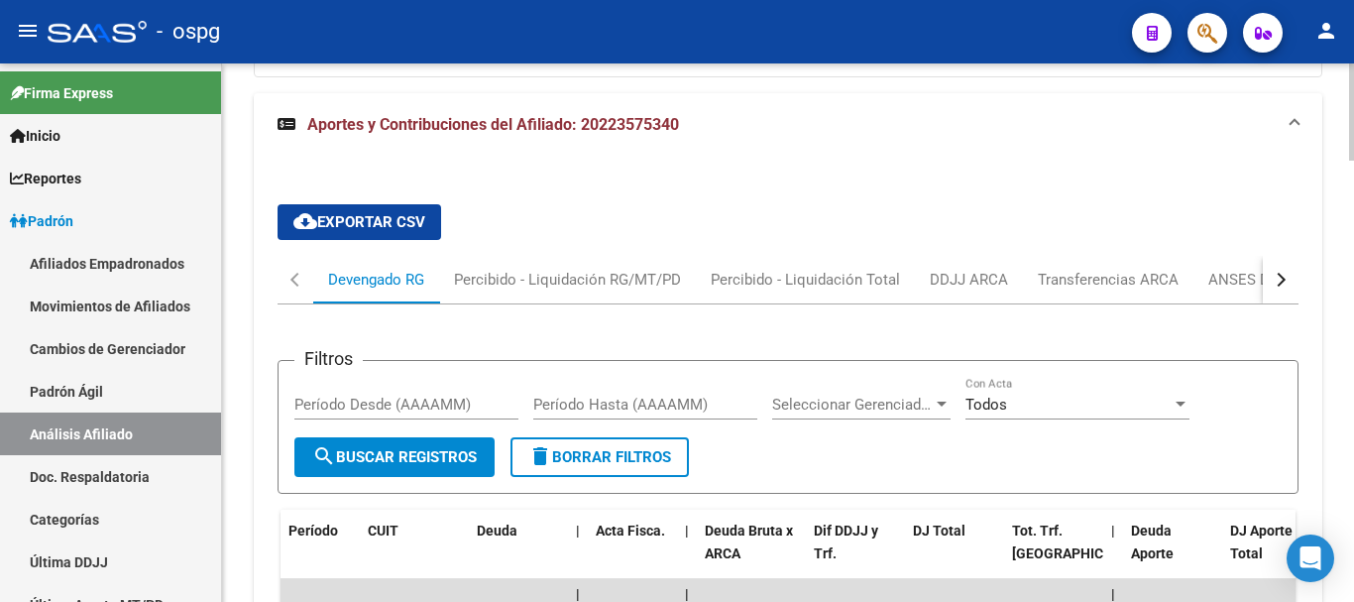
click at [1280, 269] on button "button" at bounding box center [1281, 280] width 36 height 48
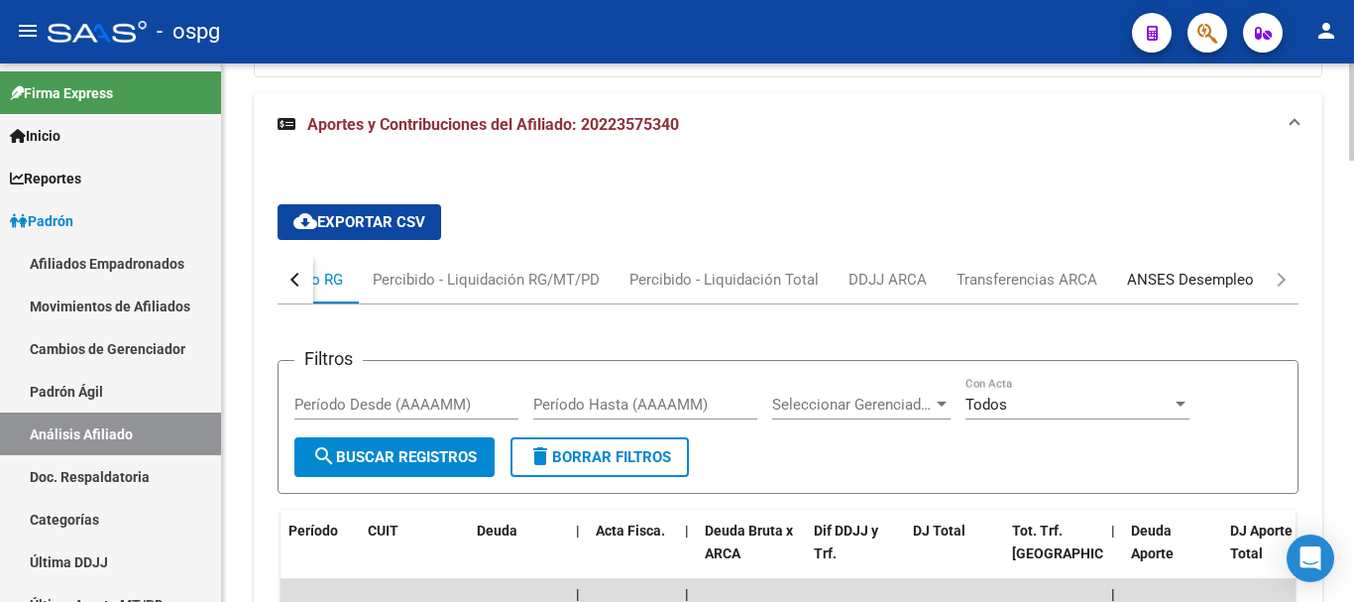
click at [1222, 269] on div "ANSES Desempleo" at bounding box center [1190, 280] width 127 height 22
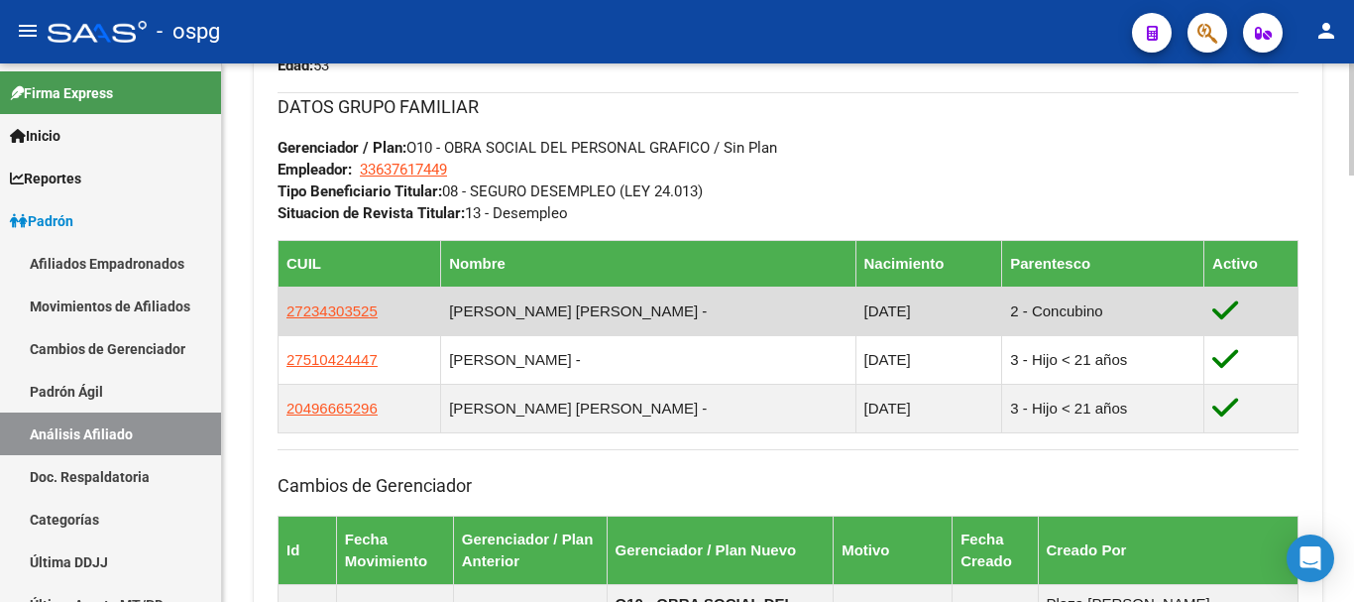
scroll to position [969, 0]
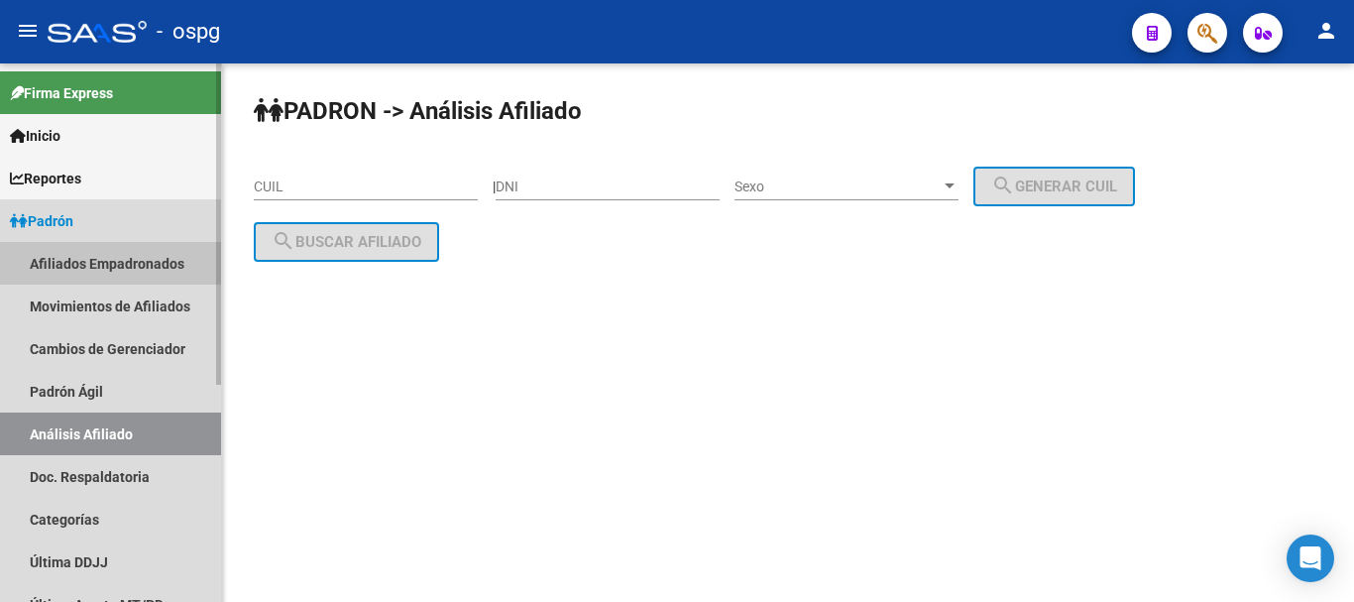
click at [119, 268] on link "Afiliados Empadronados" at bounding box center [110, 263] width 221 height 43
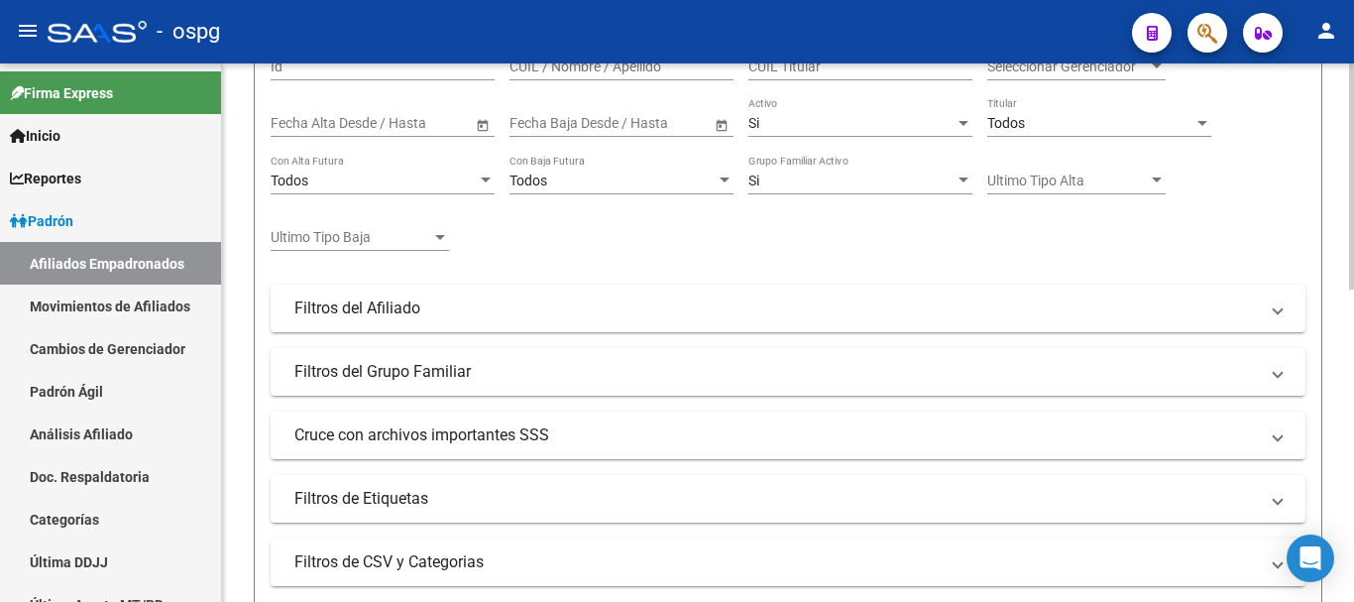
scroll to position [297, 0]
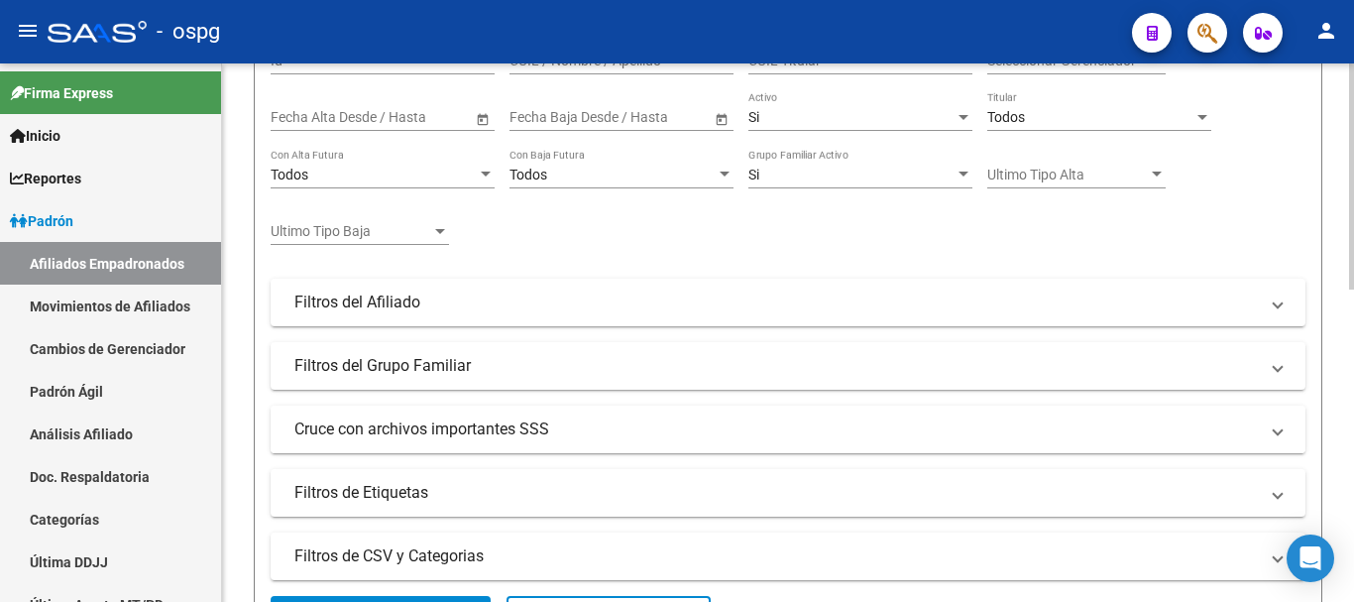
click at [633, 423] on mat-panel-title "Cruce con archivos importantes SSS" at bounding box center [775, 429] width 963 height 22
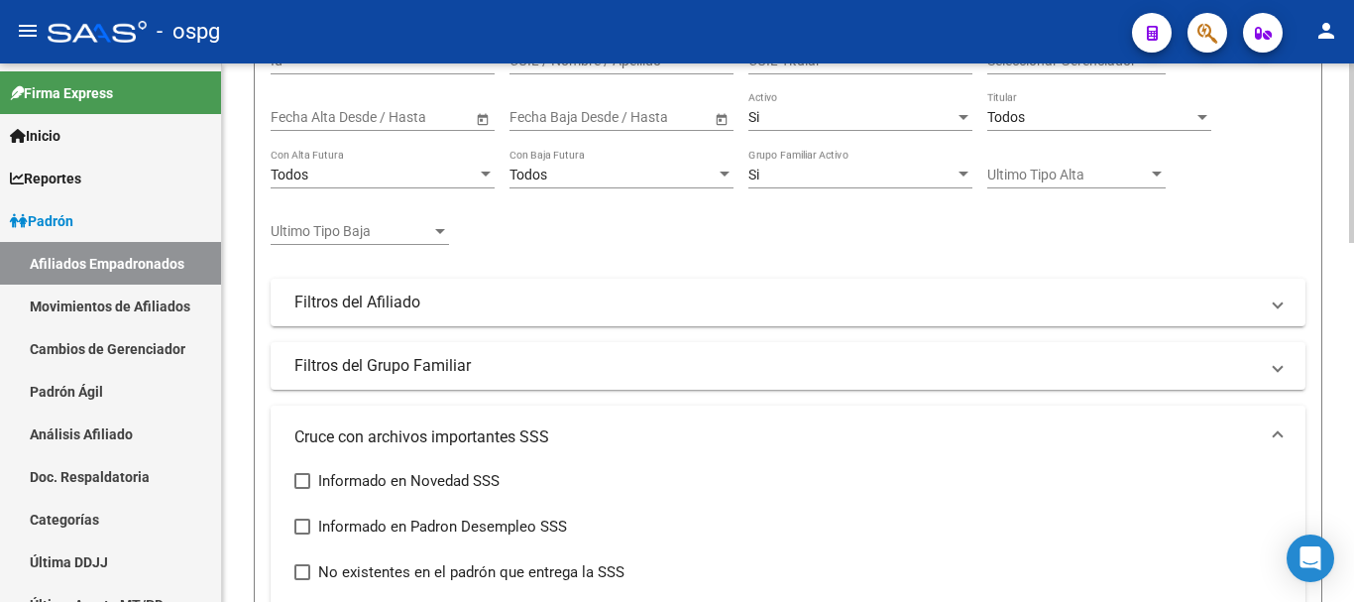
scroll to position [396, 0]
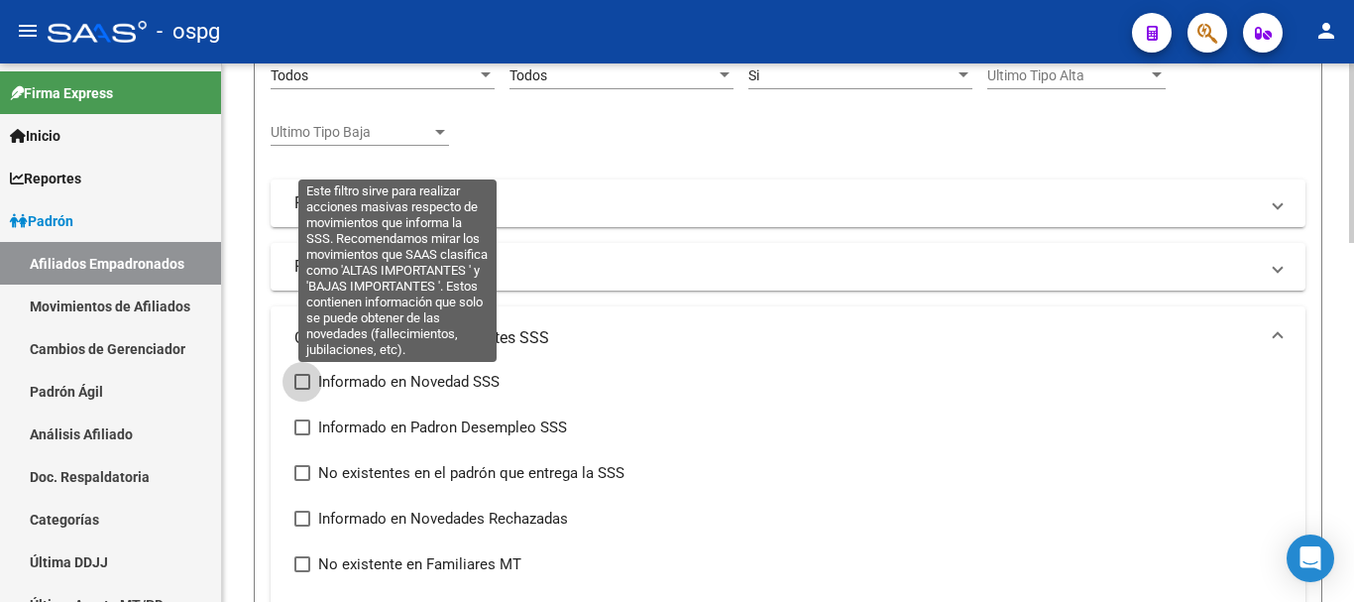
click at [371, 386] on span "Informado en Novedad SSS" at bounding box center [408, 382] width 181 height 24
click at [302, 389] on input "Informado en Novedad SSS" at bounding box center [301, 389] width 1 height 1
checkbox input "true"
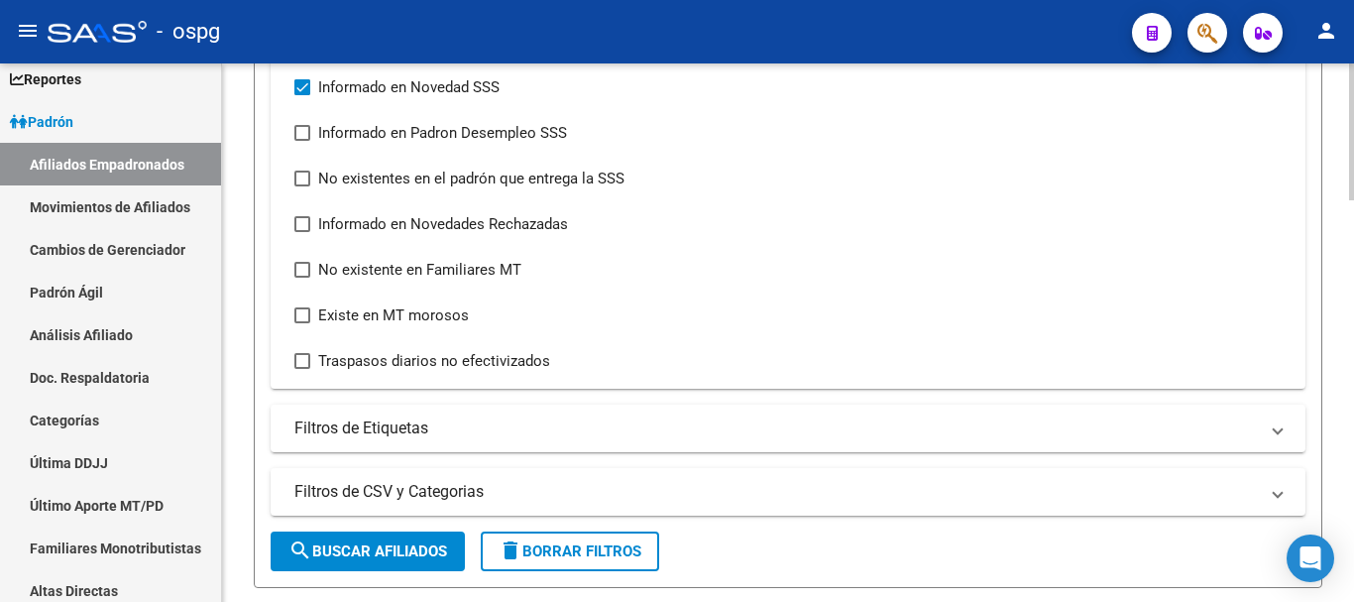
scroll to position [694, 0]
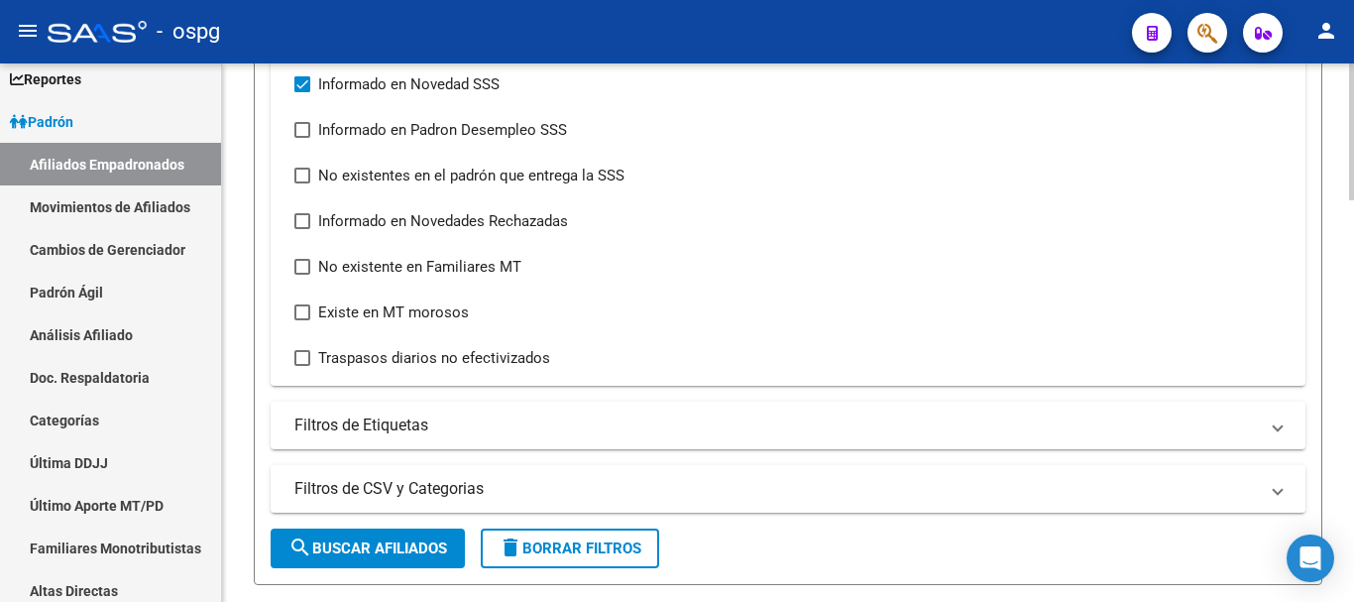
click at [548, 354] on div "Informado en Novedad SSS Informado en Padron Desempleo SSS No existentes en el …" at bounding box center [466, 220] width 345 height 297
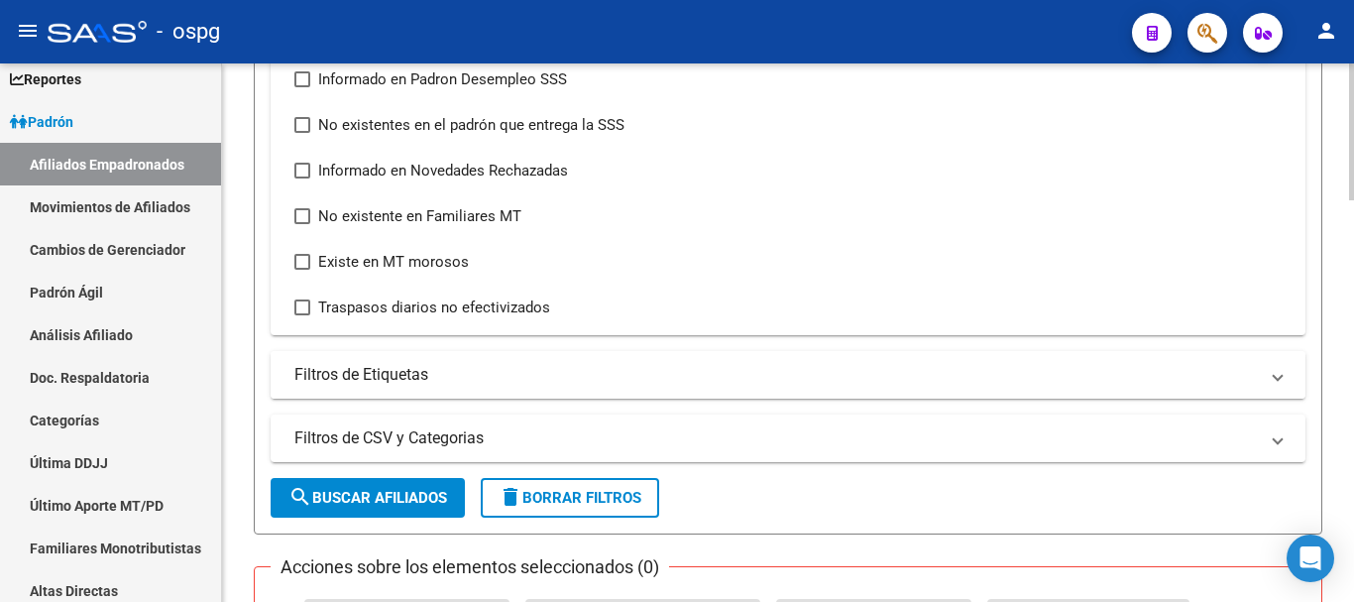
scroll to position [793, 0]
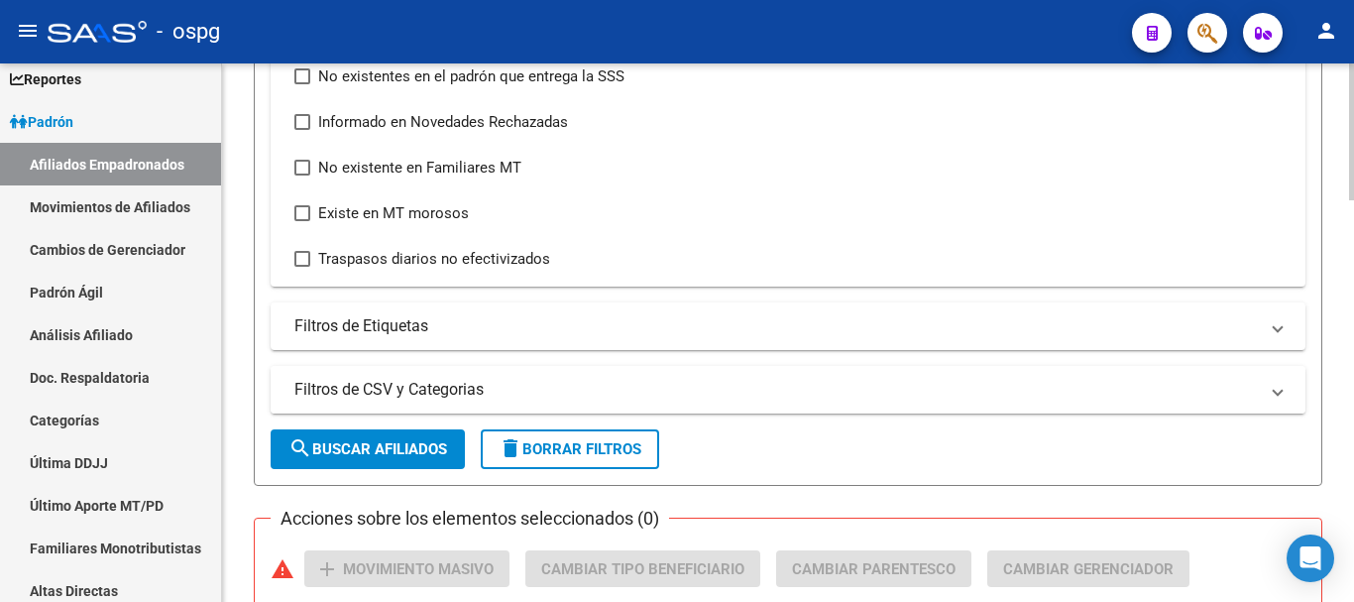
click at [1285, 391] on mat-expansion-panel-header "Filtros de CSV y Categorias" at bounding box center [788, 390] width 1035 height 48
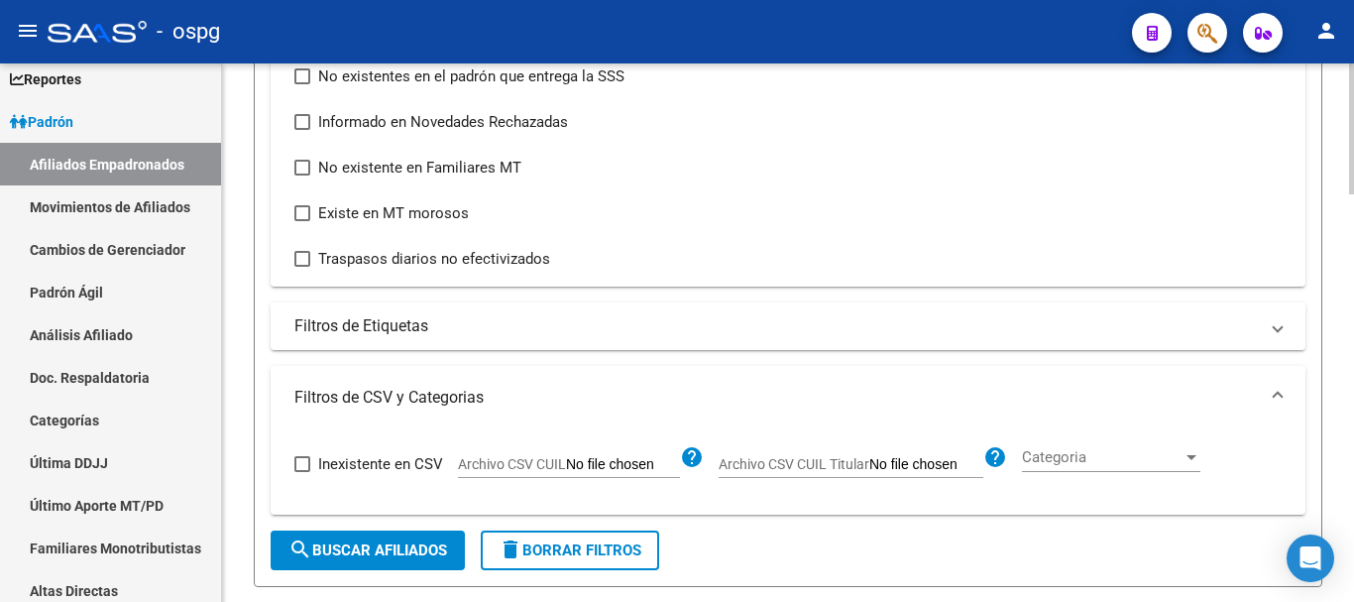
click at [1285, 391] on mat-expansion-panel-header "Filtros de CSV y Categorias" at bounding box center [788, 397] width 1035 height 63
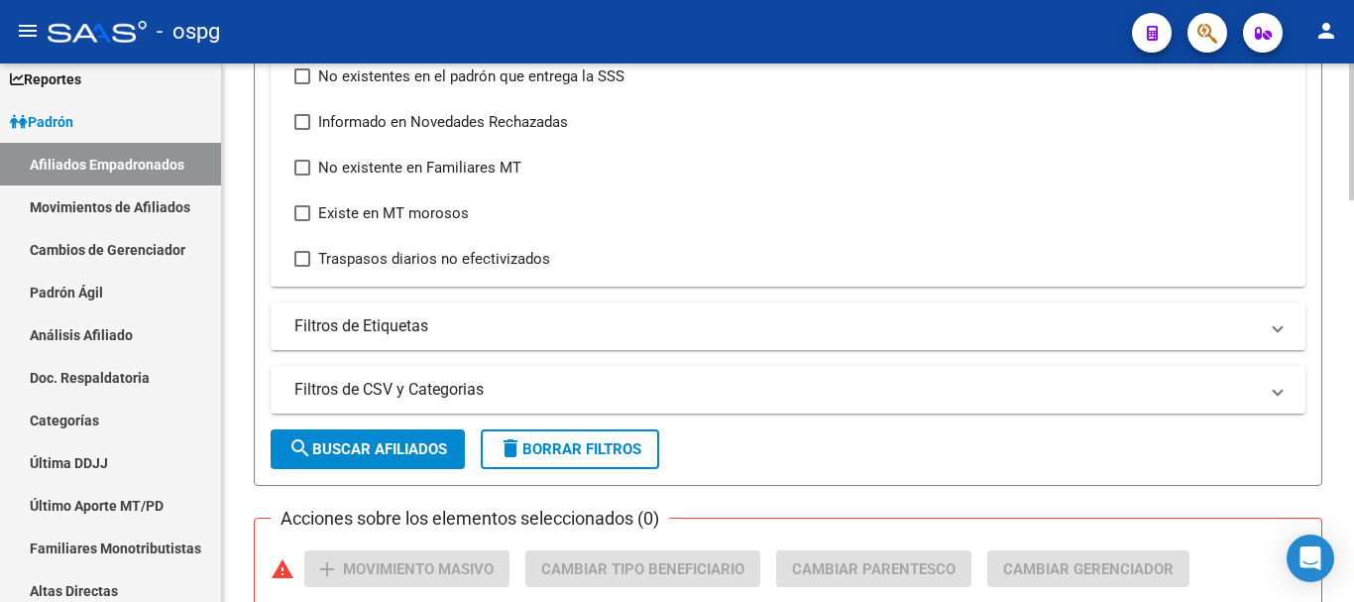
click at [1273, 332] on span "Filtros de Etiquetas" at bounding box center [783, 326] width 979 height 22
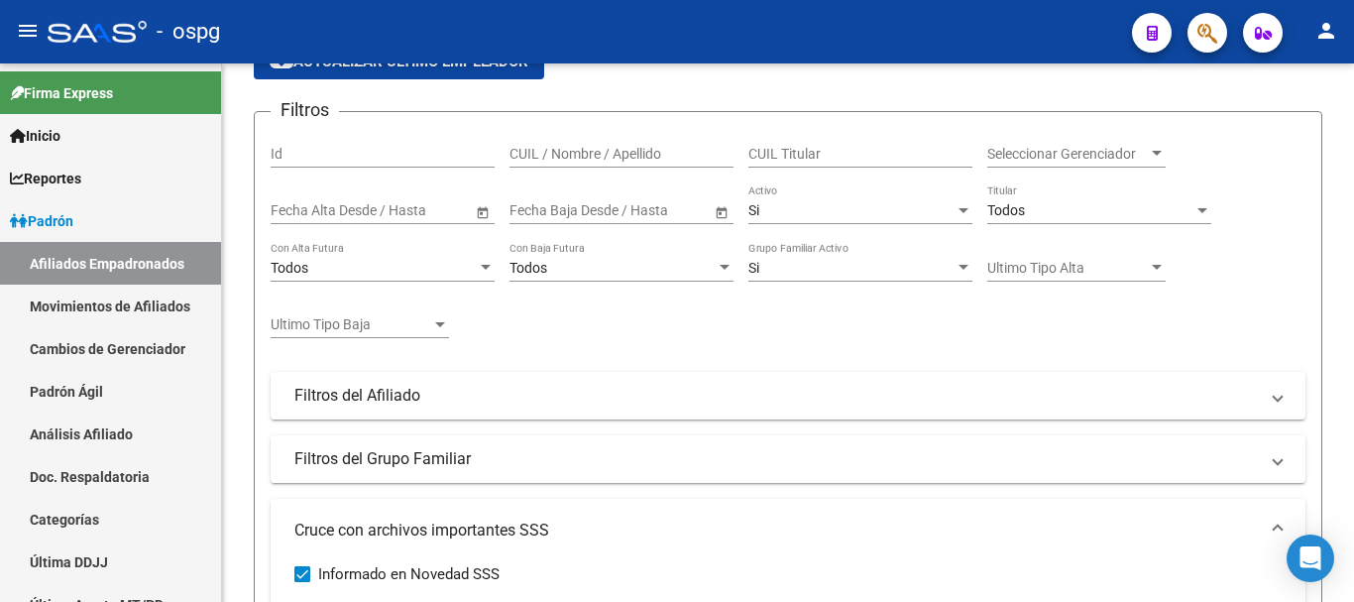
scroll to position [198, 0]
